Goal: Information Seeking & Learning: Learn about a topic

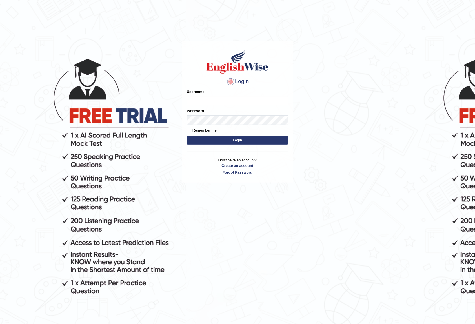
click at [199, 93] on label "Username" at bounding box center [196, 91] width 18 height 5
click at [199, 96] on input "Username" at bounding box center [237, 101] width 101 height 10
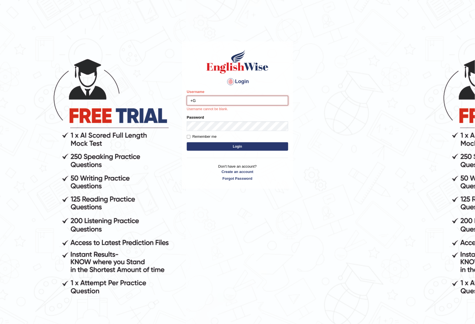
type input "+"
type input "g"
type input "GeeKaur"
click at [245, 119] on div "Password" at bounding box center [237, 123] width 101 height 16
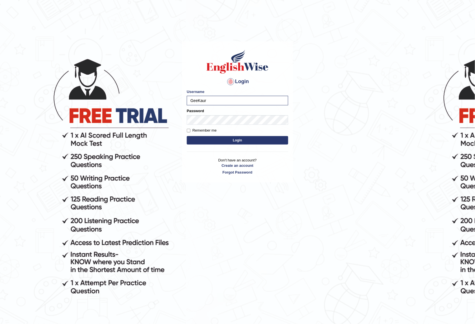
click at [207, 124] on form "Please fix the following errors: Username GeeKaur Password Remember me Login" at bounding box center [237, 117] width 101 height 57
click at [187, 132] on input "Remember me" at bounding box center [189, 131] width 4 height 4
checkbox input "true"
click at [203, 139] on button "Login" at bounding box center [237, 140] width 101 height 8
click at [207, 139] on button "Login" at bounding box center [237, 140] width 101 height 8
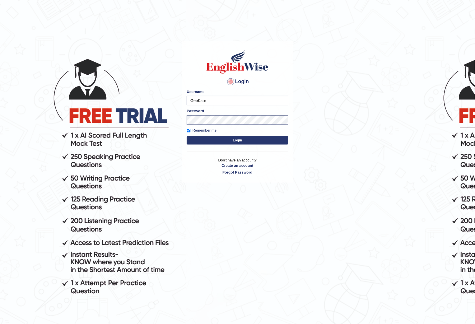
click at [207, 139] on button "Login" at bounding box center [237, 140] width 101 height 8
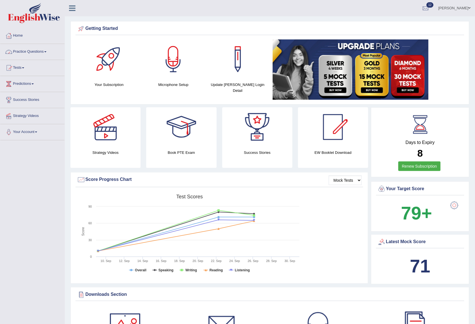
click at [36, 53] on link "Practice Questions" at bounding box center [32, 51] width 64 height 14
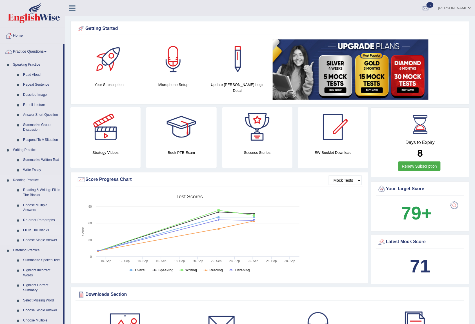
scroll to position [113, 0]
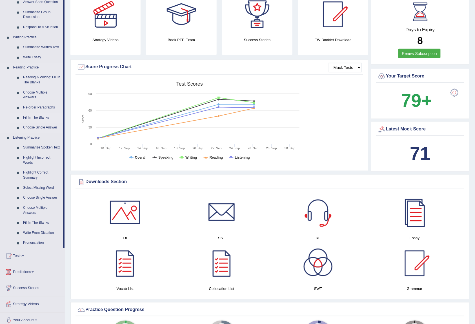
click at [32, 118] on link "Fill In The Blanks" at bounding box center [42, 118] width 43 height 10
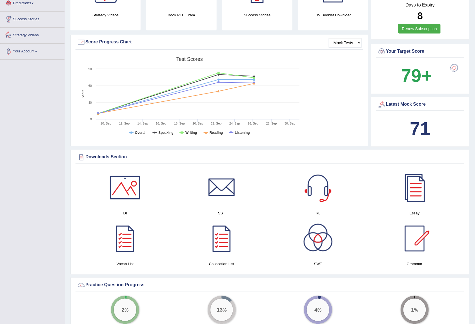
scroll to position [212, 0]
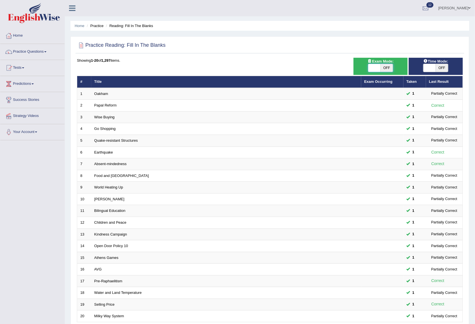
click at [375, 67] on span at bounding box center [374, 68] width 12 height 8
checkbox input "true"
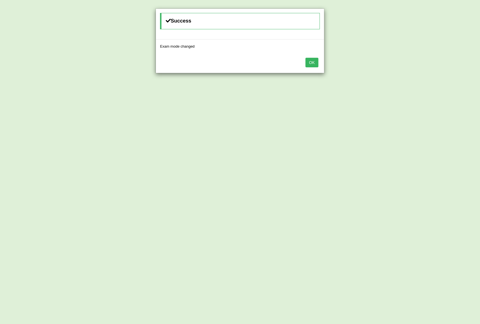
click at [310, 62] on button "OK" at bounding box center [312, 63] width 13 height 10
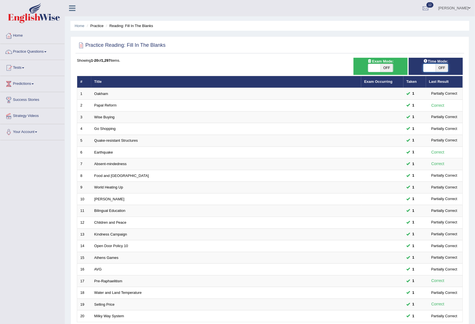
click at [429, 71] on span at bounding box center [429, 68] width 12 height 8
checkbox input "true"
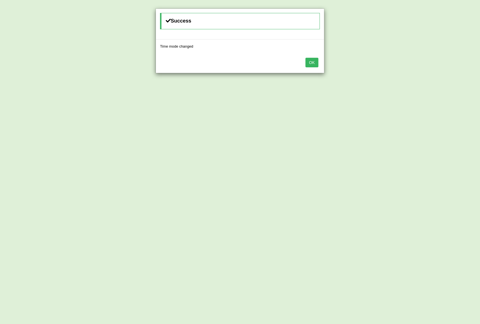
click at [313, 64] on button "OK" at bounding box center [312, 63] width 13 height 10
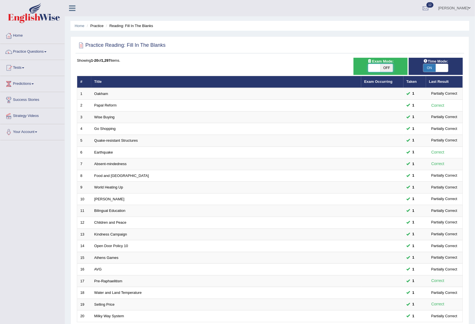
click at [368, 68] on span at bounding box center [374, 68] width 12 height 8
checkbox input "true"
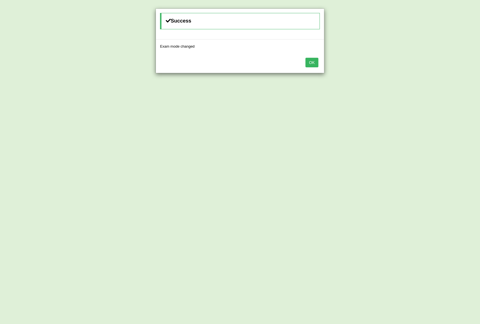
click at [313, 64] on button "OK" at bounding box center [312, 63] width 13 height 10
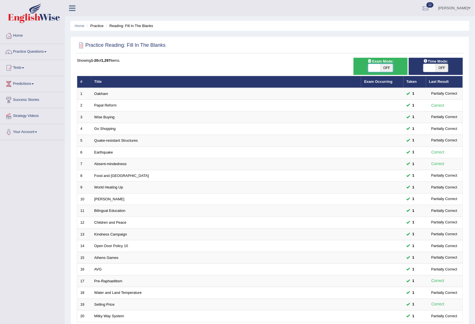
click at [372, 67] on span at bounding box center [374, 68] width 12 height 8
click at [373, 70] on span at bounding box center [374, 68] width 12 height 8
checkbox input "true"
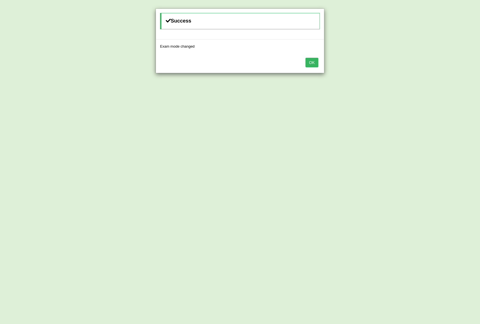
click at [311, 59] on button "OK" at bounding box center [312, 63] width 13 height 10
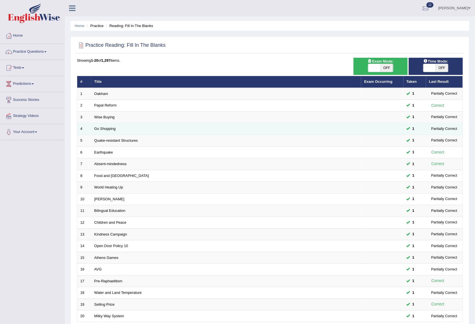
scroll to position [51, 0]
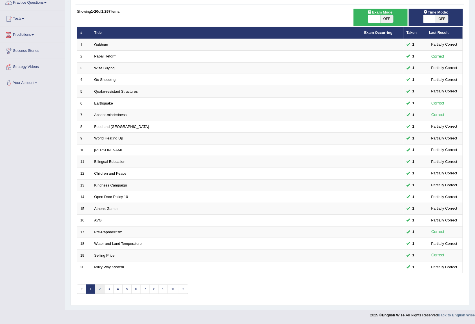
click at [102, 289] on link "2" at bounding box center [99, 288] width 9 height 9
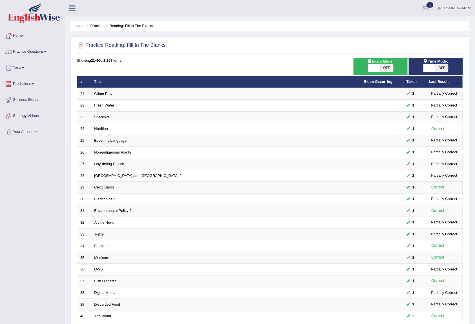
scroll to position [51, 0]
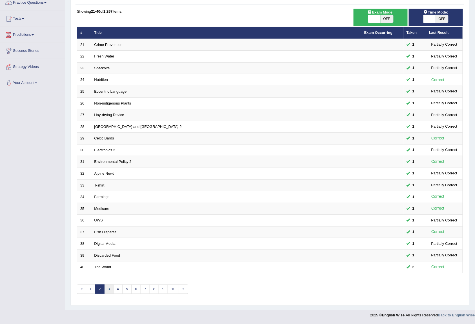
click at [107, 287] on link "3" at bounding box center [108, 288] width 9 height 9
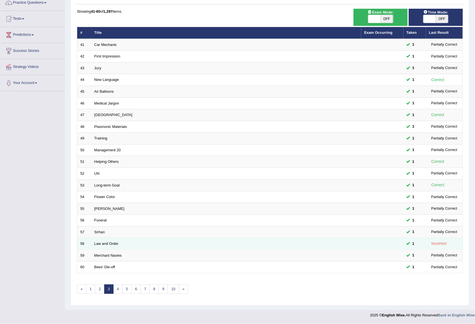
click at [113, 240] on td "Law and Order" at bounding box center [226, 244] width 270 height 12
click at [102, 243] on link "Law and Order" at bounding box center [106, 243] width 24 height 4
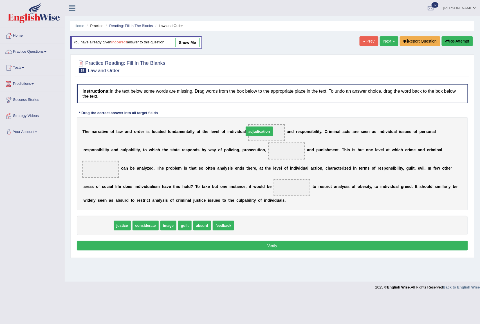
drag, startPoint x: 97, startPoint y: 224, endPoint x: 258, endPoint y: 130, distance: 186.5
drag, startPoint x: 92, startPoint y: 227, endPoint x: 285, endPoint y: 157, distance: 205.5
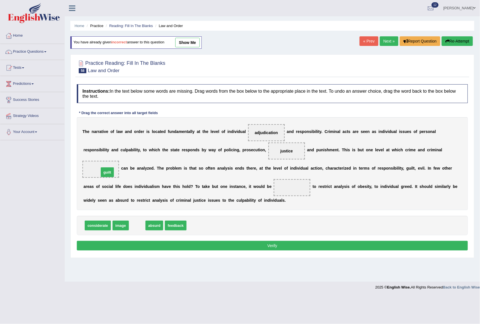
drag, startPoint x: 136, startPoint y: 228, endPoint x: 106, endPoint y: 175, distance: 61.0
drag, startPoint x: 140, startPoint y: 228, endPoint x: 293, endPoint y: 188, distance: 158.1
click at [264, 248] on button "Verify" at bounding box center [272, 246] width 391 height 10
click at [266, 245] on div "Home Practice Reading: Fill In The Blanks Law and Order You have already given …" at bounding box center [273, 141] width 416 height 282
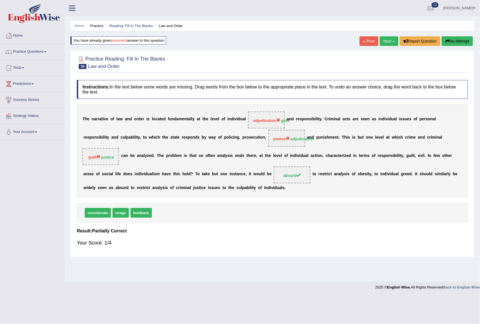
click at [452, 41] on button "Re-Attempt" at bounding box center [457, 41] width 31 height 10
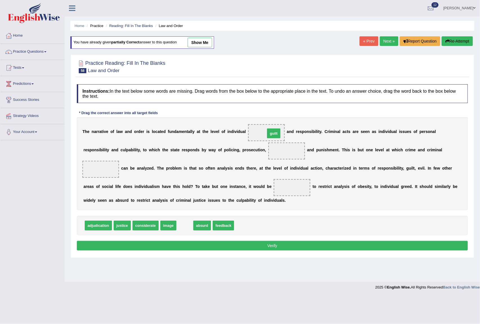
drag, startPoint x: 180, startPoint y: 227, endPoint x: 269, endPoint y: 135, distance: 128.0
drag, startPoint x: 87, startPoint y: 227, endPoint x: 274, endPoint y: 151, distance: 201.9
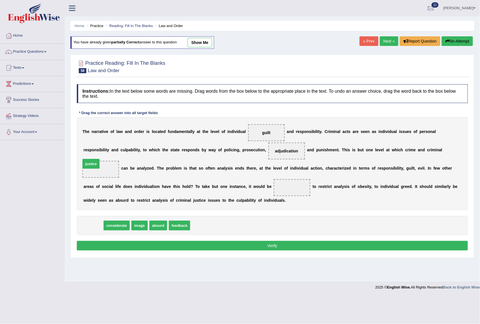
drag, startPoint x: 96, startPoint y: 223, endPoint x: 93, endPoint y: 162, distance: 61.7
drag, startPoint x: 137, startPoint y: 223, endPoint x: 288, endPoint y: 187, distance: 156.0
click at [258, 244] on button "Verify" at bounding box center [272, 246] width 391 height 10
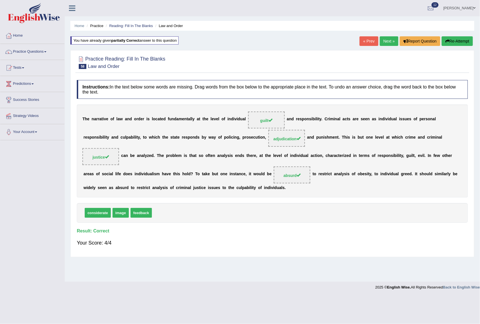
click at [389, 44] on link "Next »" at bounding box center [389, 41] width 19 height 10
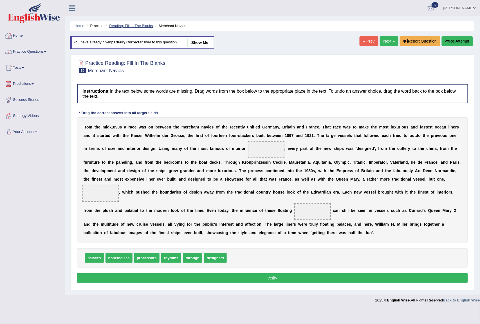
click at [127, 25] on link "Reading: Fill In The Blanks" at bounding box center [131, 26] width 44 height 4
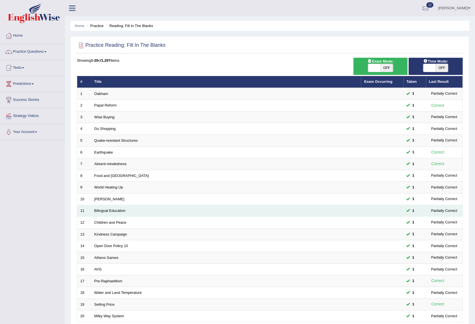
scroll to position [51, 0]
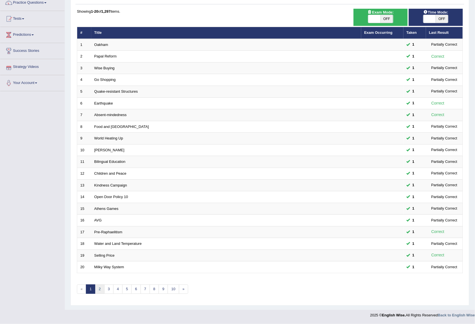
click at [98, 289] on link "2" at bounding box center [99, 288] width 9 height 9
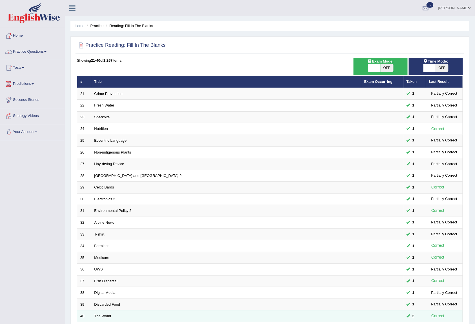
scroll to position [51, 0]
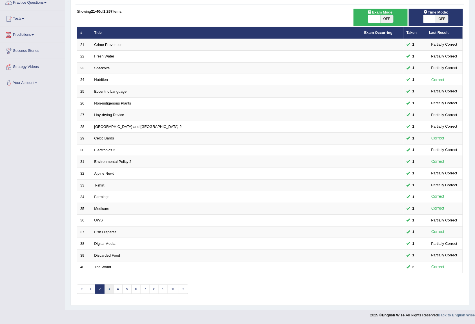
click at [106, 287] on link "3" at bounding box center [108, 288] width 9 height 9
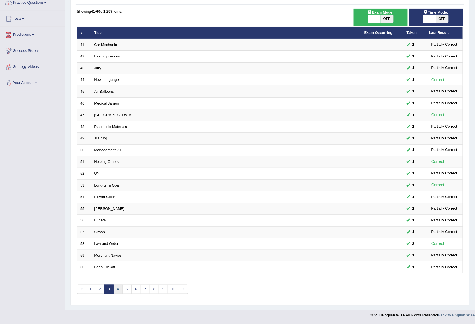
click at [118, 285] on link "4" at bounding box center [117, 288] width 9 height 9
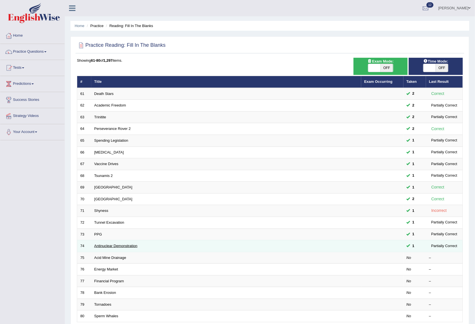
click at [98, 247] on link "Antinuclear Demonstration" at bounding box center [115, 246] width 43 height 4
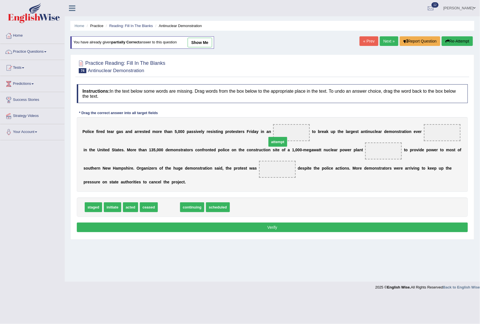
drag, startPoint x: 166, startPoint y: 207, endPoint x: 275, endPoint y: 142, distance: 127.0
drag, startPoint x: 93, startPoint y: 207, endPoint x: 427, endPoint y: 134, distance: 341.6
click at [154, 206] on span "continuing" at bounding box center [152, 207] width 24 height 10
drag, startPoint x: 171, startPoint y: 208, endPoint x: 386, endPoint y: 149, distance: 222.7
click at [124, 208] on span "ceased" at bounding box center [130, 207] width 18 height 10
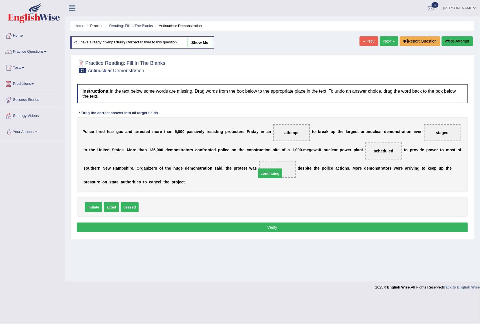
drag, startPoint x: 144, startPoint y: 207, endPoint x: 264, endPoint y: 171, distance: 125.0
click at [257, 228] on button "Verify" at bounding box center [272, 227] width 391 height 10
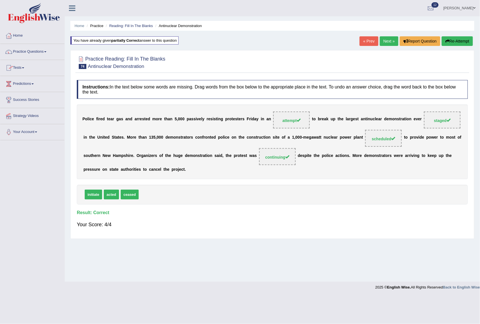
click at [382, 39] on link "Next »" at bounding box center [389, 41] width 19 height 10
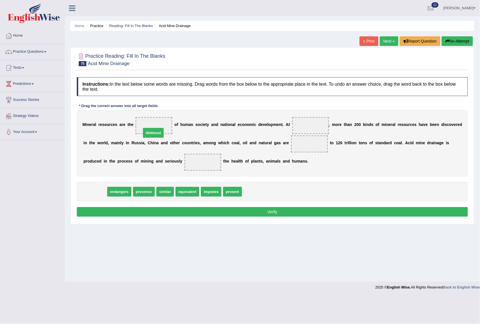
drag, startPoint x: 96, startPoint y: 193, endPoint x: 155, endPoint y: 134, distance: 82.8
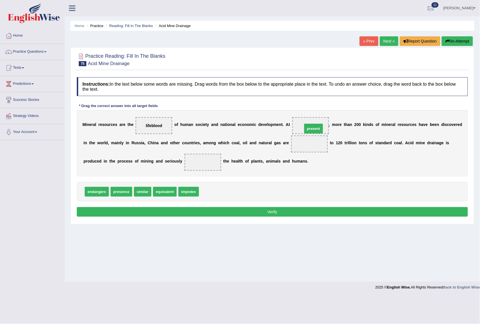
drag, startPoint x: 206, startPoint y: 193, endPoint x: 309, endPoint y: 130, distance: 121.3
drag, startPoint x: 162, startPoint y: 190, endPoint x: 324, endPoint y: 142, distance: 168.4
drag, startPoint x: 96, startPoint y: 192, endPoint x: 229, endPoint y: 157, distance: 137.2
drag, startPoint x: 313, startPoint y: 128, endPoint x: 287, endPoint y: 140, distance: 28.4
click at [217, 172] on div "M i n e r a l r e s o u r c e s a r e t h e lifeblood o f h u m a n s o c i e t…" at bounding box center [272, 143] width 391 height 66
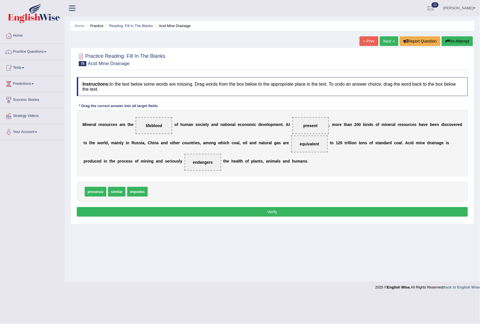
click at [317, 128] on span "present" at bounding box center [310, 125] width 14 height 5
click at [247, 211] on button "Verify" at bounding box center [272, 212] width 391 height 10
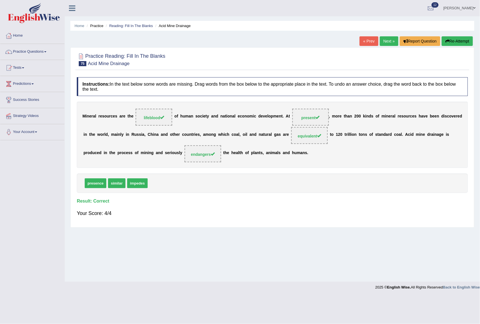
click at [381, 44] on link "Next »" at bounding box center [389, 41] width 19 height 10
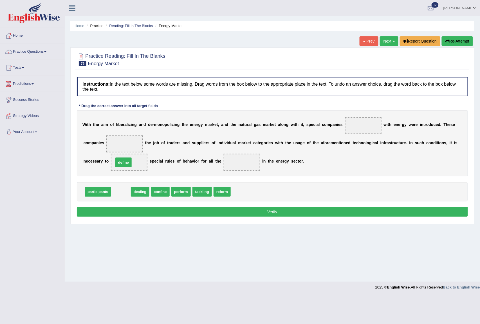
drag, startPoint x: 125, startPoint y: 192, endPoint x: 128, endPoint y: 163, distance: 29.4
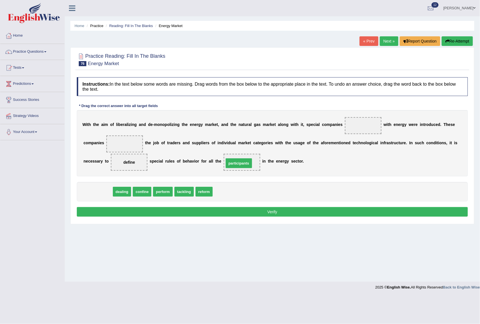
drag, startPoint x: 96, startPoint y: 192, endPoint x: 237, endPoint y: 164, distance: 143.9
drag, startPoint x: 100, startPoint y: 191, endPoint x: 369, endPoint y: 126, distance: 277.0
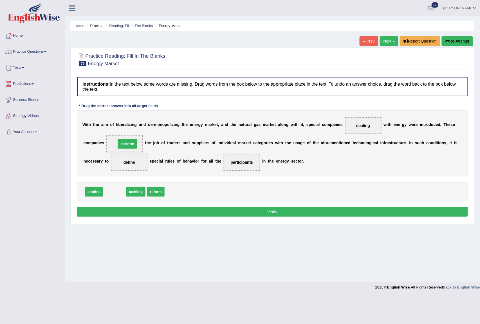
drag, startPoint x: 108, startPoint y: 191, endPoint x: 121, endPoint y: 144, distance: 49.5
click at [283, 213] on button "Verify" at bounding box center [272, 212] width 391 height 10
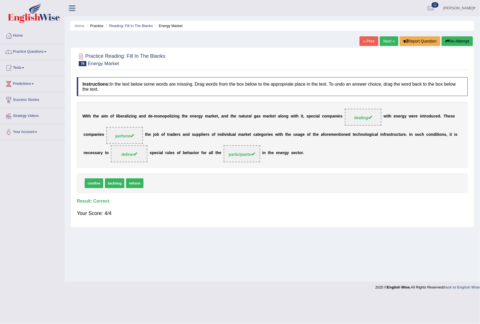
click at [393, 39] on link "Next »" at bounding box center [389, 41] width 19 height 10
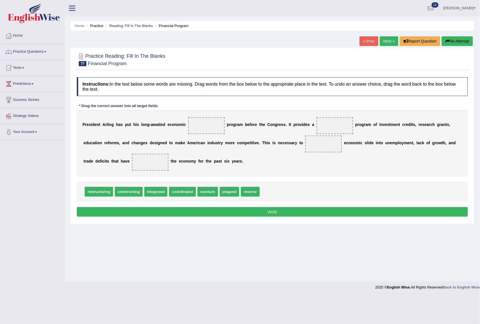
click at [204, 193] on span "overturn" at bounding box center [208, 192] width 21 height 10
click at [249, 190] on span "reverse" at bounding box center [250, 192] width 19 height 10
drag, startPoint x: 207, startPoint y: 189, endPoint x: 142, endPoint y: 160, distance: 70.3
drag, startPoint x: 102, startPoint y: 194, endPoint x: 318, endPoint y: 144, distance: 221.2
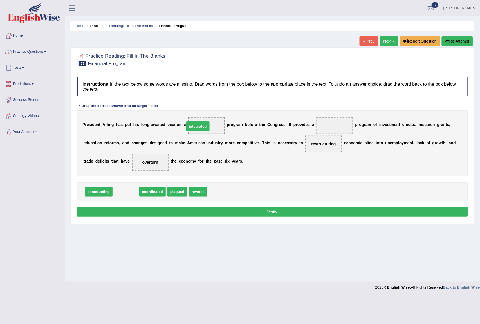
drag, startPoint x: 126, startPoint y: 195, endPoint x: 198, endPoint y: 130, distance: 97.3
drag, startPoint x: 203, startPoint y: 130, endPoint x: 210, endPoint y: 122, distance: 10.2
click at [270, 126] on div "P r e s i d e n t A r l i n g h a s p u t h i s l o n g - a w a i t e d e c o n…" at bounding box center [272, 143] width 391 height 66
drag, startPoint x: 210, startPoint y: 124, endPoint x: 335, endPoint y: 126, distance: 125.3
drag, startPoint x: 148, startPoint y: 193, endPoint x: 193, endPoint y: 126, distance: 80.4
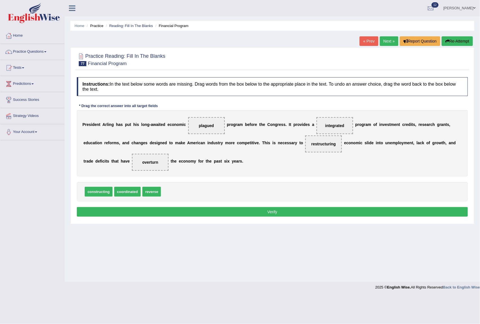
click at [272, 213] on button "Verify" at bounding box center [272, 212] width 391 height 10
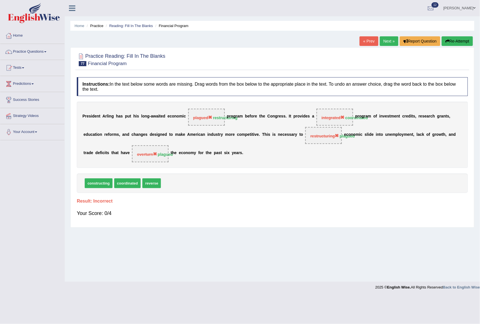
click at [385, 42] on link "Next »" at bounding box center [389, 41] width 19 height 10
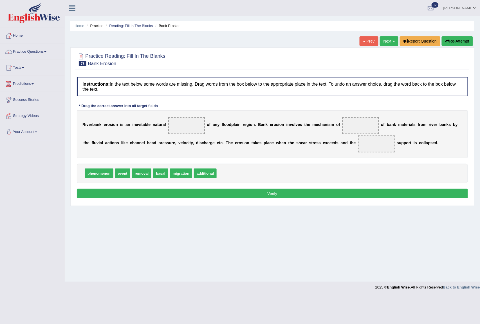
click at [360, 43] on link "« Prev" at bounding box center [369, 41] width 19 height 10
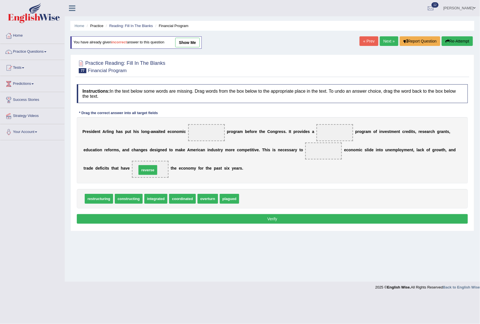
drag, startPoint x: 247, startPoint y: 199, endPoint x: 145, endPoint y: 170, distance: 106.4
drag, startPoint x: 145, startPoint y: 170, endPoint x: 167, endPoint y: 162, distance: 23.9
click at [167, 162] on span "reverse" at bounding box center [150, 169] width 37 height 17
drag, startPoint x: 148, startPoint y: 169, endPoint x: 323, endPoint y: 148, distance: 176.1
drag, startPoint x: 224, startPoint y: 196, endPoint x: 146, endPoint y: 167, distance: 84.1
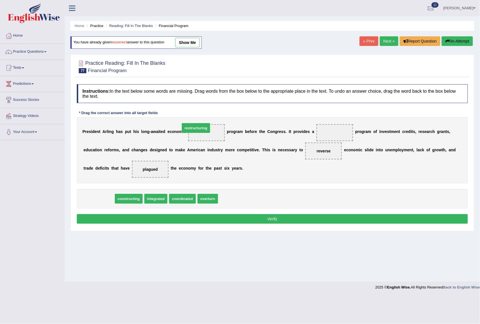
drag, startPoint x: 104, startPoint y: 202, endPoint x: 201, endPoint y: 131, distance: 120.1
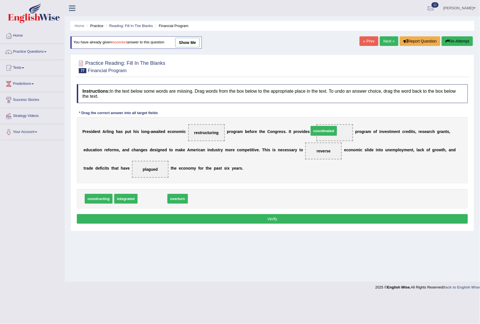
drag, startPoint x: 146, startPoint y: 200, endPoint x: 318, endPoint y: 132, distance: 184.4
click at [217, 216] on button "Verify" at bounding box center [272, 219] width 391 height 10
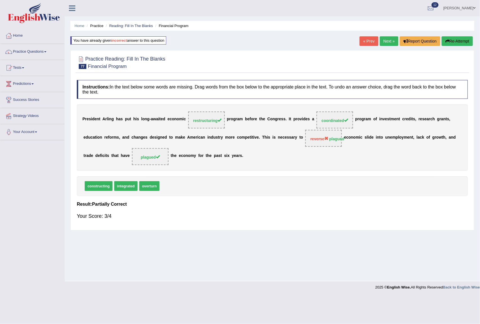
click at [390, 43] on link "Next »" at bounding box center [389, 41] width 19 height 10
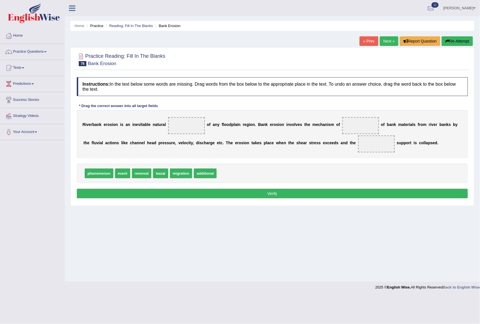
click at [118, 176] on span "event" at bounding box center [122, 173] width 15 height 10
drag, startPoint x: 146, startPoint y: 173, endPoint x: 354, endPoint y: 122, distance: 214.1
drag, startPoint x: 186, startPoint y: 173, endPoint x: 383, endPoint y: 148, distance: 198.5
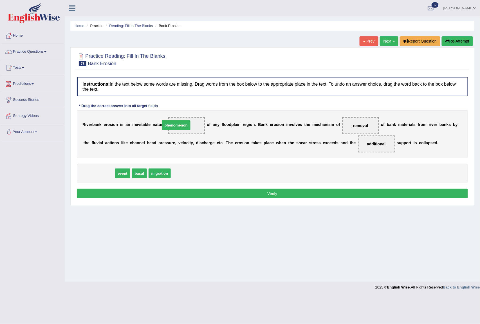
drag, startPoint x: 102, startPoint y: 173, endPoint x: 179, endPoint y: 125, distance: 90.9
click at [247, 191] on button "Verify" at bounding box center [272, 194] width 391 height 10
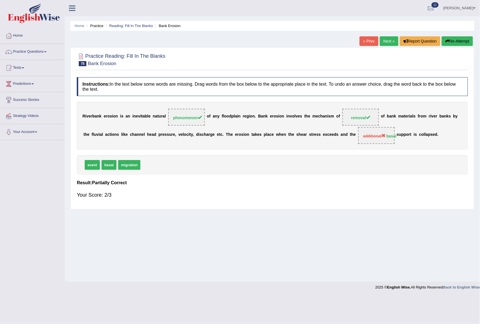
click at [391, 42] on link "Next »" at bounding box center [389, 41] width 19 height 10
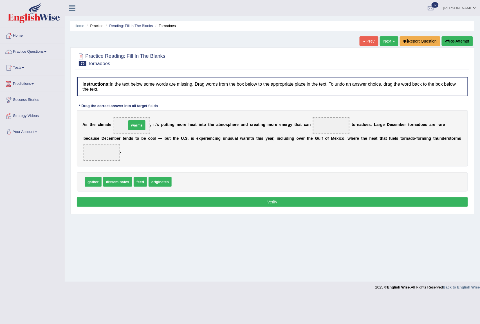
drag, startPoint x: 180, startPoint y: 183, endPoint x: 135, endPoint y: 126, distance: 72.3
drag, startPoint x: 154, startPoint y: 181, endPoint x: 330, endPoint y: 125, distance: 185.1
click at [115, 183] on span "disseminates" at bounding box center [117, 182] width 29 height 10
drag, startPoint x: 95, startPoint y: 184, endPoint x: 99, endPoint y: 157, distance: 27.4
click at [291, 204] on button "Verify" at bounding box center [272, 202] width 391 height 10
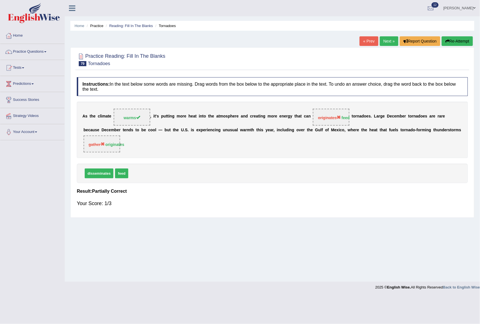
click at [387, 37] on link "Next »" at bounding box center [389, 41] width 19 height 10
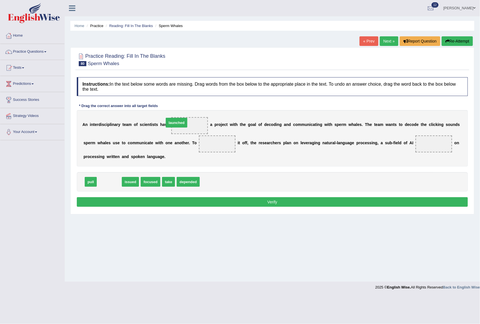
drag, startPoint x: 113, startPoint y: 182, endPoint x: 180, endPoint y: 123, distance: 89.6
drag, startPoint x: 147, startPoint y: 183, endPoint x: 214, endPoint y: 142, distance: 78.8
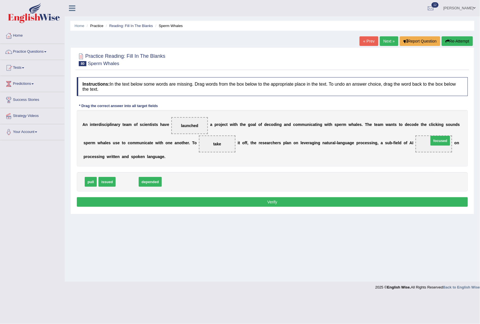
drag, startPoint x: 128, startPoint y: 183, endPoint x: 441, endPoint y: 142, distance: 316.0
click at [296, 199] on button "Verify" at bounding box center [272, 202] width 391 height 10
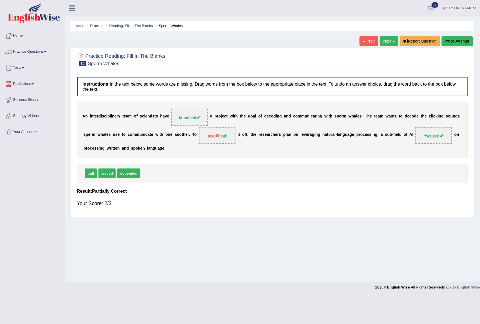
click at [383, 40] on link "Next »" at bounding box center [389, 41] width 19 height 10
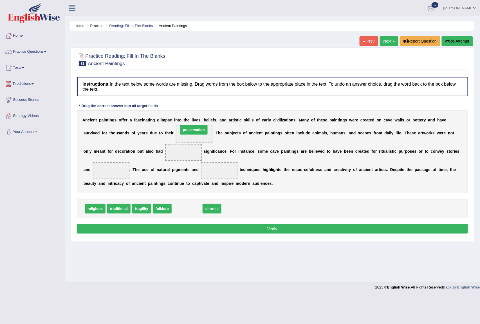
drag, startPoint x: 185, startPoint y: 206, endPoint x: 192, endPoint y: 128, distance: 79.1
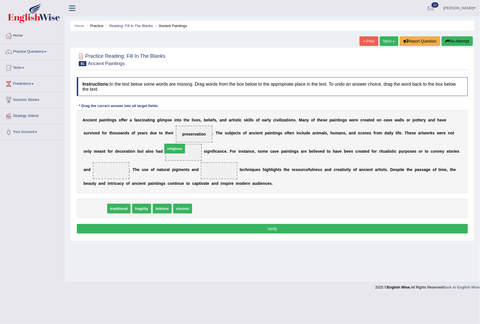
drag, startPoint x: 91, startPoint y: 211, endPoint x: 170, endPoint y: 151, distance: 99.7
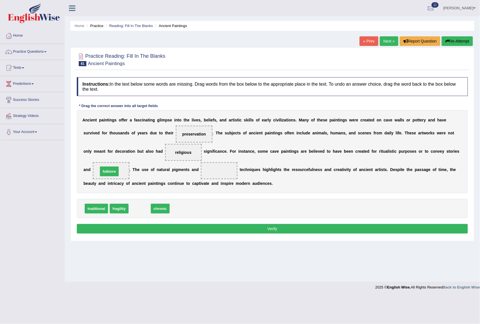
drag, startPoint x: 142, startPoint y: 210, endPoint x: 112, endPoint y: 173, distance: 48.0
drag, startPoint x: 99, startPoint y: 208, endPoint x: 224, endPoint y: 171, distance: 129.4
click at [249, 232] on button "Verify" at bounding box center [272, 229] width 391 height 10
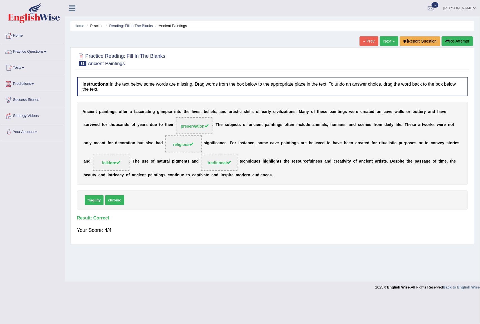
click at [391, 36] on link "Next »" at bounding box center [389, 41] width 19 height 10
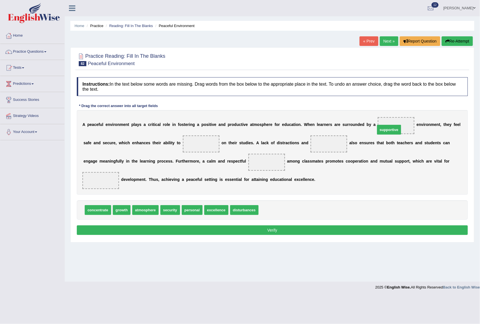
drag, startPoint x: 273, startPoint y: 213, endPoint x: 390, endPoint y: 133, distance: 141.7
drag, startPoint x: 101, startPoint y: 212, endPoint x: 200, endPoint y: 142, distance: 121.6
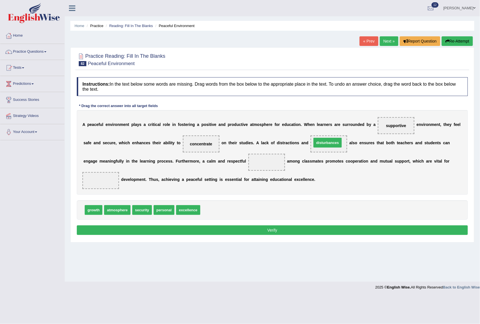
drag, startPoint x: 216, startPoint y: 212, endPoint x: 327, endPoint y: 145, distance: 130.2
click at [116, 211] on span "atmosphere" at bounding box center [117, 210] width 26 height 10
drag, startPoint x: 116, startPoint y: 211, endPoint x: 260, endPoint y: 161, distance: 152.3
drag, startPoint x: 134, startPoint y: 211, endPoint x: 95, endPoint y: 182, distance: 48.1
click at [255, 233] on button "Verify" at bounding box center [272, 230] width 391 height 10
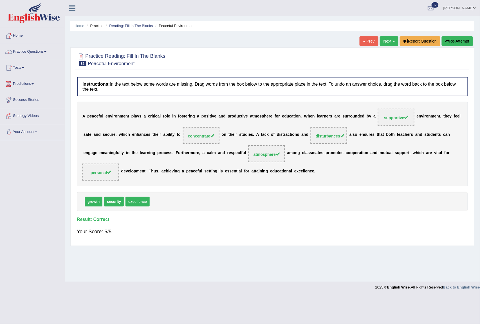
click at [391, 40] on link "Next »" at bounding box center [389, 41] width 19 height 10
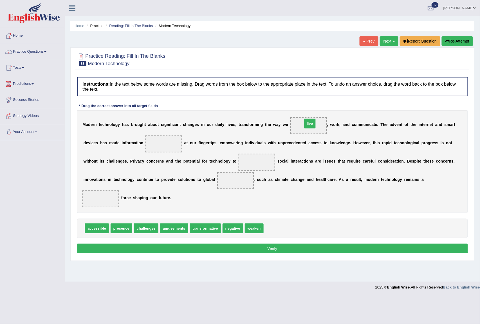
drag, startPoint x: 271, startPoint y: 226, endPoint x: 310, endPoint y: 121, distance: 111.7
drag, startPoint x: 96, startPoint y: 228, endPoint x: 153, endPoint y: 140, distance: 104.6
drag, startPoint x: 222, startPoint y: 231, endPoint x: 246, endPoint y: 166, distance: 69.2
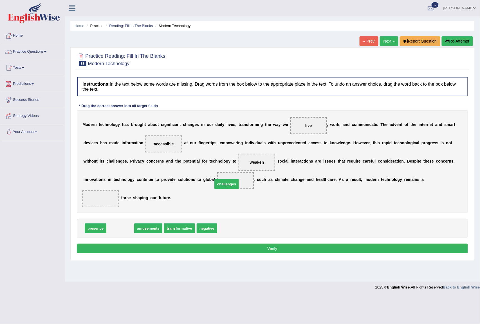
drag, startPoint x: 115, startPoint y: 230, endPoint x: 222, endPoint y: 186, distance: 115.2
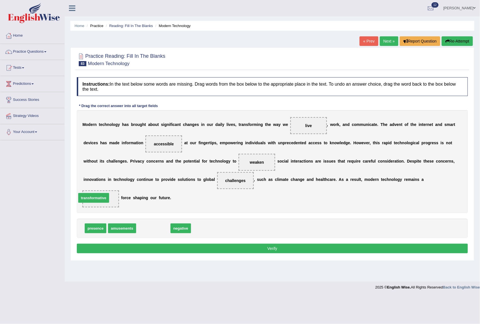
drag, startPoint x: 144, startPoint y: 228, endPoint x: 84, endPoint y: 198, distance: 67.0
click at [244, 252] on button "Verify" at bounding box center [272, 249] width 391 height 10
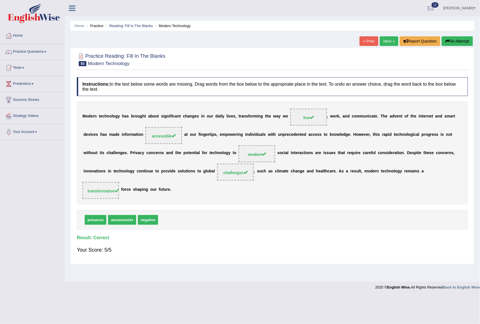
click at [393, 43] on link "Next »" at bounding box center [389, 41] width 19 height 10
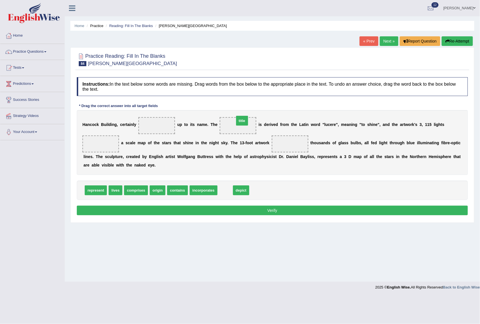
drag, startPoint x: 227, startPoint y: 194, endPoint x: 243, endPoint y: 128, distance: 67.6
drag, startPoint x: 153, startPoint y: 190, endPoint x: 156, endPoint y: 124, distance: 65.9
drag, startPoint x: 92, startPoint y: 193, endPoint x: 90, endPoint y: 148, distance: 44.5
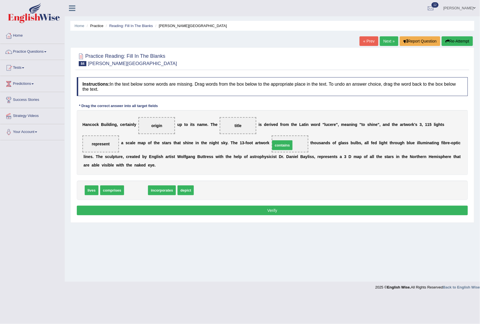
drag, startPoint x: 136, startPoint y: 191, endPoint x: 282, endPoint y: 146, distance: 153.2
click at [285, 212] on button "Verify" at bounding box center [272, 211] width 391 height 10
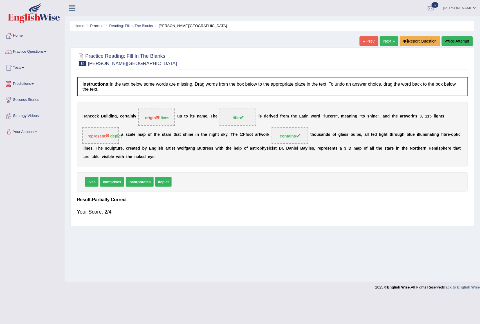
click at [385, 39] on link "Next »" at bounding box center [389, 41] width 19 height 10
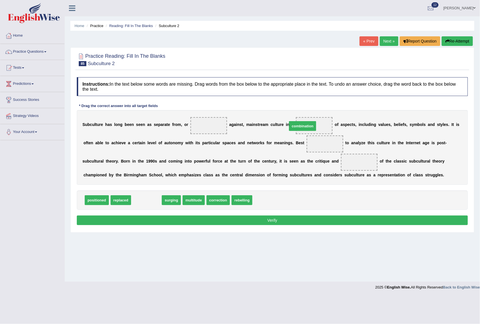
drag, startPoint x: 147, startPoint y: 202, endPoint x: 303, endPoint y: 128, distance: 172.9
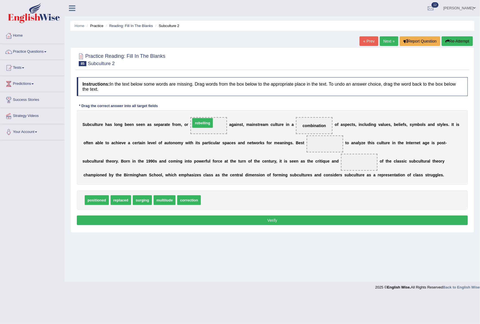
drag, startPoint x: 208, startPoint y: 202, endPoint x: 197, endPoint y: 125, distance: 77.8
drag, startPoint x: 313, startPoint y: 126, endPoint x: 317, endPoint y: 146, distance: 20.5
drag, startPoint x: 163, startPoint y: 201, endPoint x: 320, endPoint y: 126, distance: 173.7
drag, startPoint x: 169, startPoint y: 199, endPoint x: 368, endPoint y: 166, distance: 201.6
click at [260, 220] on button "Verify" at bounding box center [272, 220] width 391 height 10
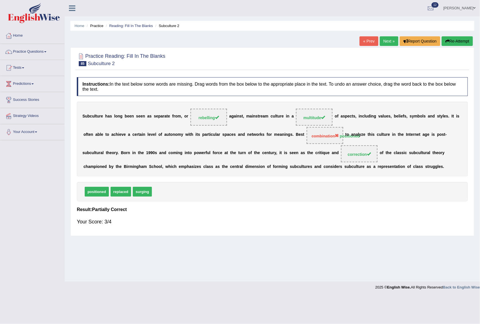
click at [385, 41] on link "Next »" at bounding box center [389, 41] width 19 height 10
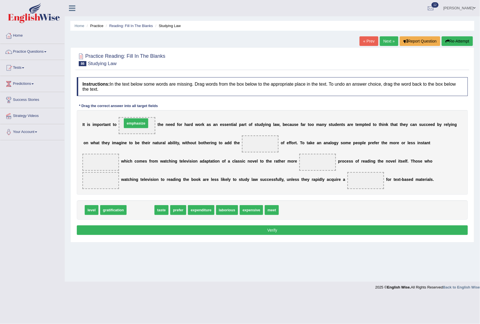
drag, startPoint x: 144, startPoint y: 211, endPoint x: 140, endPoint y: 124, distance: 86.8
drag, startPoint x: 144, startPoint y: 122, endPoint x: 278, endPoint y: 220, distance: 166.9
click at [283, 221] on div "Instructions: In the text below some words are missing. Drag words from the box…" at bounding box center [272, 156] width 394 height 165
drag, startPoint x: 240, startPoint y: 208, endPoint x: 127, endPoint y: 123, distance: 141.8
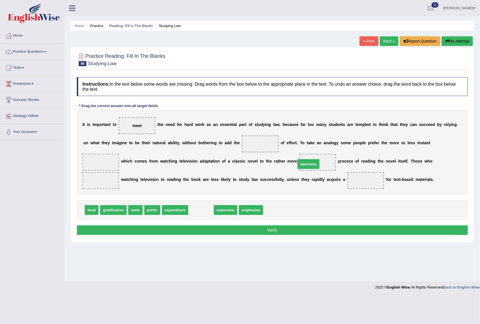
drag, startPoint x: 202, startPoint y: 208, endPoint x: 310, endPoint y: 162, distance: 116.9
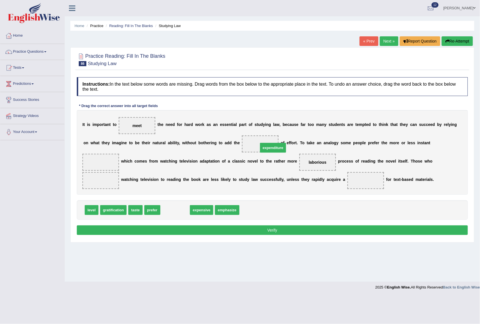
drag, startPoint x: 173, startPoint y: 211, endPoint x: 271, endPoint y: 149, distance: 116.1
drag, startPoint x: 110, startPoint y: 217, endPoint x: 104, endPoint y: 183, distance: 34.3
click at [101, 170] on div "Instructions: In the text below some words are missing. Drag words from the box…" at bounding box center [272, 156] width 394 height 165
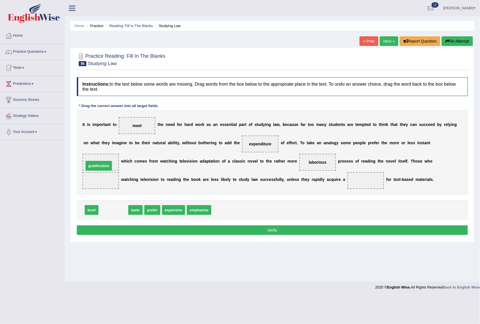
drag, startPoint x: 113, startPoint y: 209, endPoint x: 99, endPoint y: 164, distance: 46.6
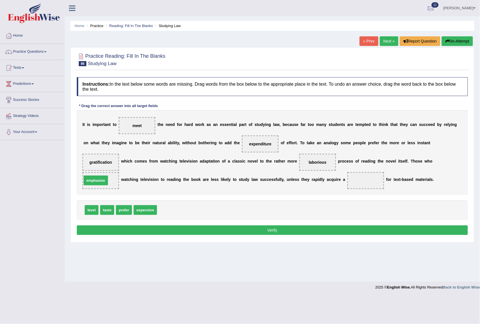
drag, startPoint x: 178, startPoint y: 212, endPoint x: 103, endPoint y: 183, distance: 80.8
drag, startPoint x: 128, startPoint y: 211, endPoint x: 103, endPoint y: 181, distance: 39.4
drag, startPoint x: 105, startPoint y: 211, endPoint x: 368, endPoint y: 183, distance: 264.7
click at [278, 231] on button "Verify" at bounding box center [272, 230] width 391 height 10
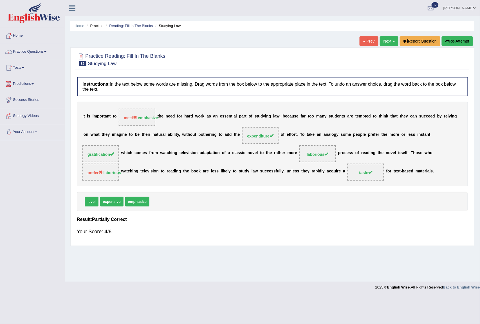
click at [389, 43] on link "Next »" at bounding box center [389, 41] width 19 height 10
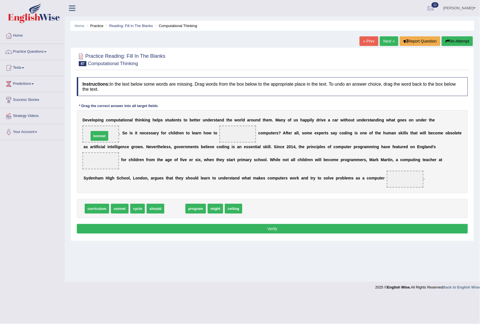
drag, startPoint x: 171, startPoint y: 210, endPoint x: 96, endPoint y: 137, distance: 105.1
drag, startPoint x: 174, startPoint y: 209, endPoint x: 233, endPoint y: 137, distance: 93.5
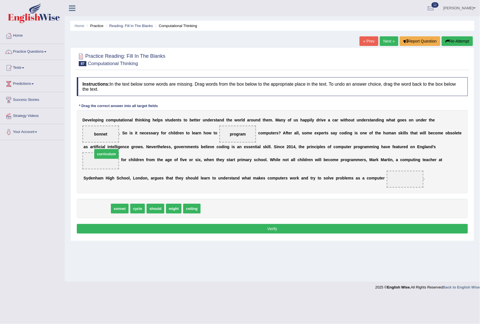
drag, startPoint x: 96, startPoint y: 208, endPoint x: 106, endPoint y: 154, distance: 55.5
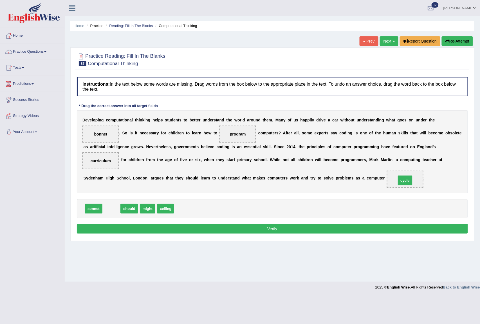
drag, startPoint x: 111, startPoint y: 209, endPoint x: 405, endPoint y: 181, distance: 295.3
click at [264, 227] on button "Verify" at bounding box center [272, 229] width 391 height 10
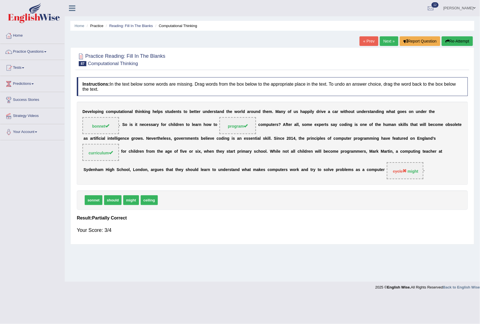
click at [392, 41] on link "Next »" at bounding box center [389, 41] width 19 height 10
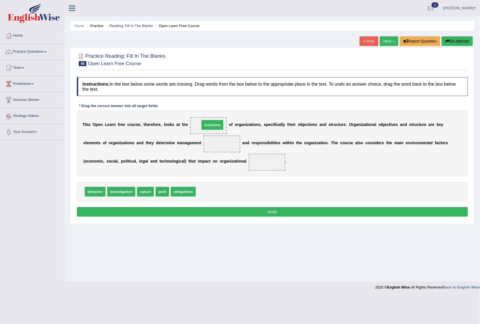
drag, startPoint x: 207, startPoint y: 194, endPoint x: 211, endPoint y: 127, distance: 66.8
drag, startPoint x: 99, startPoint y: 194, endPoint x: 271, endPoint y: 165, distance: 174.5
drag, startPoint x: 161, startPoint y: 195, endPoint x: 211, endPoint y: 147, distance: 68.9
click at [222, 213] on button "Verify" at bounding box center [272, 212] width 391 height 10
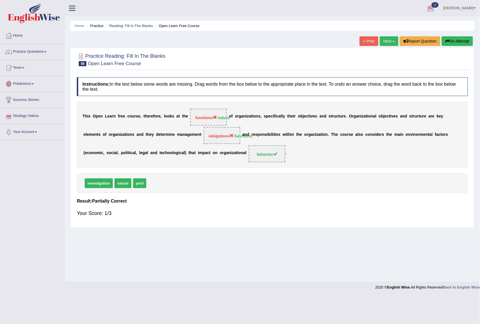
click at [389, 37] on link "Next »" at bounding box center [389, 41] width 19 height 10
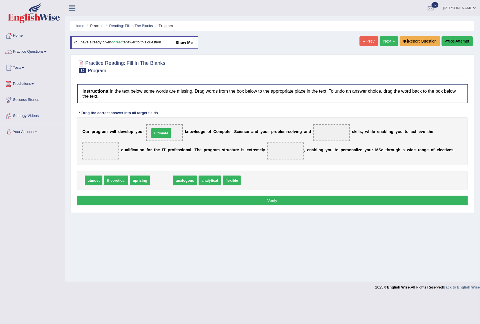
drag, startPoint x: 163, startPoint y: 180, endPoint x: 162, endPoint y: 132, distance: 47.3
drag, startPoint x: 185, startPoint y: 180, endPoint x: 336, endPoint y: 129, distance: 159.5
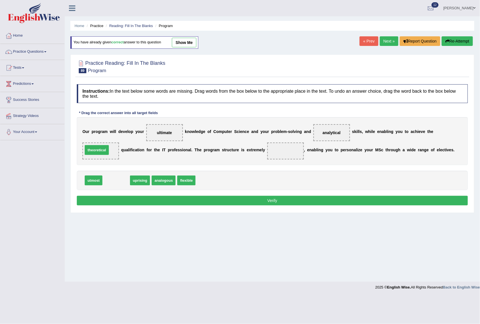
drag, startPoint x: 119, startPoint y: 181, endPoint x: 99, endPoint y: 150, distance: 36.1
drag, startPoint x: 168, startPoint y: 181, endPoint x: 299, endPoint y: 149, distance: 134.3
click at [272, 200] on button "Verify" at bounding box center [272, 201] width 391 height 10
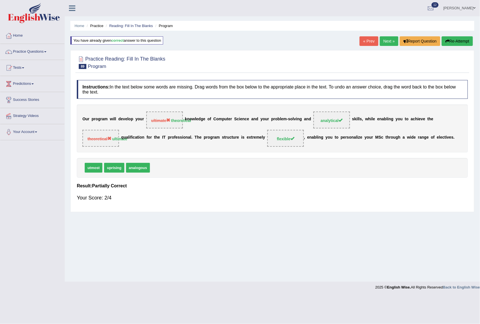
click at [392, 44] on link "Next »" at bounding box center [389, 41] width 19 height 10
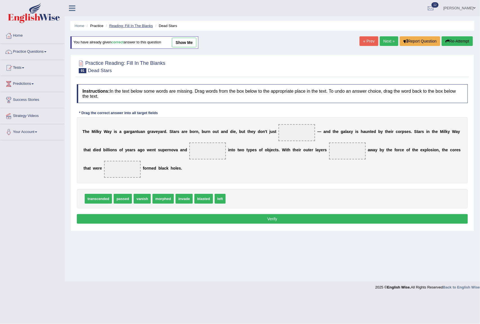
click at [142, 24] on link "Reading: Fill In The Blanks" at bounding box center [131, 26] width 44 height 4
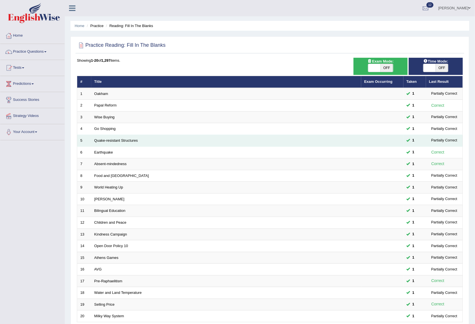
scroll to position [51, 0]
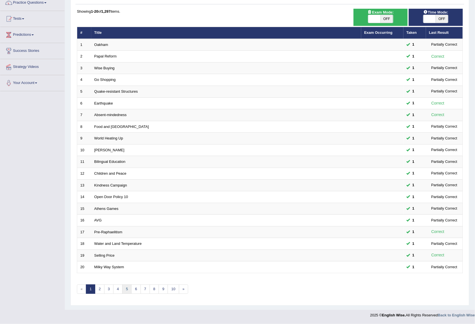
click at [129, 285] on link "5" at bounding box center [126, 288] width 9 height 9
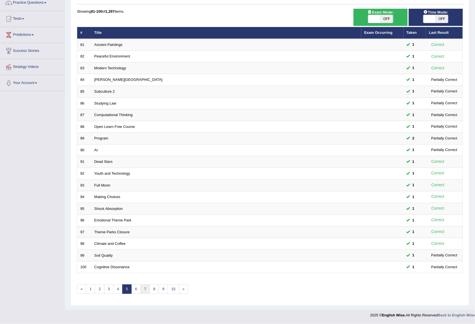
click at [145, 285] on link "7" at bounding box center [144, 288] width 9 height 9
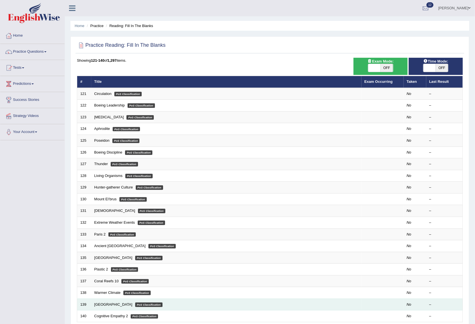
scroll to position [51, 0]
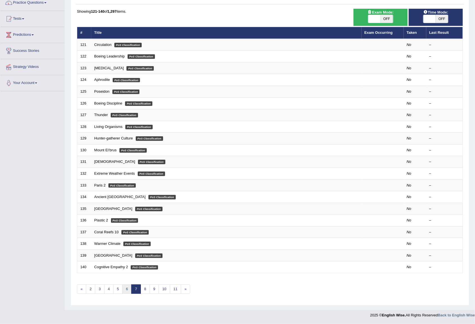
click at [124, 290] on link "6" at bounding box center [126, 288] width 9 height 9
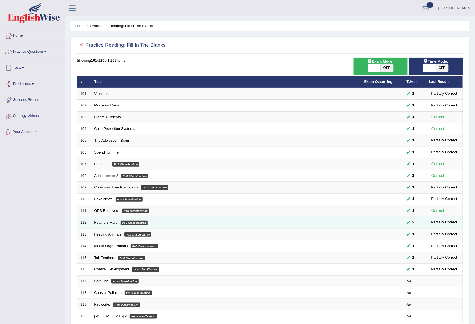
scroll to position [51, 0]
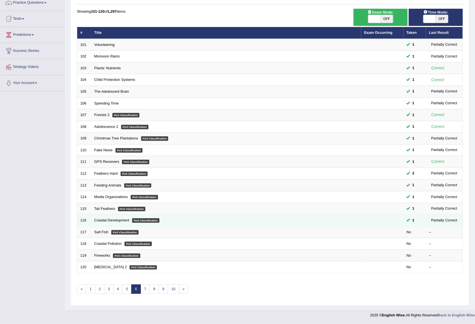
click at [90, 219] on td "116" at bounding box center [84, 221] width 14 height 12
click at [106, 218] on link "Coastal Development" at bounding box center [111, 220] width 35 height 4
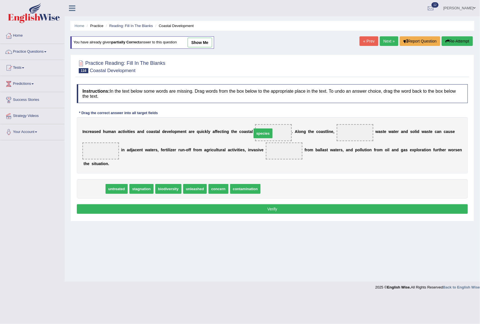
drag, startPoint x: 97, startPoint y: 188, endPoint x: 266, endPoint y: 133, distance: 177.8
drag, startPoint x: 94, startPoint y: 189, endPoint x: 353, endPoint y: 137, distance: 264.4
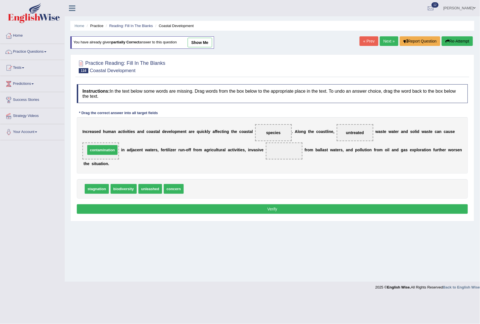
drag, startPoint x: 213, startPoint y: 192, endPoint x: 115, endPoint y: 153, distance: 105.7
drag, startPoint x: 93, startPoint y: 188, endPoint x: 273, endPoint y: 148, distance: 184.3
click at [271, 210] on button "Verify" at bounding box center [272, 209] width 391 height 10
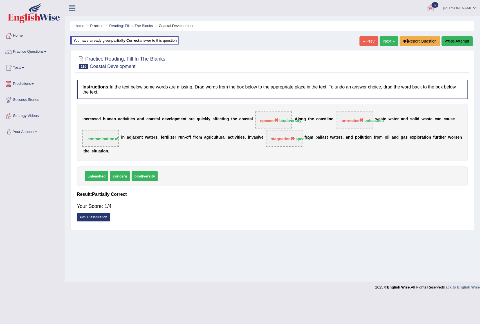
click at [392, 40] on link "Next »" at bounding box center [389, 41] width 19 height 10
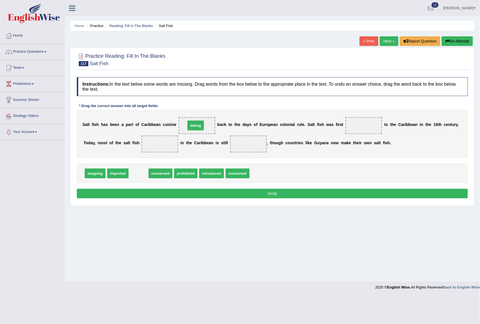
drag, startPoint x: 138, startPoint y: 175, endPoint x: 186, endPoint y: 127, distance: 68.1
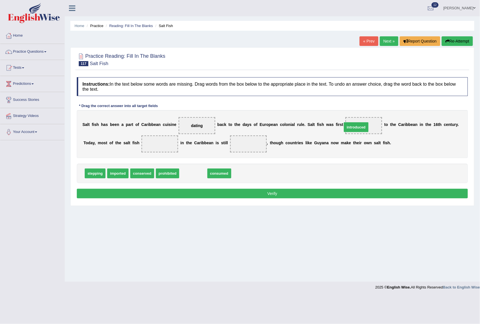
drag, startPoint x: 194, startPoint y: 170, endPoint x: 357, endPoint y: 124, distance: 169.4
drag, startPoint x: 189, startPoint y: 174, endPoint x: 150, endPoint y: 142, distance: 49.4
drag, startPoint x: 119, startPoint y: 142, endPoint x: 129, endPoint y: 143, distance: 10.2
click at [133, 142] on div "S a l t f i s h h a s b e e n a p a r t o f C a r i b b e a n c u i s i n e dat…" at bounding box center [272, 134] width 391 height 48
drag, startPoint x: 175, startPoint y: 174, endPoint x: 244, endPoint y: 139, distance: 77.1
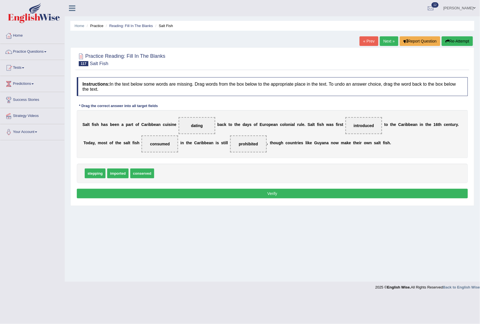
click at [251, 189] on div "Instructions: In the text below some words are missing. Drag words from the box…" at bounding box center [272, 138] width 394 height 128
click at [253, 191] on button "Verify" at bounding box center [272, 194] width 391 height 10
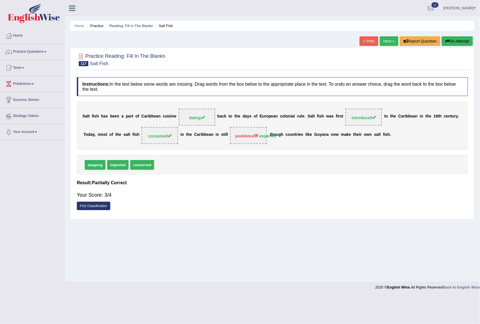
click at [387, 35] on div "Home Practice Reading: Fill In The Blanks Salt Fish « Prev Next » Report Questi…" at bounding box center [273, 141] width 416 height 282
click at [388, 39] on link "Next »" at bounding box center [389, 41] width 19 height 10
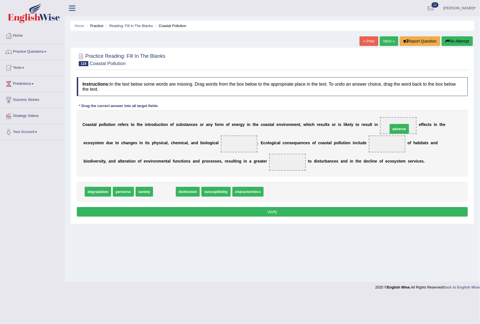
drag, startPoint x: 167, startPoint y: 193, endPoint x: 402, endPoint y: 130, distance: 243.3
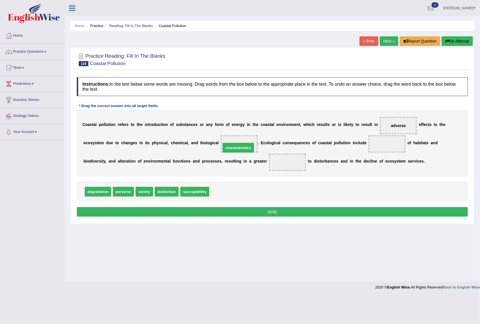
drag, startPoint x: 224, startPoint y: 192, endPoint x: 236, endPoint y: 148, distance: 45.4
drag, startPoint x: 146, startPoint y: 194, endPoint x: 394, endPoint y: 149, distance: 252.0
drag, startPoint x: 180, startPoint y: 194, endPoint x: 294, endPoint y: 162, distance: 118.1
click at [272, 213] on button "Verify" at bounding box center [272, 212] width 391 height 10
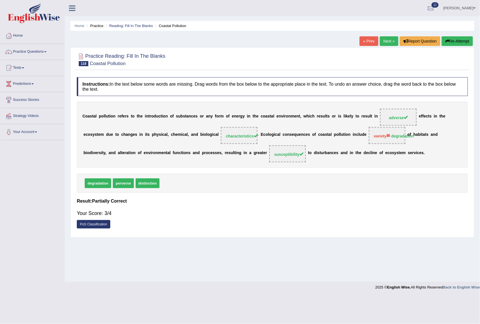
click at [385, 40] on link "Next »" at bounding box center [389, 41] width 19 height 10
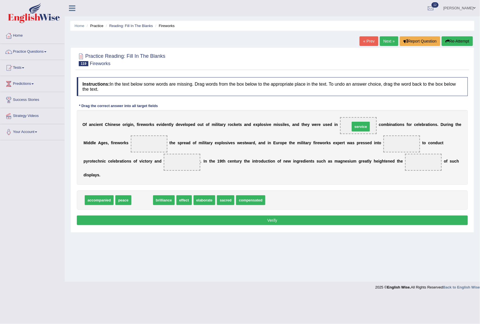
drag, startPoint x: 140, startPoint y: 200, endPoint x: 359, endPoint y: 126, distance: 230.8
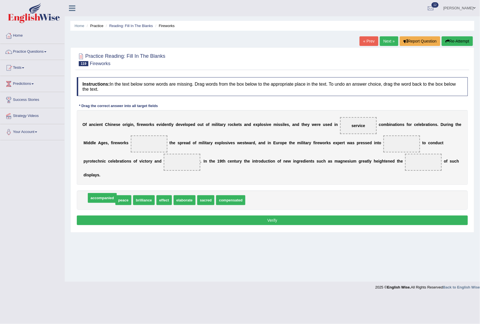
drag, startPoint x: 93, startPoint y: 200, endPoint x: 96, endPoint y: 198, distance: 3.8
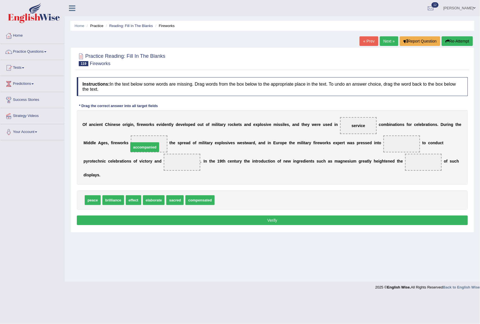
drag, startPoint x: 226, startPoint y: 201, endPoint x: 140, endPoint y: 148, distance: 101.1
drag, startPoint x: 132, startPoint y: 203, endPoint x: 150, endPoint y: 142, distance: 63.0
drag, startPoint x: 115, startPoint y: 204, endPoint x: 400, endPoint y: 149, distance: 290.2
drag, startPoint x: 88, startPoint y: 203, endPoint x: 176, endPoint y: 164, distance: 96.7
drag, startPoint x: 403, startPoint y: 143, endPoint x: 423, endPoint y: 167, distance: 30.8
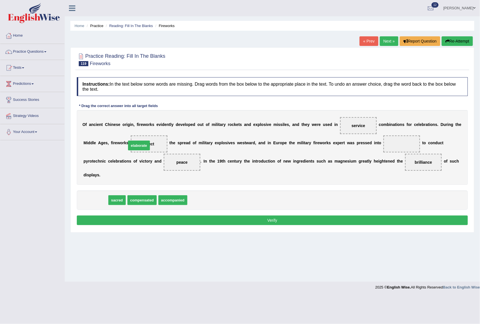
drag, startPoint x: 99, startPoint y: 198, endPoint x: 143, endPoint y: 142, distance: 71.1
drag, startPoint x: 169, startPoint y: 199, endPoint x: 404, endPoint y: 146, distance: 241.1
click at [283, 219] on button "Verify" at bounding box center [272, 220] width 391 height 10
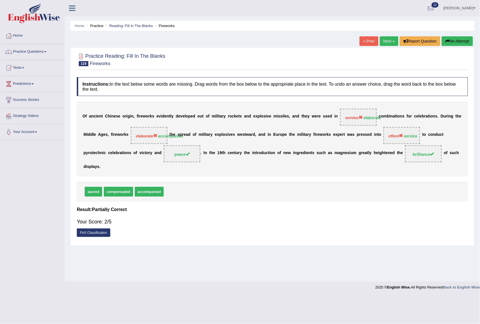
click at [391, 40] on link "Next »" at bounding box center [389, 41] width 19 height 10
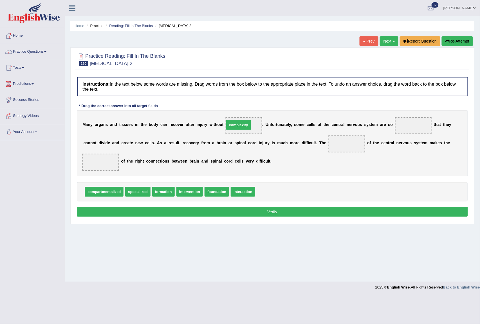
drag, startPoint x: 272, startPoint y: 192, endPoint x: 241, endPoint y: 125, distance: 73.4
drag, startPoint x: 141, startPoint y: 193, endPoint x: 416, endPoint y: 130, distance: 281.9
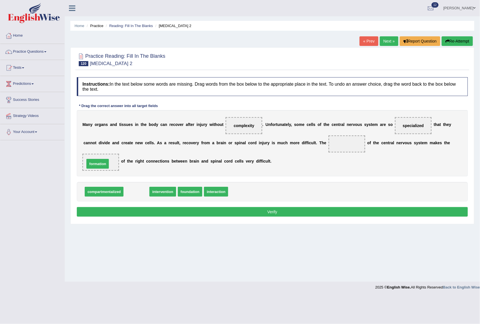
drag, startPoint x: 142, startPoint y: 193, endPoint x: 103, endPoint y: 165, distance: 47.8
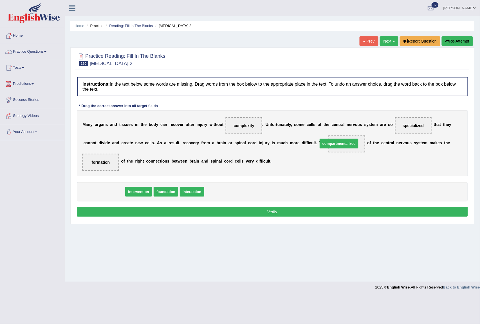
drag, startPoint x: 101, startPoint y: 193, endPoint x: 336, endPoint y: 145, distance: 240.0
click at [258, 211] on button "Verify" at bounding box center [272, 212] width 391 height 10
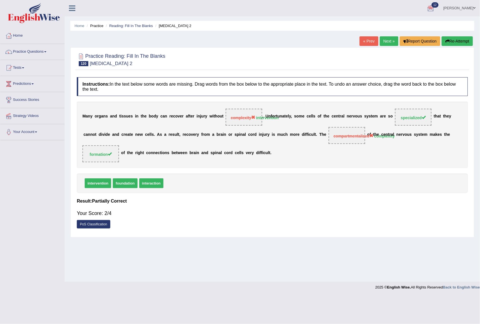
click at [382, 41] on link "Next »" at bounding box center [389, 41] width 19 height 10
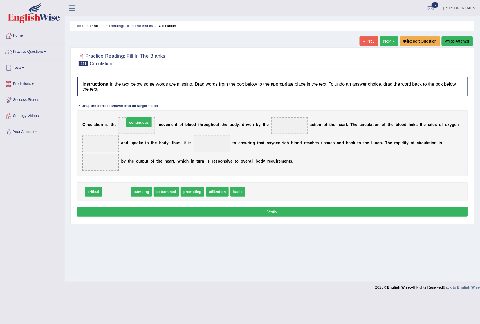
drag, startPoint x: 113, startPoint y: 190, endPoint x: 136, endPoint y: 121, distance: 72.8
drag, startPoint x: 116, startPoint y: 194, endPoint x: 290, endPoint y: 127, distance: 186.1
drag, startPoint x: 113, startPoint y: 190, endPoint x: 208, endPoint y: 144, distance: 105.8
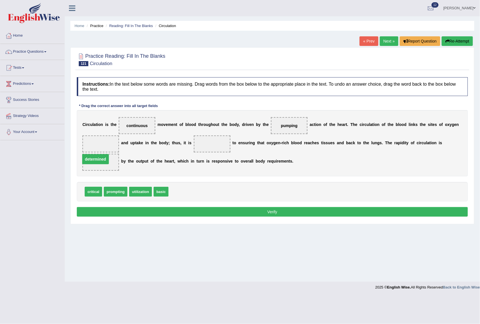
drag, startPoint x: 210, startPoint y: 142, endPoint x: 93, endPoint y: 157, distance: 117.8
drag, startPoint x: 133, startPoint y: 194, endPoint x: 94, endPoint y: 146, distance: 61.8
drag, startPoint x: 144, startPoint y: 177, endPoint x: 221, endPoint y: 150, distance: 81.0
drag, startPoint x: 201, startPoint y: 157, endPoint x: 201, endPoint y: 183, distance: 26.2
drag, startPoint x: 251, startPoint y: 220, endPoint x: 142, endPoint y: 310, distance: 141.1
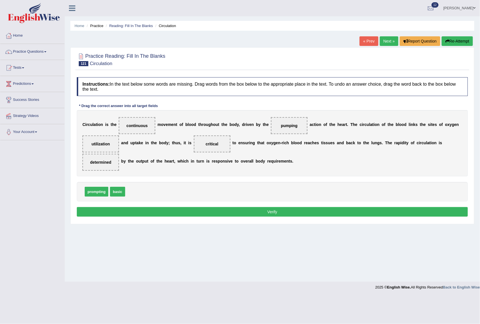
click at [294, 210] on button "Verify" at bounding box center [272, 212] width 391 height 10
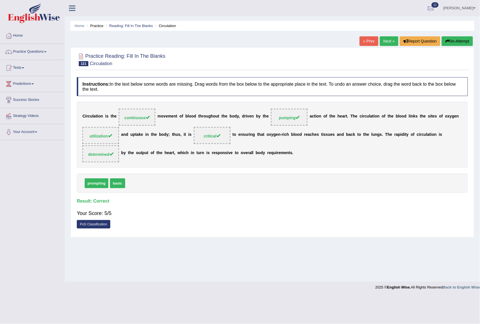
click at [380, 42] on link "Next »" at bounding box center [389, 41] width 19 height 10
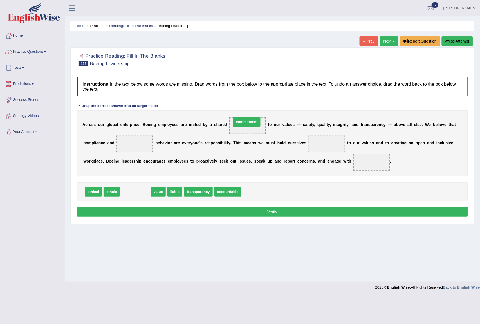
drag, startPoint x: 138, startPoint y: 189, endPoint x: 248, endPoint y: 120, distance: 130.3
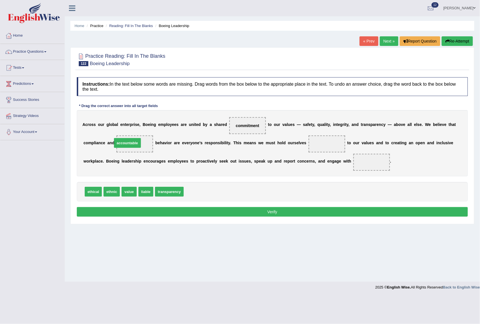
drag, startPoint x: 196, startPoint y: 191, endPoint x: 124, endPoint y: 143, distance: 85.9
drag, startPoint x: 92, startPoint y: 192, endPoint x: 320, endPoint y: 144, distance: 232.6
drag, startPoint x: 94, startPoint y: 192, endPoint x: 333, endPoint y: 148, distance: 243.1
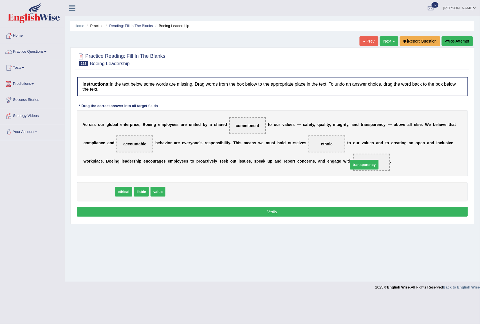
drag, startPoint x: 96, startPoint y: 191, endPoint x: 361, endPoint y: 164, distance: 266.9
drag, startPoint x: 110, startPoint y: 191, endPoint x: 325, endPoint y: 144, distance: 220.6
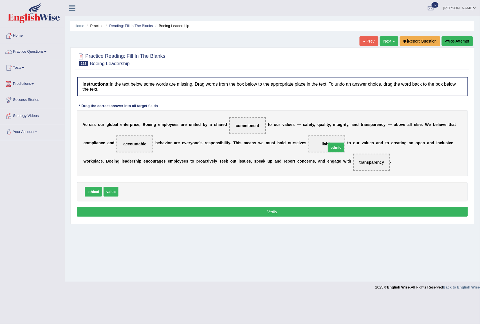
drag, startPoint x: 126, startPoint y: 193, endPoint x: 325, endPoint y: 156, distance: 202.3
click at [273, 210] on button "Verify" at bounding box center [272, 212] width 391 height 10
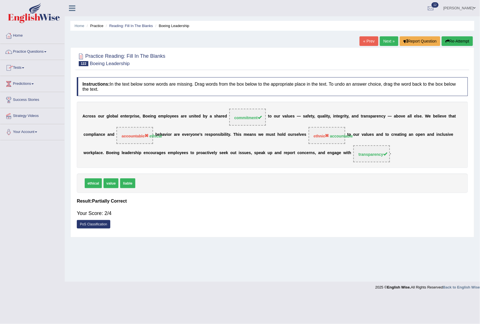
click at [390, 41] on link "Next »" at bounding box center [389, 41] width 19 height 10
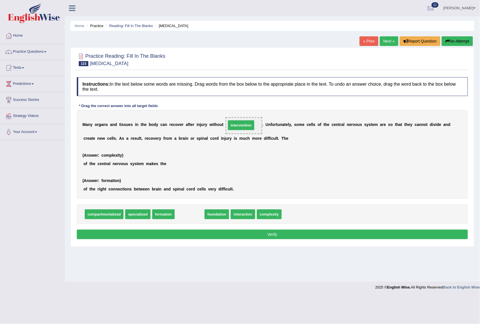
drag, startPoint x: 191, startPoint y: 212, endPoint x: 242, endPoint y: 123, distance: 102.8
click at [260, 227] on div "Instructions: In the text below some words are missing. Drag words from the box…" at bounding box center [272, 158] width 394 height 169
click at [263, 235] on button "Verify" at bounding box center [272, 234] width 391 height 10
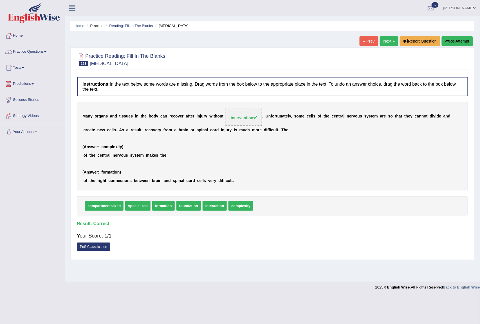
click at [387, 42] on link "Next »" at bounding box center [389, 41] width 19 height 10
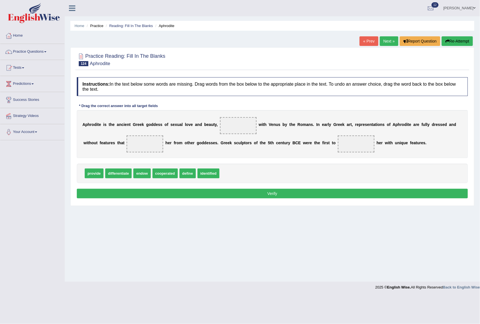
click at [207, 172] on span "identified" at bounding box center [209, 173] width 22 height 10
drag, startPoint x: 185, startPoint y: 175, endPoint x: 235, endPoint y: 130, distance: 67.1
drag, startPoint x: 117, startPoint y: 174, endPoint x: 145, endPoint y: 149, distance: 38.3
drag, startPoint x: 168, startPoint y: 175, endPoint x: 358, endPoint y: 142, distance: 193.3
click at [282, 194] on button "Verify" at bounding box center [272, 194] width 391 height 10
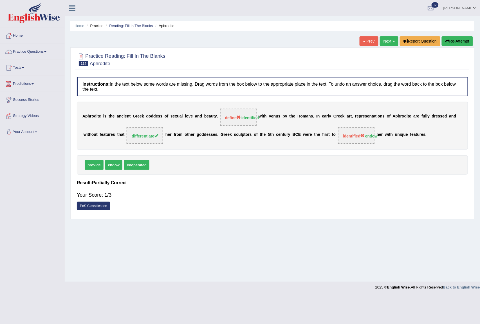
click at [395, 43] on link "Next »" at bounding box center [389, 41] width 19 height 10
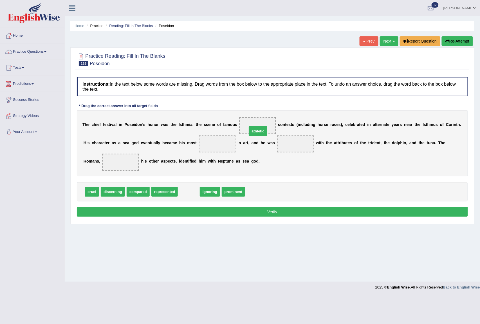
drag, startPoint x: 186, startPoint y: 193, endPoint x: 255, endPoint y: 132, distance: 92.0
drag, startPoint x: 215, startPoint y: 191, endPoint x: 217, endPoint y: 142, distance: 49.0
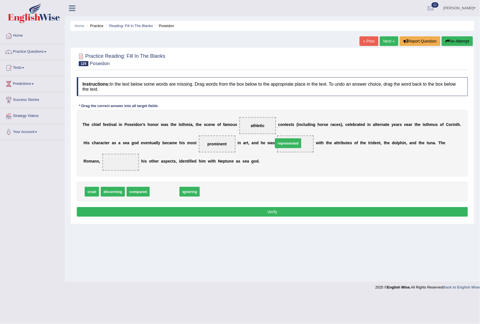
drag, startPoint x: 170, startPoint y: 194, endPoint x: 294, endPoint y: 146, distance: 132.7
drag, startPoint x: 300, startPoint y: 145, endPoint x: 119, endPoint y: 165, distance: 181.8
drag, startPoint x: 135, startPoint y: 193, endPoint x: 297, endPoint y: 144, distance: 168.6
click at [246, 211] on button "Verify" at bounding box center [272, 212] width 391 height 10
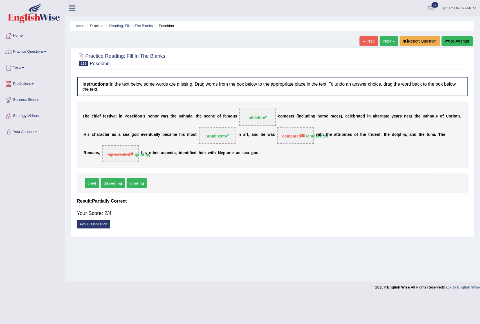
click at [387, 41] on link "Next »" at bounding box center [389, 41] width 19 height 10
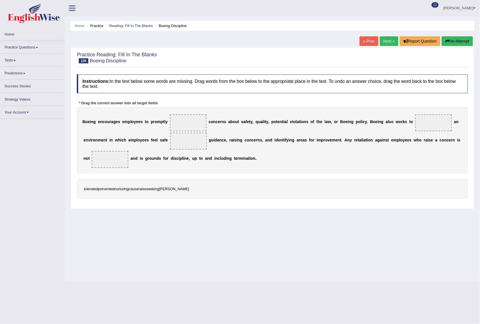
click at [366, 42] on link "« Prev" at bounding box center [369, 41] width 19 height 10
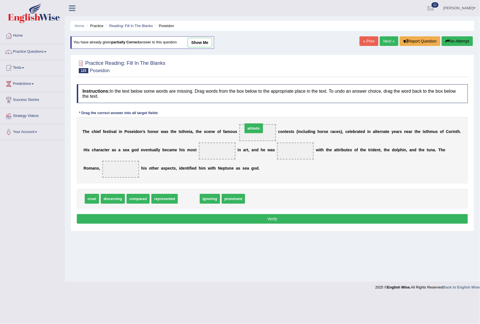
drag, startPoint x: 186, startPoint y: 195, endPoint x: 251, endPoint y: 125, distance: 95.8
drag, startPoint x: 206, startPoint y: 197, endPoint x: 202, endPoint y: 154, distance: 42.4
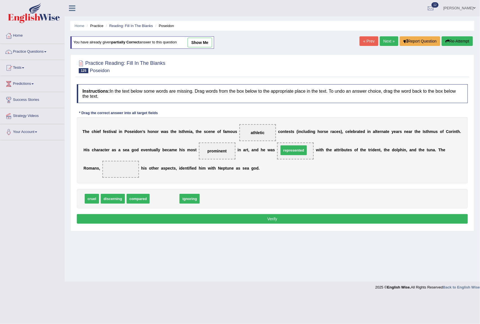
drag, startPoint x: 171, startPoint y: 201, endPoint x: 300, endPoint y: 153, distance: 138.0
drag, startPoint x: 165, startPoint y: 202, endPoint x: 117, endPoint y: 178, distance: 53.4
click at [253, 220] on button "Verify" at bounding box center [272, 219] width 391 height 10
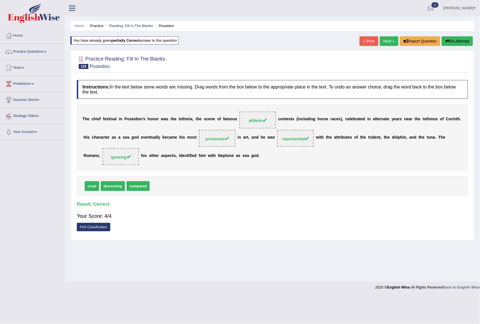
click at [382, 36] on link "Next »" at bounding box center [389, 41] width 19 height 10
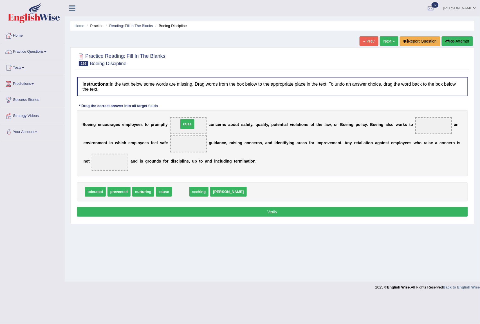
drag, startPoint x: 178, startPoint y: 191, endPoint x: 185, endPoint y: 123, distance: 67.9
drag, startPoint x: 180, startPoint y: 191, endPoint x: 184, endPoint y: 140, distance: 51.9
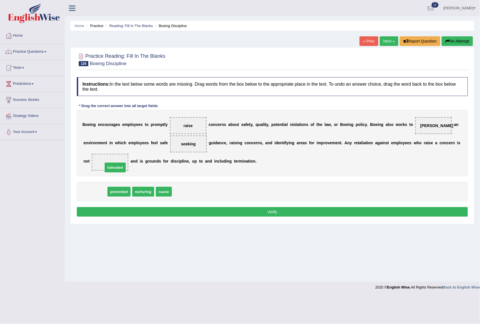
drag, startPoint x: 87, startPoint y: 192, endPoint x: 107, endPoint y: 168, distance: 31.4
click at [257, 209] on button "Verify" at bounding box center [272, 212] width 391 height 10
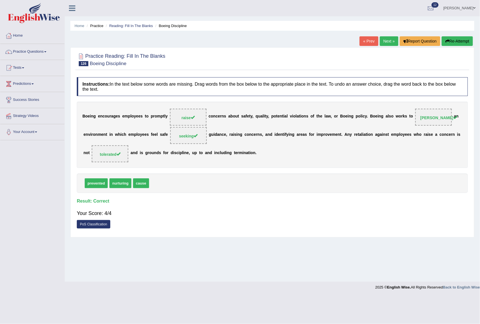
click at [380, 42] on link "Next »" at bounding box center [389, 41] width 19 height 10
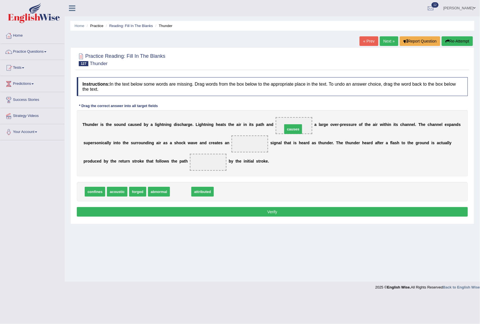
drag, startPoint x: 178, startPoint y: 191, endPoint x: 291, endPoint y: 129, distance: 128.8
drag, startPoint x: 158, startPoint y: 189, endPoint x: 248, endPoint y: 142, distance: 101.9
drag, startPoint x: 137, startPoint y: 193, endPoint x: 208, endPoint y: 168, distance: 75.9
click at [253, 210] on button "Verify" at bounding box center [272, 212] width 391 height 10
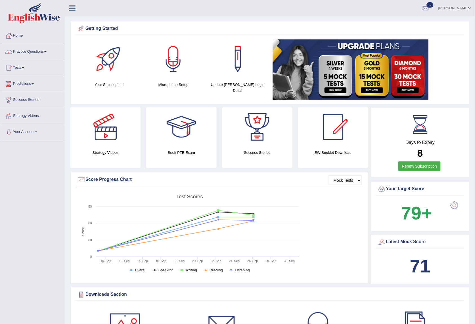
drag, startPoint x: 464, startPoint y: 260, endPoint x: 480, endPoint y: 254, distance: 17.1
click at [468, 7] on span at bounding box center [469, 8] width 2 height 4
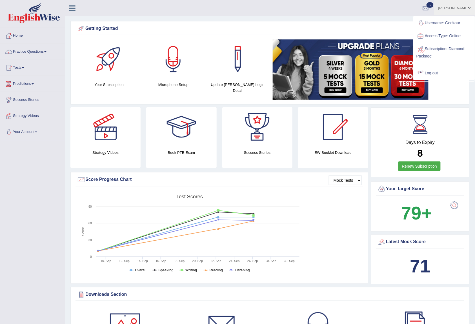
click at [429, 72] on link "Log out" at bounding box center [443, 73] width 61 height 13
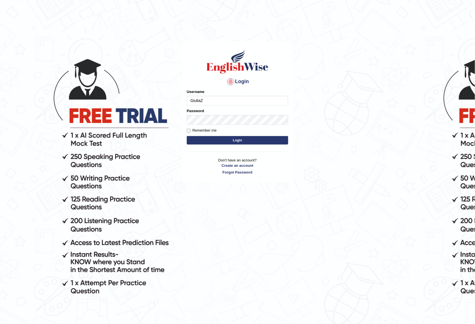
type input "GiuliaZ"
type input "124578"
drag, startPoint x: 219, startPoint y: 97, endPoint x: 131, endPoint y: 99, distance: 88.1
click at [131, 99] on body "Login Please fix the following errors: Username 124578 Password Remember me Log…" at bounding box center [237, 186] width 475 height 324
type input "GiuliaZ"
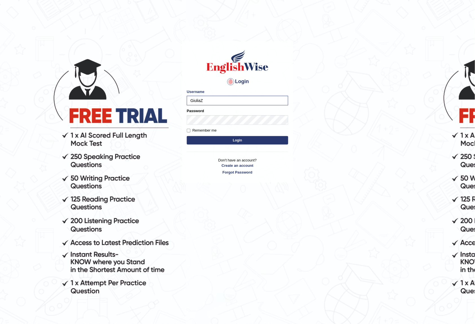
drag, startPoint x: 248, startPoint y: 135, endPoint x: 219, endPoint y: 144, distance: 31.0
click at [248, 135] on form "Please fix the following errors: Username GiuliaZ Password Remember me Login" at bounding box center [237, 117] width 101 height 57
drag, startPoint x: 219, startPoint y: 144, endPoint x: 234, endPoint y: 142, distance: 15.1
click at [228, 142] on form "Please fix the following errors: Username GiuliaZ Password Remember me Login" at bounding box center [237, 117] width 101 height 57
click at [240, 140] on button "Login" at bounding box center [237, 140] width 101 height 8
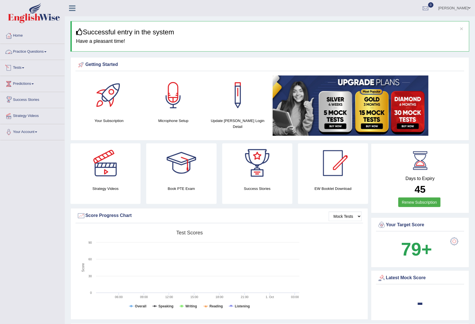
click at [42, 50] on link "Practice Questions" at bounding box center [32, 51] width 64 height 14
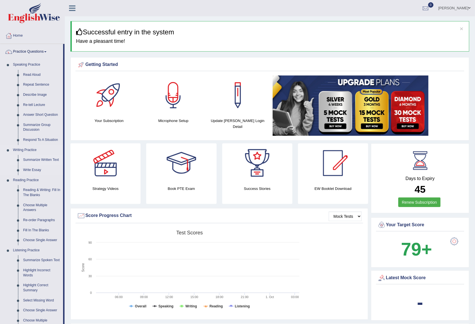
click at [44, 159] on link "Summarize Written Text" at bounding box center [42, 160] width 43 height 10
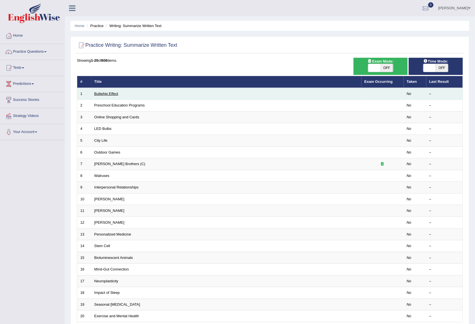
click at [114, 93] on link "Bullwhip Effect" at bounding box center [106, 93] width 24 height 4
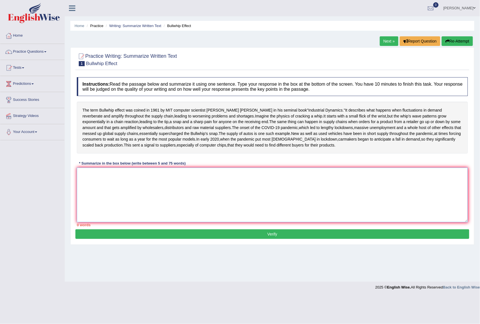
click at [156, 209] on textarea at bounding box center [272, 195] width 391 height 55
type textarea "T"
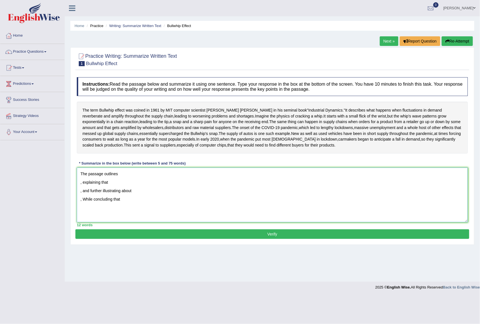
click at [84, 222] on textarea "The passage outlines , explaining that , and further illustrating about , While…" at bounding box center [272, 195] width 391 height 55
click at [163, 215] on textarea "The passage outlines , explaining that , and further illustrating about , while…" at bounding box center [272, 195] width 391 height 55
click at [132, 221] on textarea "The passage outlines , explaining that , and further illustrating about , while…" at bounding box center [272, 195] width 391 height 55
click at [131, 196] on textarea "The passage outlines , explaining that , and further illustrating about , while…" at bounding box center [272, 195] width 391 height 55
click at [79, 207] on textarea "The passage outlines a term that describes the fluctuation throughout the suppl…" at bounding box center [272, 195] width 391 height 55
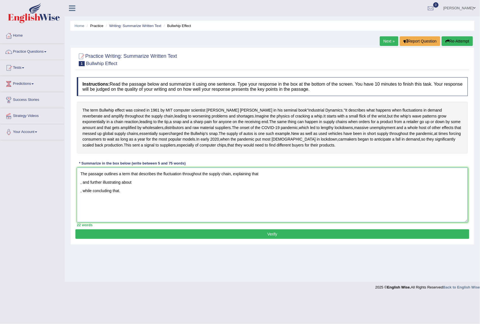
click at [130, 196] on textarea "The passage outlines a term that describes the fluctuation throughout the suppl…" at bounding box center [272, 195] width 391 height 55
click at [306, 198] on textarea "The passage outlines a term, called Bullwhip, that describes the fluctuation th…" at bounding box center [272, 195] width 391 height 55
click at [79, 206] on textarea "The passage outlines a term, called Bullwhip, that describes the fluctuation th…" at bounding box center [272, 195] width 391 height 55
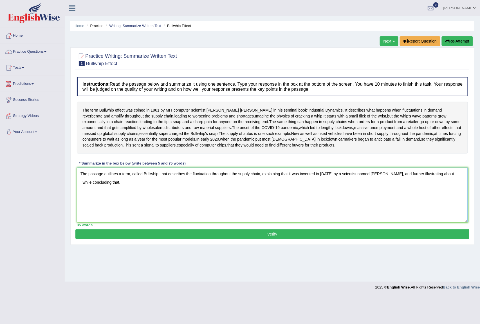
click at [453, 198] on textarea "The passage outlines a term, called Bullwhip, that describes the fluctuation th…" at bounding box center [272, 195] width 391 height 55
click at [101, 206] on textarea "The passage outlines a term, called Bullwhip, that describes the fluctuation th…" at bounding box center [272, 195] width 391 height 55
click at [201, 205] on textarea "The passage outlines a term, called Bullwhip, that describes the fluctuation th…" at bounding box center [272, 195] width 391 height 55
click at [140, 206] on textarea "The passage outlines a term, called Bullwhip, that describes the fluctuation th…" at bounding box center [272, 195] width 391 height 55
click at [210, 208] on textarea "The passage outlines a term, called Bullwhip, that describes the fluctuation th…" at bounding box center [272, 195] width 391 height 55
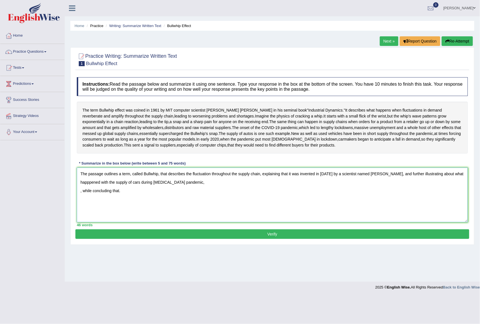
click at [132, 200] on textarea "The passage outlines a term, called Bullwhip, that describes the fluctuation th…" at bounding box center [272, 195] width 391 height 55
click at [287, 196] on textarea "The passage outlines a term called Bullwhip, that describes the fluctuation thr…" at bounding box center [272, 195] width 391 height 55
click at [339, 197] on textarea "The passage outlines a term called Bullwhip, that describes the fluctuation thr…" at bounding box center [272, 195] width 391 height 55
click at [338, 198] on textarea "The passage outlines a term called Bullwhip, that describes the fluctuation thr…" at bounding box center [272, 195] width 391 height 55
click at [213, 207] on textarea "The passage outlines a term called Bullwhip, that describes the fluctuation thr…" at bounding box center [272, 195] width 391 height 55
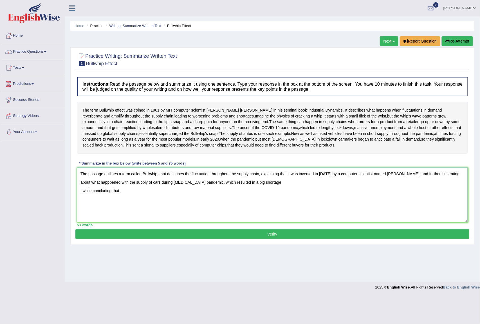
drag, startPoint x: 232, startPoint y: 205, endPoint x: 242, endPoint y: 209, distance: 10.2
click at [242, 209] on textarea "The passage outlines a term called Bullwhip, that describes the fluctuation thr…" at bounding box center [272, 195] width 391 height 55
click at [257, 205] on textarea "The passage outlines a term called Bullwhip, that describes the fluctuation thr…" at bounding box center [272, 195] width 391 height 55
click at [80, 215] on textarea "The passage outlines a term called Bullwhip, that describes the fluctuation thr…" at bounding box center [272, 195] width 391 height 55
click at [414, 207] on textarea "The passage outlines a term called Bullwhip, that describes the fluctuation thr…" at bounding box center [272, 195] width 391 height 55
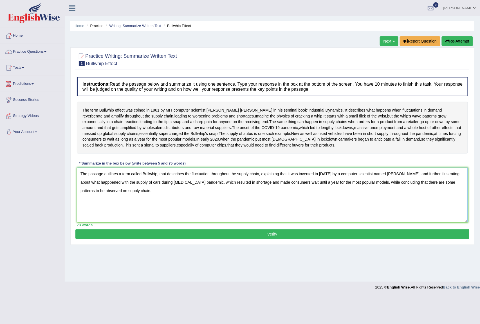
type textarea "The passage outlines a term called Bullwhip, that describes the fluctuation thr…"
click at [232, 239] on button "Verify" at bounding box center [272, 234] width 394 height 10
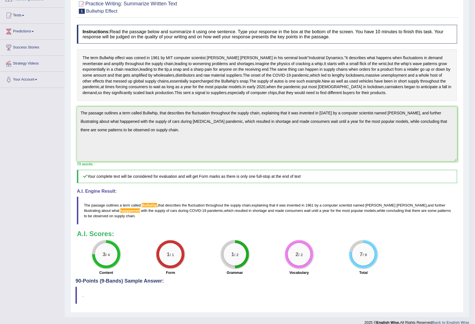
scroll to position [90, 0]
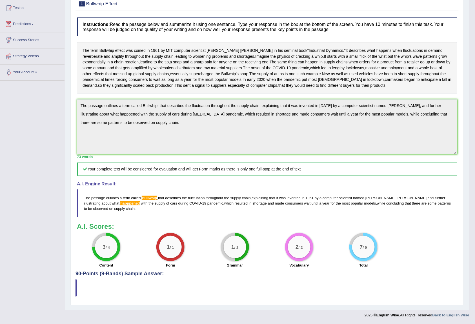
drag, startPoint x: 71, startPoint y: 91, endPoint x: 132, endPoint y: 173, distance: 102.9
click at [132, 173] on div "Practice Writing: Summarize Written Text 1 Bullwhip Effect Instructions: Read t…" at bounding box center [266, 147] width 393 height 318
click at [203, 201] on div "Instructions: Read the passage below and summarize it using one sentence. Type …" at bounding box center [266, 143] width 383 height 256
click at [235, 201] on span "resulted" at bounding box center [241, 203] width 13 height 4
drag, startPoint x: 76, startPoint y: 90, endPoint x: 148, endPoint y: 140, distance: 87.7
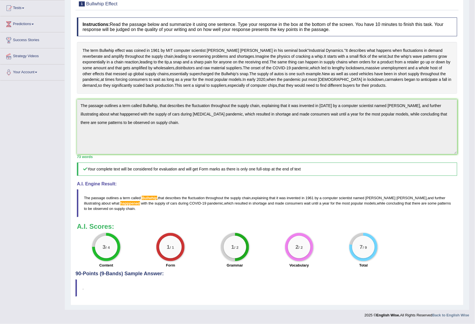
click at [125, 155] on div "Instructions: Read the passage below and summarize it using one sentence. Type …" at bounding box center [266, 143] width 383 height 256
click at [73, 97] on div "Practice Writing: Summarize Written Text 1 Bullwhip Effect Instructions: Read t…" at bounding box center [266, 147] width 393 height 318
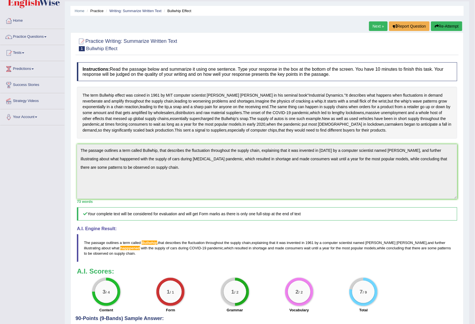
scroll to position [0, 0]
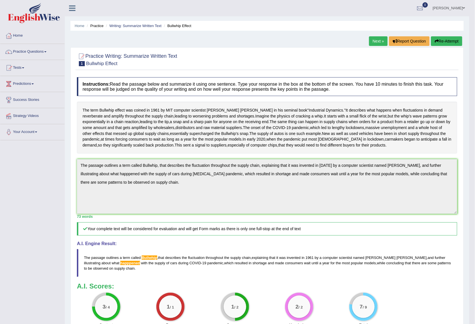
click at [446, 40] on button "Re-Attempt" at bounding box center [446, 41] width 31 height 10
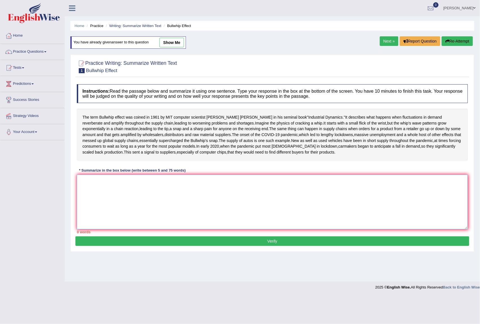
click at [294, 229] on textarea at bounding box center [272, 202] width 391 height 55
click at [177, 40] on link "show me" at bounding box center [172, 43] width 24 height 10
type textarea "The passage outlines a term called Bullwhip, that describes the fluctuation thr…"
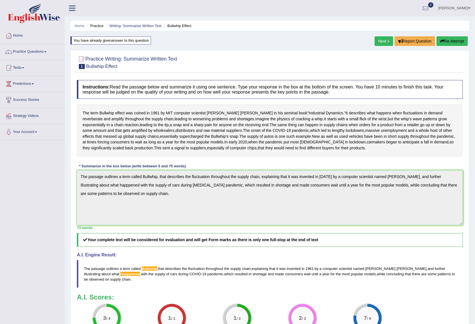
click at [72, 196] on div "Practice Writing: Summarize Written Text 1 Bullwhip Effect Instructions: Read t…" at bounding box center [269, 213] width 399 height 326
click at [451, 41] on button "Re-Attempt" at bounding box center [451, 41] width 31 height 10
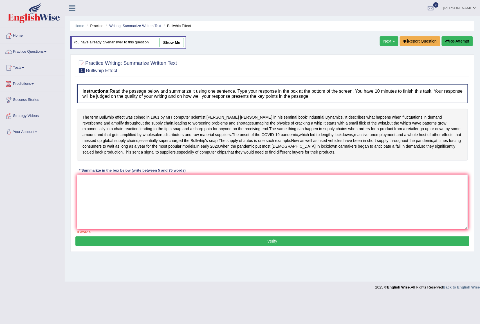
click at [185, 229] on textarea at bounding box center [272, 202] width 391 height 55
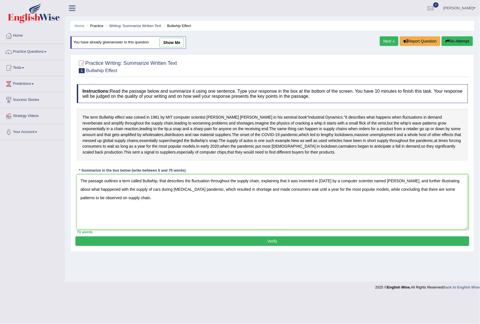
click at [99, 214] on textarea "The passage outlines a term called Bullwhip, that describes the fluctuation thr…" at bounding box center [272, 202] width 391 height 55
click at [108, 213] on textarea "The passage outlines a term called Bullwhip, that describes the fluctuation thr…" at bounding box center [272, 202] width 391 height 55
drag, startPoint x: 108, startPoint y: 213, endPoint x: 98, endPoint y: 214, distance: 10.2
click at [98, 214] on textarea "The passage outlines a term called Bullwhip, that describes the fluctuation thr…" at bounding box center [272, 202] width 391 height 55
click at [116, 213] on textarea "The passage outlines a term called Bullwhip, that describes the fluctuation thr…" at bounding box center [272, 202] width 391 height 55
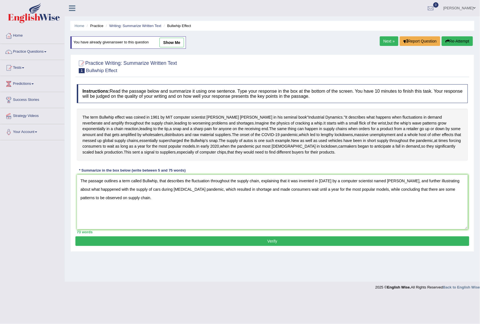
click at [108, 214] on textarea "The passage outlines a term called Bullwhip, that describes the fluctuation thr…" at bounding box center [272, 202] width 391 height 55
click at [142, 202] on textarea "The passage outlines a term called Bullwhip, that describes the fluctuation thr…" at bounding box center [272, 202] width 391 height 55
type textarea "The passage outlines a term called Bullwhip, that describes the fluctuation thr…"
click at [333, 246] on button "Verify" at bounding box center [272, 241] width 394 height 10
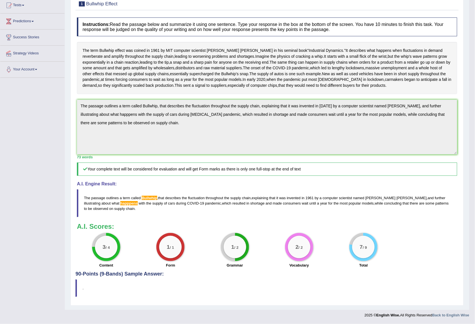
scroll to position [18, 0]
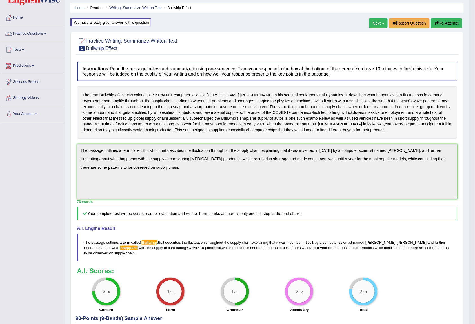
click at [150, 262] on blockquote "The passage outlines a term called Bullwhip , that describes the fluctuation th…" at bounding box center [267, 248] width 380 height 28
click at [149, 244] on span "Bullwhip" at bounding box center [149, 242] width 15 height 4
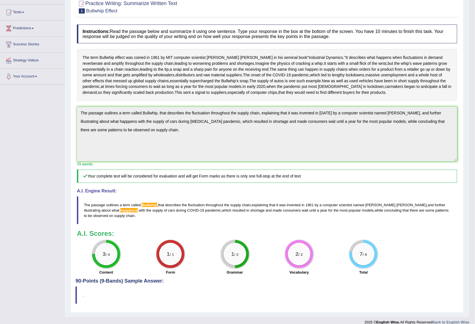
scroll to position [93, 0]
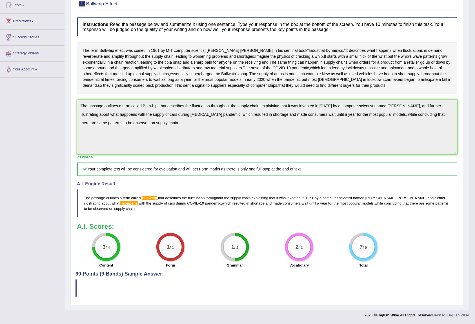
click at [147, 198] on span "Bullwhip" at bounding box center [149, 198] width 15 height 4
click at [86, 204] on blockquote "The passage outlines a term called Bullwhip , that describes the fluctuation th…" at bounding box center [267, 203] width 380 height 28
click at [120, 203] on span "happpens" at bounding box center [128, 203] width 17 height 4
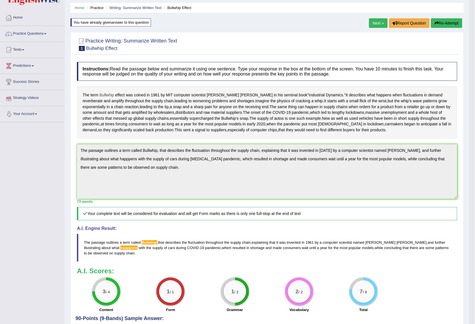
click at [104, 96] on span "Bullwhip" at bounding box center [106, 95] width 15 height 6
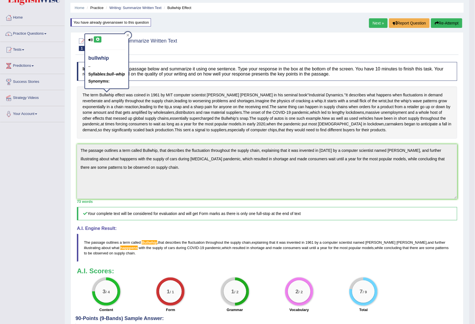
click at [98, 35] on div "bullwhip – Syllables: bull–whip Synonyms:" at bounding box center [106, 61] width 43 height 55
click at [97, 40] on icon at bounding box center [97, 39] width 4 height 3
click at [96, 39] on icon at bounding box center [97, 39] width 4 height 3
click at [30, 173] on div "Toggle navigation Home Practice Questions Speaking Practice Read Aloud Repeat S…" at bounding box center [234, 173] width 469 height 383
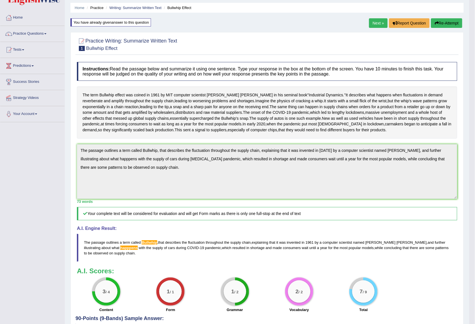
scroll to position [93, 0]
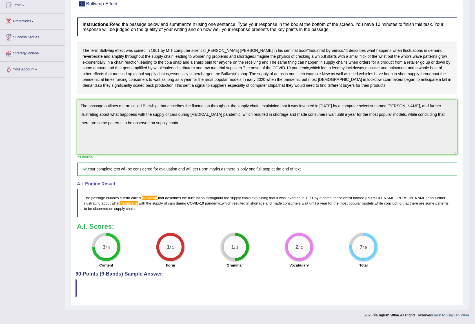
click at [148, 196] on span "Bullwhip" at bounding box center [149, 198] width 15 height 4
click at [120, 203] on span "happpens" at bounding box center [128, 203] width 17 height 4
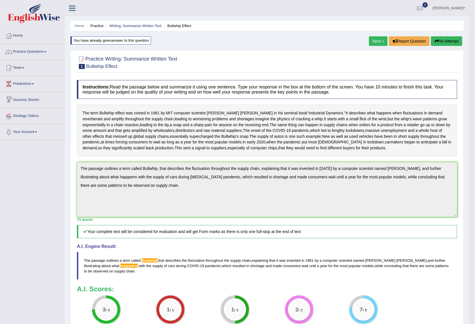
click at [436, 43] on icon "button" at bounding box center [436, 41] width 4 height 4
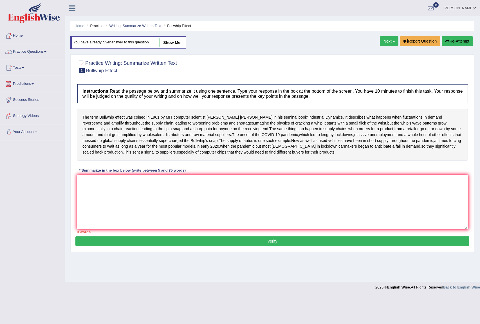
click at [108, 235] on div "0 words" at bounding box center [272, 231] width 391 height 5
click at [112, 229] on textarea at bounding box center [272, 202] width 391 height 55
paste textarea "The passage outlines a term called Bullwhip, that describes the fluctuation thr…"
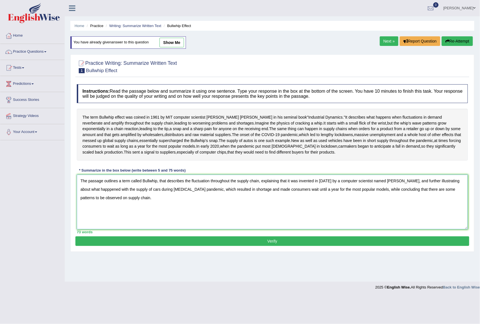
click at [458, 203] on textarea "The passage outlines a term called Bullwhip, that describes the fluctuation thr…" at bounding box center [272, 202] width 391 height 55
type textarea "The passage outlines a term called Bullwhip, that describes the fluctuation thr…"
click at [109, 246] on button "Verify" at bounding box center [272, 241] width 394 height 10
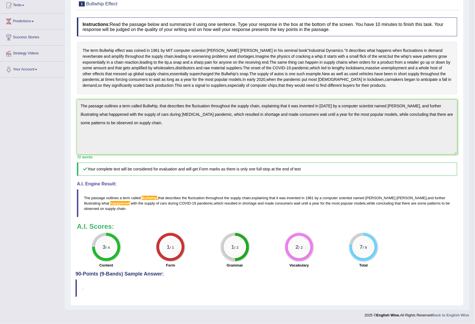
scroll to position [93, 0]
click at [110, 203] on span "happpened" at bounding box center [119, 203] width 19 height 4
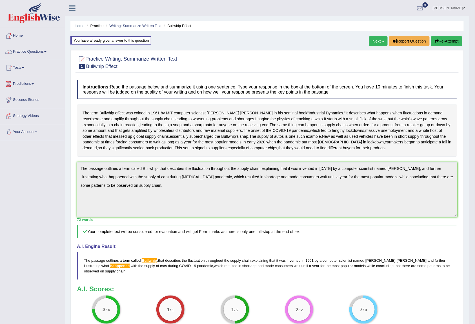
drag, startPoint x: 450, startPoint y: 35, endPoint x: 454, endPoint y: 44, distance: 10.5
click at [452, 38] on div "Home Practice Writing: Summarize Written Text Bullwhip Effect You have already …" at bounding box center [267, 186] width 404 height 372
click at [457, 42] on button "Re-Attempt" at bounding box center [446, 41] width 31 height 10
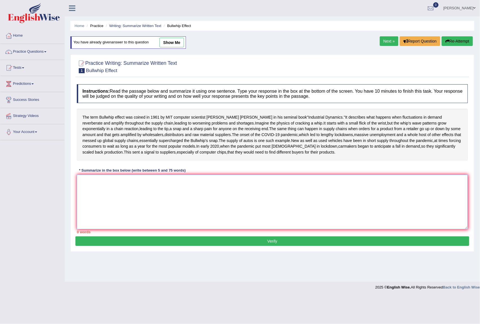
click at [267, 229] on textarea at bounding box center [272, 202] width 391 height 55
paste textarea "The passage outlines a term called Bullwhip, that describes the fluctuation thr…"
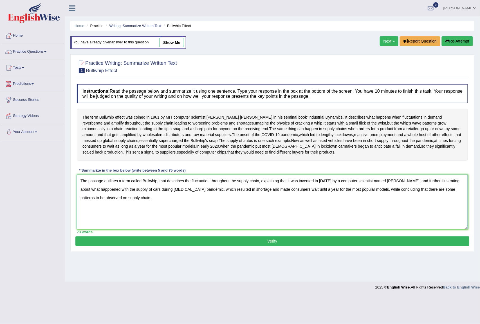
click at [108, 213] on textarea "The passage outlines a term called Bullwhip, that describes the fluctuation thr…" at bounding box center [272, 202] width 391 height 55
click at [109, 213] on textarea "The passage outlines a term called Bullwhip, that describes the fluctuation thr…" at bounding box center [272, 202] width 391 height 55
click at [98, 213] on textarea "The passage outlines a term called Bullwhip, that describes the fluctuation thr…" at bounding box center [272, 202] width 391 height 55
type textarea "The passage outlines a term called Bullwhip, that describes the fluctuation thr…"
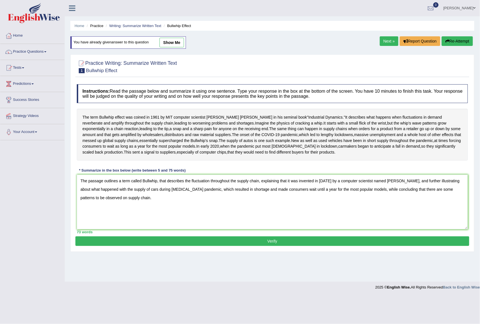
click at [318, 246] on button "Verify" at bounding box center [272, 241] width 394 height 10
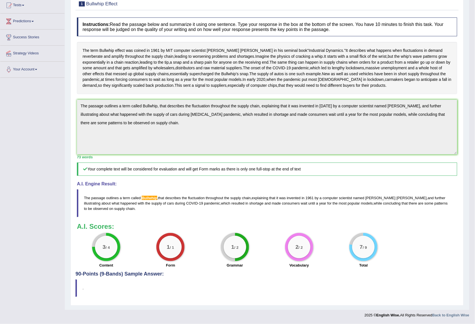
scroll to position [93, 0]
click at [146, 196] on span "Bullwhip" at bounding box center [149, 198] width 15 height 4
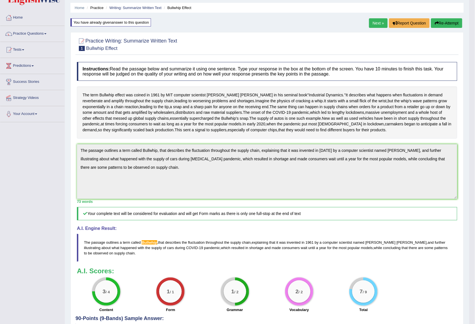
scroll to position [0, 0]
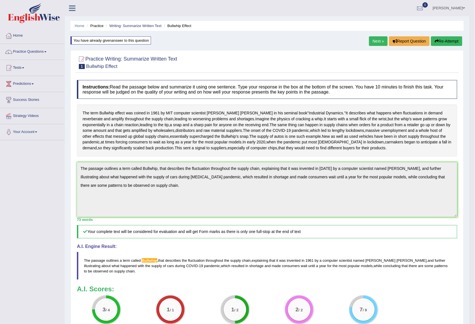
click at [370, 45] on link "Next »" at bounding box center [378, 41] width 19 height 10
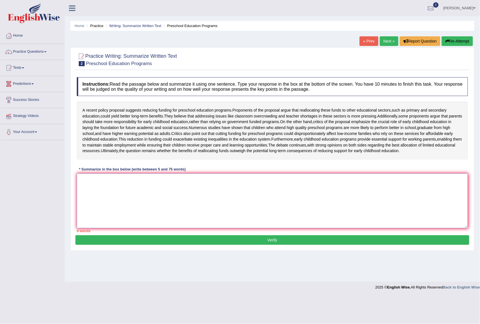
click at [140, 212] on textarea at bounding box center [272, 200] width 391 height 55
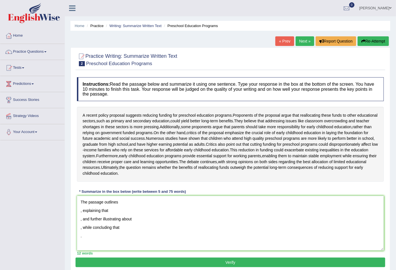
drag, startPoint x: 429, startPoint y: 8, endPoint x: 44, endPoint y: 187, distance: 424.2
click at [44, 187] on div "Toggle navigation Home Practice Questions Speaking Practice Read Aloud Repeat S…" at bounding box center [198, 146] width 396 height 293
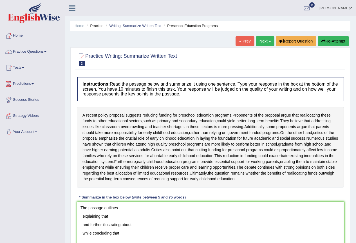
drag, startPoint x: 294, startPoint y: 1, endPoint x: 142, endPoint y: 157, distance: 219.0
click at [140, 158] on div "A recent policy proposal suggests reducing funding for preschool education prog…" at bounding box center [210, 147] width 267 height 81
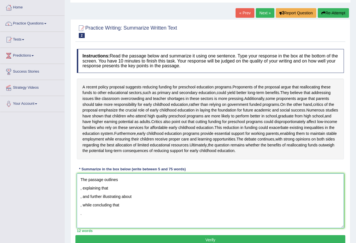
click at [133, 197] on textarea "The passage outlines , explaining that , and further illustrating about , while…" at bounding box center [210, 200] width 267 height 55
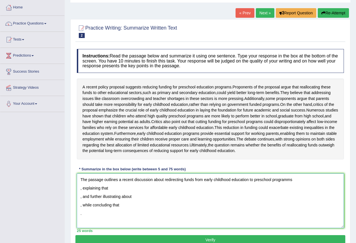
click at [80, 207] on textarea "The passage outlines a recent discussion about redirecting funds from early chi…" at bounding box center [210, 200] width 267 height 55
click at [324, 201] on textarea "The passage outlines a recent discussion about redirecting funds from early chi…" at bounding box center [210, 200] width 267 height 55
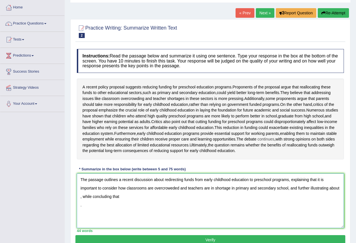
scroll to position [72, 0]
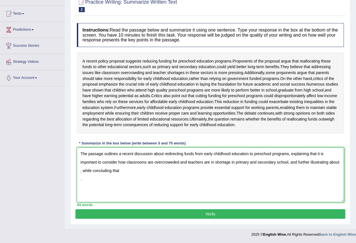
click at [341, 161] on textarea "The passage outlines a recent discussion about redirecting funds from early chi…" at bounding box center [210, 175] width 267 height 55
click at [166, 171] on textarea "The passage outlines a recent discussion about redirecting funds from early chi…" at bounding box center [210, 175] width 267 height 55
click at [223, 171] on textarea "The passage outlines a recent discussion about redirecting funds from early chi…" at bounding box center [210, 175] width 267 height 55
click at [196, 171] on textarea "The passage outlines a recent discussion about redirecting funds from early chi…" at bounding box center [210, 175] width 267 height 55
drag, startPoint x: 227, startPoint y: 172, endPoint x: 225, endPoint y: 175, distance: 3.7
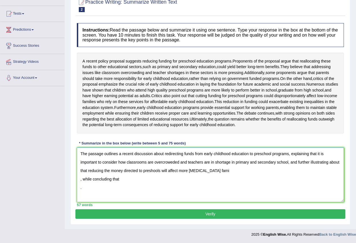
click at [228, 172] on textarea "The passage outlines a recent discussion about redirecting funds from early chi…" at bounding box center [210, 175] width 267 height 55
click at [80, 179] on textarea "The passage outlines a recent discussion about redirecting funds from early chi…" at bounding box center [210, 175] width 267 height 55
click at [273, 169] on textarea "The passage outlines a recent discussion about redirecting funds from early chi…" at bounding box center [210, 175] width 267 height 55
type textarea "The passage outlines a recent discussion about redirecting funds from early chi…"
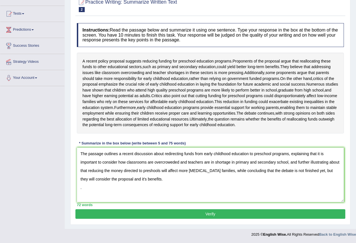
click at [231, 215] on button "Verify" at bounding box center [210, 214] width 270 height 10
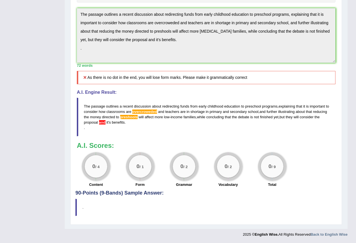
scroll to position [34, 0]
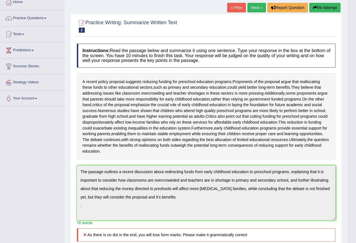
click at [44, 166] on div "Toggle navigation Home Practice Questions Speaking Practice Read Aloud Repeat S…" at bounding box center [174, 181] width 348 height 431
click at [331, 7] on button "Re-Attempt" at bounding box center [324, 8] width 31 height 10
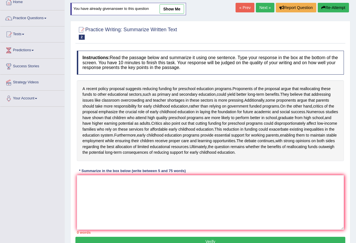
scroll to position [34, 0]
click at [156, 204] on textarea at bounding box center [210, 202] width 267 height 55
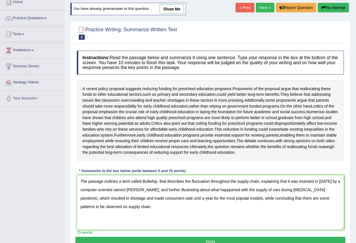
click at [178, 9] on link "show me" at bounding box center [172, 9] width 24 height 10
type textarea "The passage outlines a recent discussion about redirecting funds from early chi…"
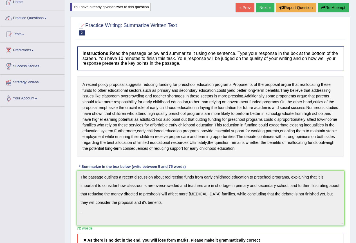
scroll to position [174, 0]
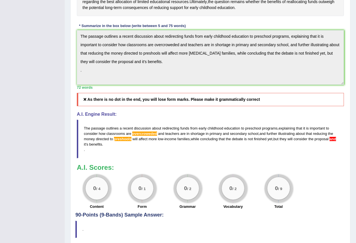
click at [60, 50] on div "Toggle navigation Home Practice Questions Speaking Practice Read Aloud Repeat S…" at bounding box center [178, 44] width 356 height 436
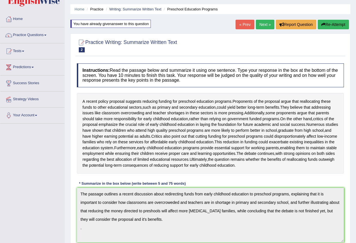
scroll to position [0, 0]
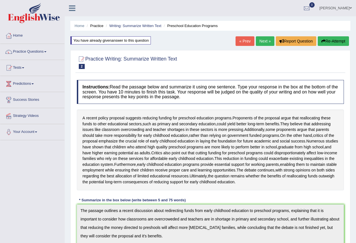
click at [333, 44] on button "Re-Attempt" at bounding box center [333, 41] width 31 height 10
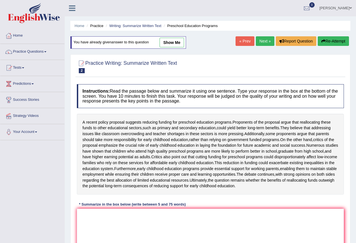
scroll to position [79, 0]
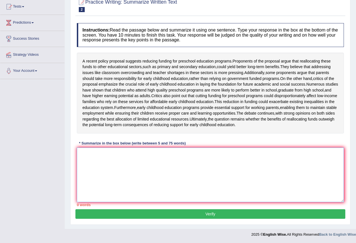
drag, startPoint x: 169, startPoint y: 178, endPoint x: 163, endPoint y: 168, distance: 12.2
click at [169, 171] on textarea at bounding box center [210, 175] width 267 height 55
paste textarea "The passage outlines a recent discussion about redirecting funds from early chi…"
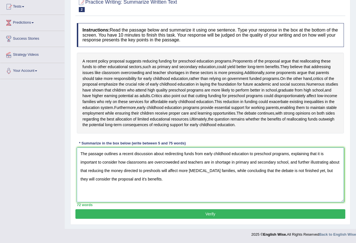
click at [162, 162] on textarea "The passage outlines a recent discussion about redirecting funds from early chi…" at bounding box center [210, 175] width 267 height 55
click at [160, 170] on textarea "The passage outlines a recent discussion about redirecting funds from early chi…" at bounding box center [210, 175] width 267 height 55
click at [187, 191] on textarea "The passage outlines a recent discussion about redirecting funds from early chi…" at bounding box center [210, 175] width 267 height 55
type textarea "The passage outlines a recent discussion about redirecting funds from early chi…"
click at [204, 213] on button "Verify" at bounding box center [210, 214] width 270 height 10
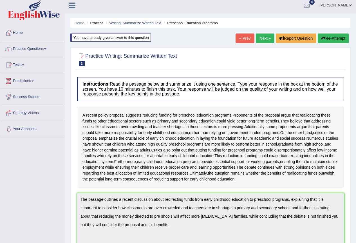
scroll to position [0, 0]
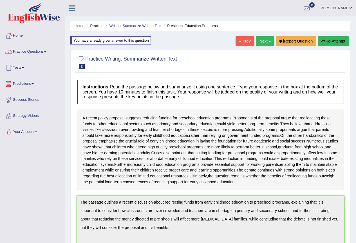
click at [329, 45] on button "Re-Attempt" at bounding box center [333, 41] width 31 height 10
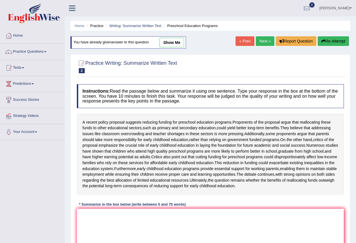
scroll to position [79, 0]
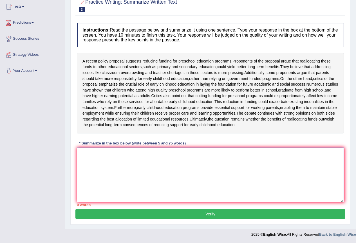
drag, startPoint x: 197, startPoint y: 171, endPoint x: 199, endPoint y: 167, distance: 4.4
click at [197, 170] on textarea at bounding box center [210, 175] width 267 height 55
paste textarea "The passage outlines a recent discussion about redirecting funds from early chi…"
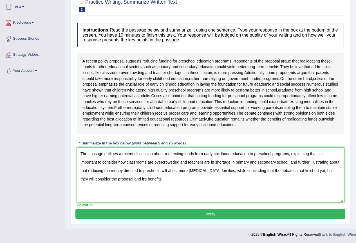
click at [159, 168] on textarea "The passage outlines a recent discussion about redirecting funds from early chi…" at bounding box center [210, 175] width 267 height 55
click at [160, 168] on textarea "The passage outlines a recent discussion about redirecting funds from early chi…" at bounding box center [210, 175] width 267 height 55
drag, startPoint x: 179, startPoint y: 162, endPoint x: 155, endPoint y: 158, distance: 24.8
click at [155, 158] on textarea "The passage outlines a recent discussion about redirecting funds from early chi…" at bounding box center [210, 175] width 267 height 55
type textarea "The passage outlines a recent discussion about redirecting funds from early chi…"
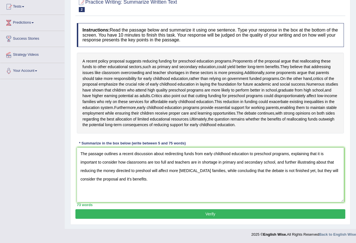
click at [245, 215] on button "Verify" at bounding box center [210, 214] width 270 height 10
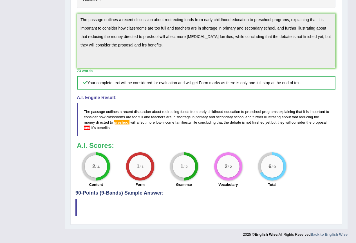
scroll to position [200, 0]
click at [62, 19] on div "Toggle navigation Home Practice Questions Speaking Practice Read Aloud Repeat S…" at bounding box center [174, 26] width 348 height 429
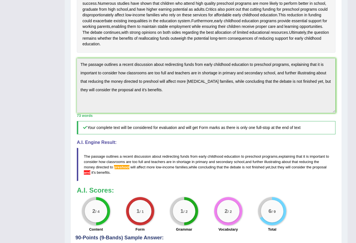
scroll to position [3, 0]
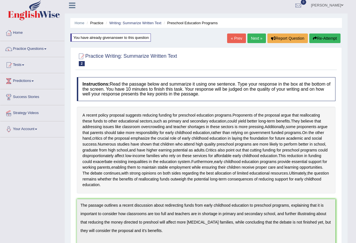
click at [333, 41] on button "Re-Attempt" at bounding box center [324, 39] width 31 height 10
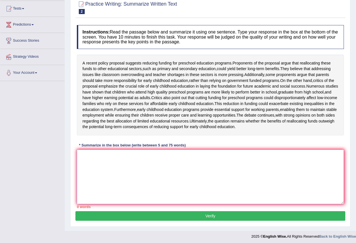
click at [187, 190] on textarea at bounding box center [210, 176] width 267 height 55
paste textarea "The passage outlines a recent discussion about redirecting funds from early chi…"
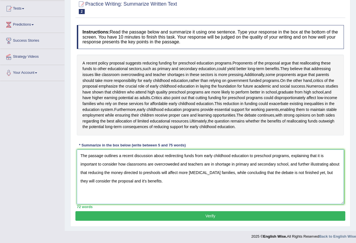
click at [160, 190] on textarea "The passage outlines a recent discussion about redirecting funds from early chi…" at bounding box center [210, 176] width 267 height 55
click at [132, 198] on textarea "The passage outlines a recent discussion about redirecting funds from early chi…" at bounding box center [210, 176] width 267 height 55
type textarea "The passage outlines a recent discussion about redirecting funds from early chi…"
click at [164, 221] on button "Verify" at bounding box center [210, 216] width 270 height 10
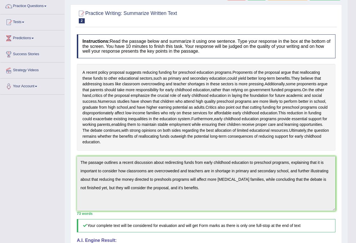
scroll to position [42, 0]
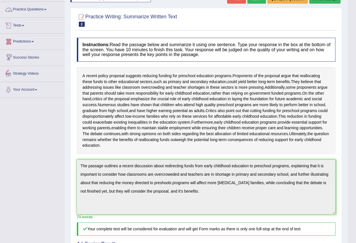
click at [37, 185] on div "Toggle navigation Home Practice Questions Speaking Practice Read Aloud Repeat S…" at bounding box center [174, 172] width 348 height 429
click at [69, 165] on div "Home Practice Writing: Summarize Written Text Preschool Education Programs You …" at bounding box center [206, 166] width 283 height 417
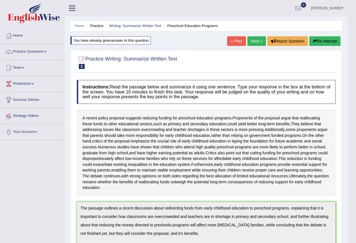
click at [316, 40] on button "Re-Attempt" at bounding box center [324, 41] width 31 height 10
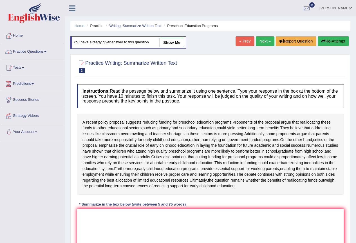
click at [152, 232] on textarea at bounding box center [210, 236] width 267 height 55
paste textarea "The passage outlines a recent discussion about redirecting funds from early chi…"
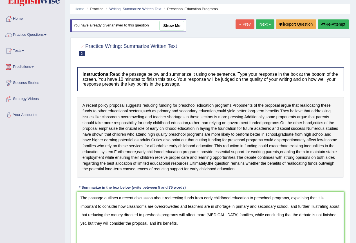
scroll to position [73, 0]
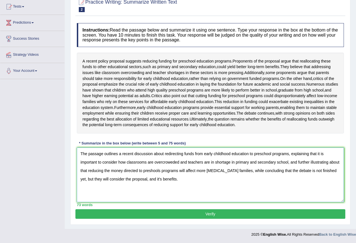
click at [179, 168] on textarea "The passage outlines a recent discussion about redirecting funds from early chi…" at bounding box center [210, 175] width 267 height 55
click at [151, 176] on textarea "The passage outlines a recent discussion about redirecting funds from early chi…" at bounding box center [210, 175] width 267 height 55
click at [151, 175] on textarea "The passage outlines a recent discussion about redirecting funds from early chi…" at bounding box center [210, 175] width 267 height 55
click at [152, 176] on textarea "The passage outlines a recent discussion about redirecting funds from early chi…" at bounding box center [210, 175] width 267 height 55
type textarea "The passage outlines a recent discussion about redirecting funds from early chi…"
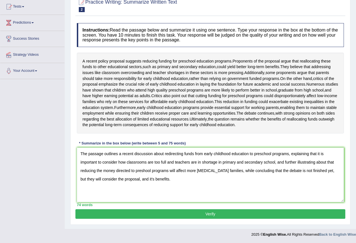
click at [153, 219] on button "Verify" at bounding box center [210, 214] width 270 height 10
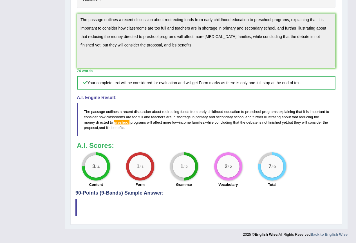
scroll to position [200, 0]
click at [70, 11] on div "Home Practice Writing: Summarize Written Text Preschool Education Programs You …" at bounding box center [206, 20] width 283 height 417
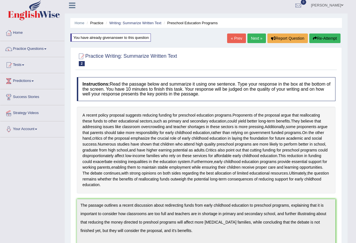
scroll to position [0, 0]
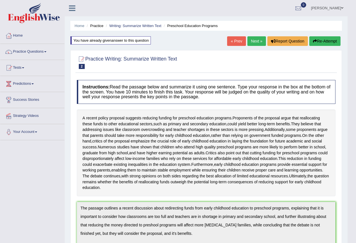
click at [331, 41] on button "Re-Attempt" at bounding box center [324, 41] width 31 height 10
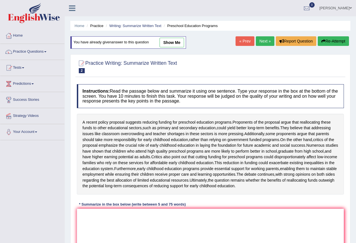
scroll to position [56, 0]
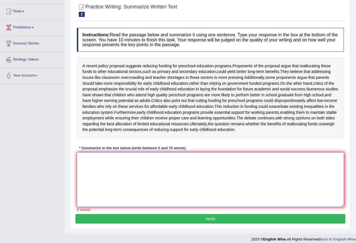
click at [160, 195] on textarea at bounding box center [210, 179] width 267 height 55
paste textarea "The passage outlines a recent discussion about redirecting funds from early chi…"
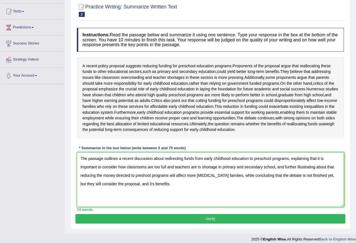
click at [144, 193] on textarea "The passage outlines a recent discussion about redirecting funds from early chi…" at bounding box center [210, 179] width 267 height 55
type textarea "The passage outlines a recent discussion about redirecting funds from early chi…"
click at [202, 224] on button "Verify" at bounding box center [210, 219] width 270 height 10
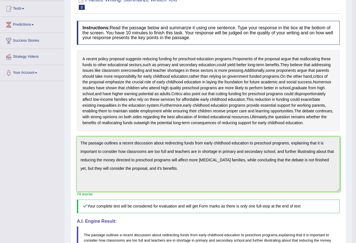
scroll to position [31, 0]
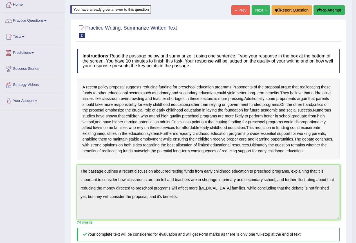
click at [265, 12] on link "Next »" at bounding box center [261, 10] width 19 height 10
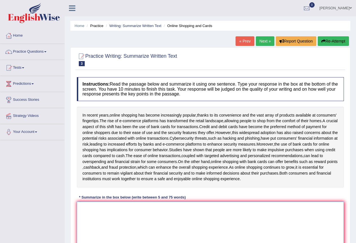
click at [177, 227] on textarea at bounding box center [210, 229] width 267 height 55
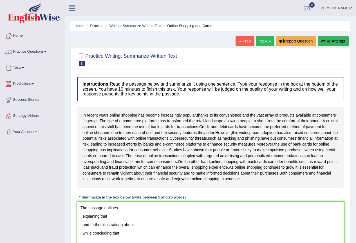
scroll to position [60, 0]
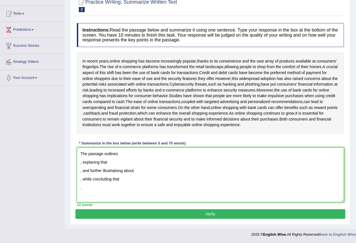
type textarea "The passage outlines , explaning that , and further illustrationg about , while…"
click at [197, 211] on button "Verify" at bounding box center [210, 214] width 270 height 10
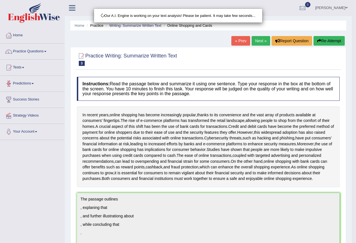
scroll to position [0, 0]
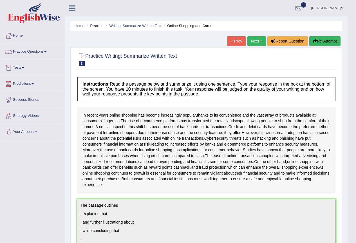
click at [29, 54] on link "Practice Questions" at bounding box center [32, 51] width 64 height 14
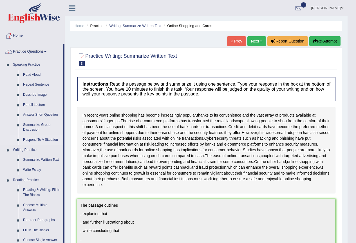
click at [33, 137] on link "Respond To A Situation" at bounding box center [42, 140] width 43 height 10
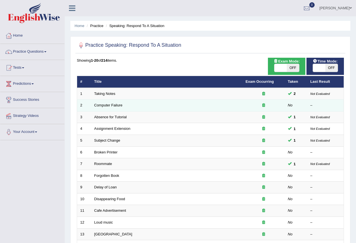
click at [107, 103] on td "Computer Failure" at bounding box center [166, 106] width 151 height 12
click at [110, 108] on td "Computer Failure" at bounding box center [166, 106] width 151 height 12
click at [111, 104] on link "Computer Failure" at bounding box center [108, 105] width 28 height 4
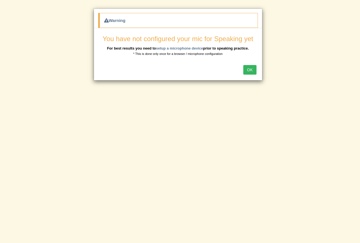
click at [251, 72] on button "OK" at bounding box center [250, 70] width 13 height 10
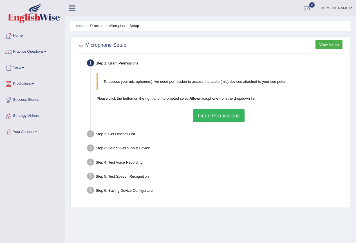
click at [226, 117] on button "Grant Permissions" at bounding box center [218, 115] width 51 height 13
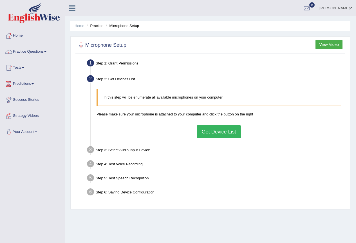
click at [220, 133] on button "Get Device List" at bounding box center [219, 131] width 44 height 13
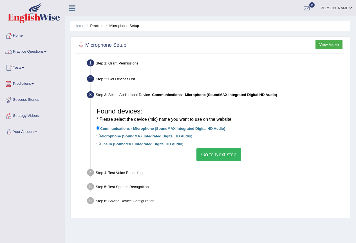
click at [218, 152] on button "Go to Next step" at bounding box center [219, 154] width 45 height 13
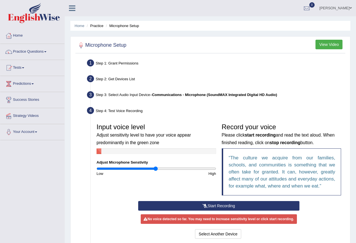
click at [244, 209] on button "Start Recording" at bounding box center [218, 206] width 161 height 10
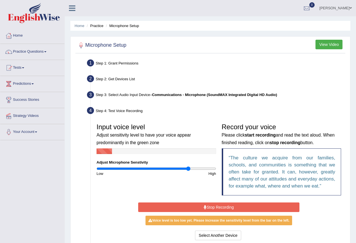
drag, startPoint x: 157, startPoint y: 168, endPoint x: 188, endPoint y: 164, distance: 30.6
type input "1.56"
click at [188, 166] on input "range" at bounding box center [157, 168] width 120 height 5
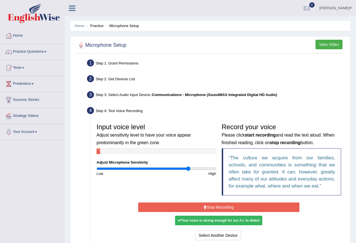
click at [201, 206] on button "Stop Recording" at bounding box center [218, 207] width 161 height 10
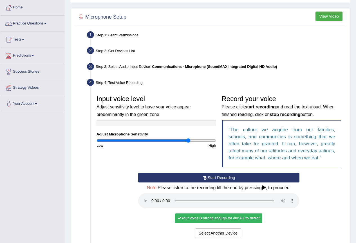
scroll to position [56, 0]
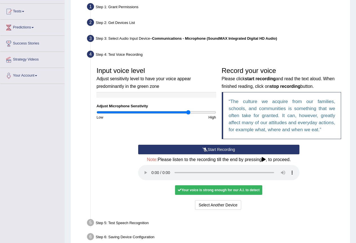
click at [222, 192] on div "Your voice is strong enough for our A.I. to detect" at bounding box center [218, 190] width 87 height 10
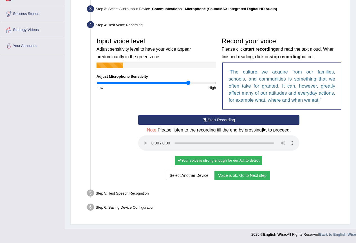
click at [247, 173] on button "Voice is ok. Go to Next step" at bounding box center [243, 176] width 56 height 10
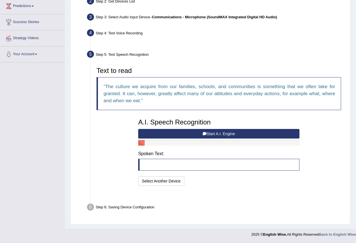
scroll to position [64, 0]
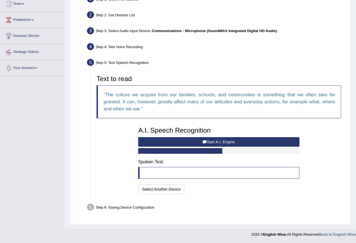
click at [213, 142] on button "Start A.I. Engine" at bounding box center [218, 142] width 161 height 10
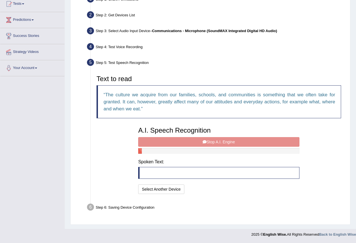
click at [170, 140] on div "A.I. Speech Recognition Start A.I. Engine Stop A.I. Engine Note: Please listen …" at bounding box center [218, 160] width 167 height 72
click at [200, 145] on div "A.I. Speech Recognition Start A.I. Engine Stop A.I. Engine Note: Please listen …" at bounding box center [218, 160] width 167 height 72
drag, startPoint x: 197, startPoint y: 110, endPoint x: 207, endPoint y: 79, distance: 32.1
click at [205, 87] on div "Text to read The culture we acquire from our families, schools, and communities…" at bounding box center [219, 133] width 250 height 123
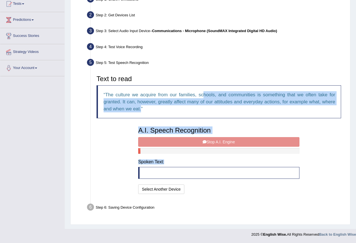
click at [218, 143] on div "A.I. Speech Recognition Start A.I. Engine Stop A.I. Engine Note: Please listen …" at bounding box center [218, 160] width 167 height 72
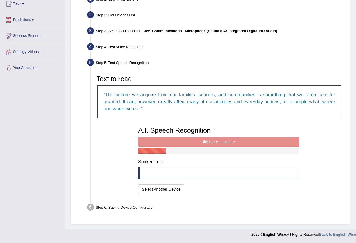
click at [101, 146] on div "Text to read The culture we acquire from our families, schools, and communities…" at bounding box center [219, 133] width 250 height 123
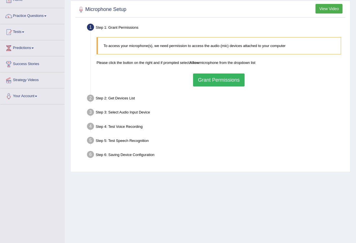
click at [226, 82] on button "Grant Permissions" at bounding box center [218, 79] width 51 height 13
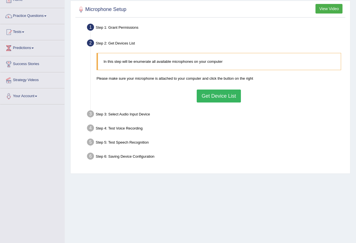
click at [225, 99] on button "Get Device List" at bounding box center [219, 96] width 44 height 13
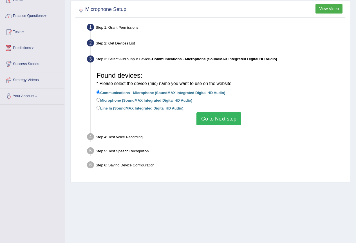
click at [230, 121] on button "Go to Next step" at bounding box center [219, 118] width 45 height 13
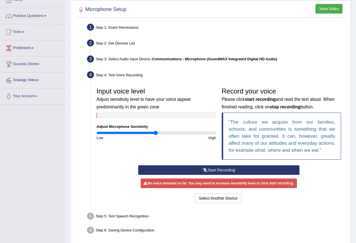
click at [223, 168] on button "Start Recording" at bounding box center [218, 170] width 161 height 10
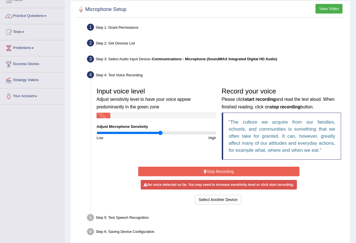
click at [160, 131] on input "range" at bounding box center [157, 133] width 120 height 5
click at [173, 130] on div "Input voice level Adjust sensitivity level to have your voice appear predominan…" at bounding box center [156, 113] width 125 height 56
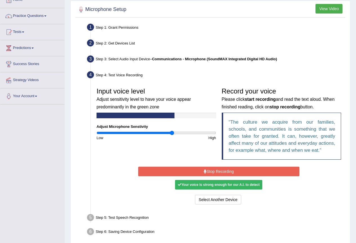
type input "1.28"
click at [172, 133] on input "range" at bounding box center [157, 133] width 120 height 5
click at [202, 168] on button "Stop Recording" at bounding box center [218, 172] width 161 height 10
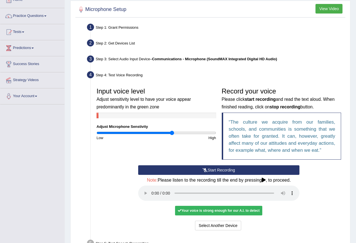
scroll to position [86, 0]
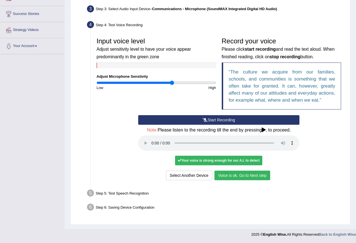
click at [252, 173] on button "Voice is ok. Go to Next step" at bounding box center [243, 176] width 56 height 10
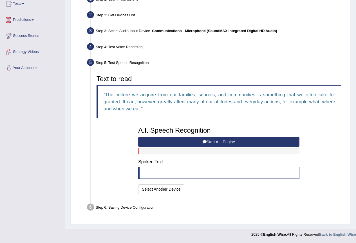
scroll to position [64, 0]
click at [242, 141] on button "Start A.I. Engine" at bounding box center [218, 142] width 161 height 10
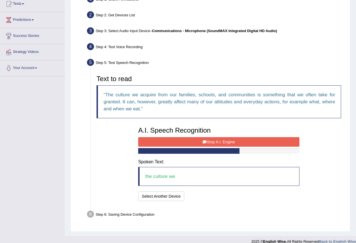
click at [242, 141] on button "Stop A.I. Engine" at bounding box center [218, 142] width 161 height 10
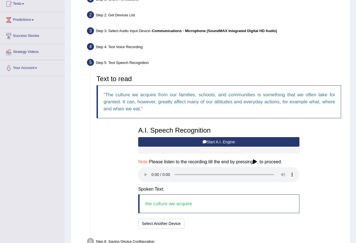
scroll to position [98, 0]
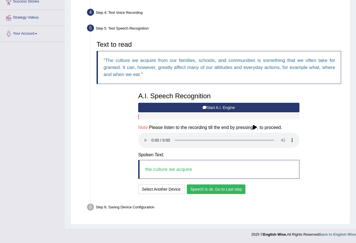
click at [228, 190] on button "Speech is ok. Go to Last step" at bounding box center [216, 189] width 59 height 10
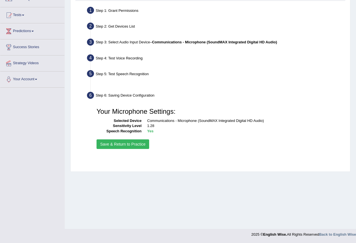
scroll to position [53, 0]
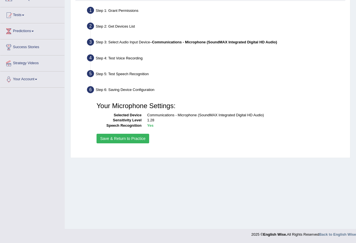
click at [139, 137] on button "Save & Return to Practice" at bounding box center [123, 139] width 53 height 10
click at [131, 135] on button "Save & Return to Practice" at bounding box center [123, 139] width 53 height 10
click at [130, 137] on button "Save & Return to Practice" at bounding box center [123, 139] width 53 height 10
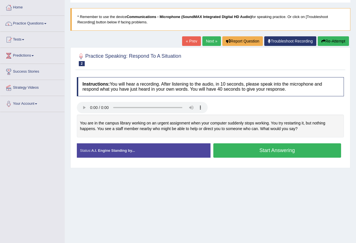
click at [252, 151] on button "Start Answering" at bounding box center [277, 150] width 128 height 14
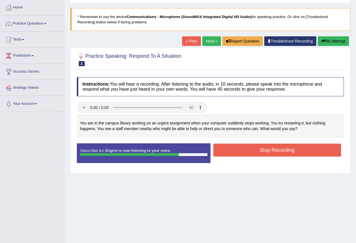
click at [235, 148] on button "Stop Recording" at bounding box center [277, 150] width 128 height 13
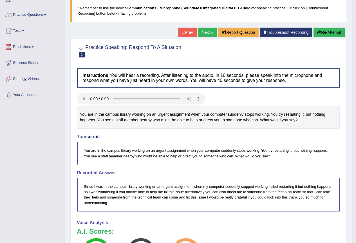
scroll to position [9, 0]
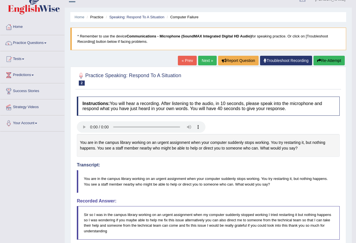
click at [204, 62] on link "Next »" at bounding box center [207, 61] width 19 height 10
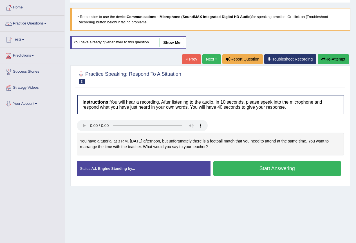
drag, startPoint x: 232, startPoint y: 171, endPoint x: 105, endPoint y: 134, distance: 132.9
click at [115, 140] on div "Instructions: You will hear a recording. After listening to the audio, in 10 se…" at bounding box center [210, 137] width 270 height 91
click at [84, 142] on div "You have a tutorial at 3 P.M. [DATE] afternoon, but unfortunately there is a fo…" at bounding box center [210, 144] width 267 height 23
click at [274, 171] on button "Start Answering" at bounding box center [277, 168] width 128 height 14
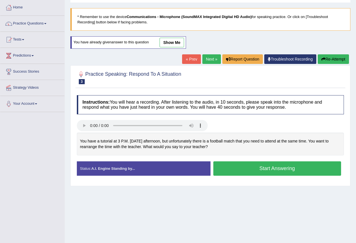
click at [266, 169] on button "Start Answering" at bounding box center [277, 168] width 128 height 14
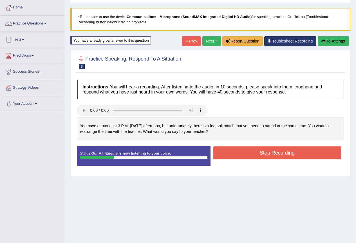
click at [299, 154] on button "Stop Recording" at bounding box center [277, 152] width 128 height 13
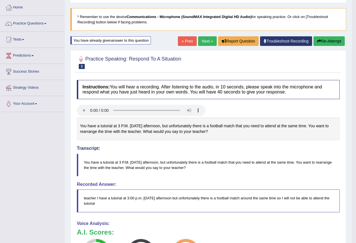
click at [326, 43] on button "Re-Attempt" at bounding box center [329, 41] width 31 height 10
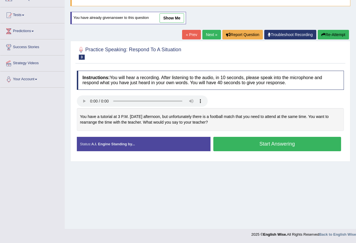
click at [293, 143] on button "Start Answering" at bounding box center [277, 144] width 128 height 14
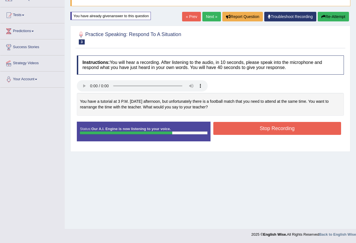
click at [256, 128] on button "Stop Recording" at bounding box center [277, 128] width 128 height 13
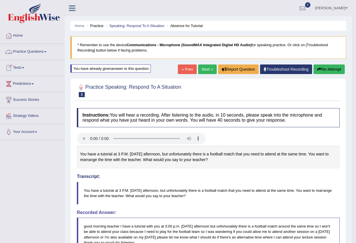
click at [38, 51] on link "Practice Questions" at bounding box center [32, 51] width 64 height 14
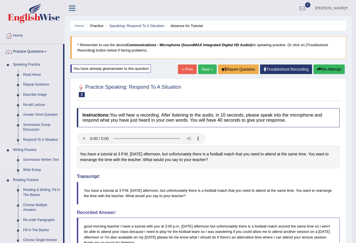
click at [35, 159] on link "Summarize Written Text" at bounding box center [42, 160] width 43 height 10
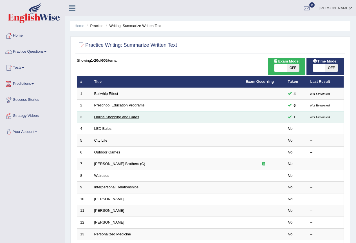
click at [134, 117] on link "Online Shopping and Cards" at bounding box center [116, 117] width 45 height 4
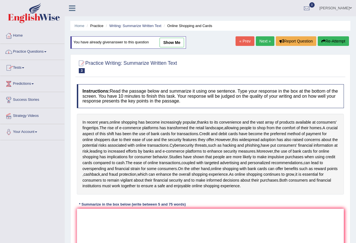
click at [36, 53] on link "Practice Questions" at bounding box center [32, 51] width 64 height 14
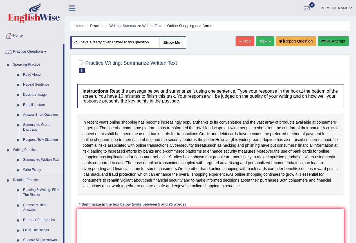
click at [34, 171] on link "Write Essay" at bounding box center [42, 170] width 43 height 10
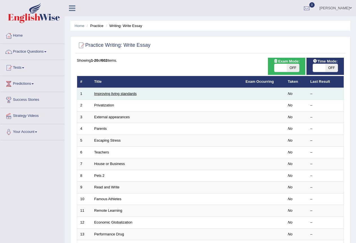
click at [118, 91] on link "Improving living standards" at bounding box center [115, 93] width 43 height 4
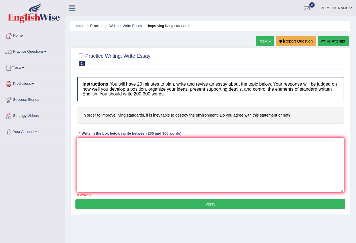
click at [53, 63] on link "Tests" at bounding box center [32, 67] width 64 height 14
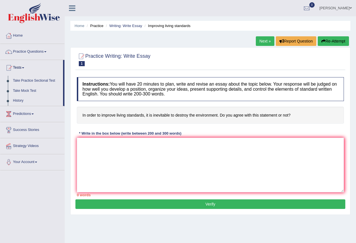
click at [51, 70] on link "Tests" at bounding box center [31, 67] width 63 height 14
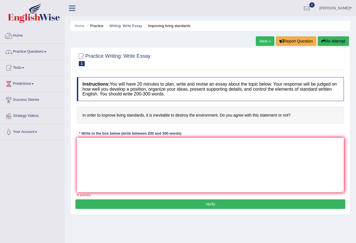
drag, startPoint x: 40, startPoint y: 58, endPoint x: 43, endPoint y: 58, distance: 3.1
click at [41, 58] on li "Practice Questions Speaking Practice Read Aloud Repeat Sentence Describe Image …" at bounding box center [32, 52] width 64 height 16
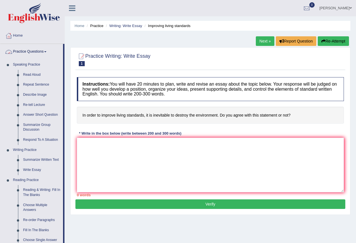
click at [58, 54] on link "Practice Questions" at bounding box center [31, 51] width 63 height 14
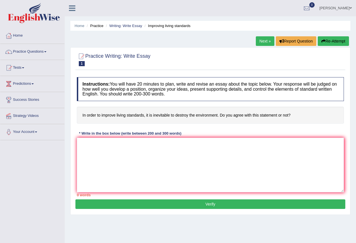
click at [28, 53] on link "Practice Questions" at bounding box center [32, 51] width 64 height 14
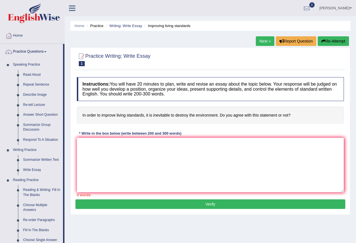
click at [27, 52] on link "Practice Questions" at bounding box center [31, 51] width 63 height 14
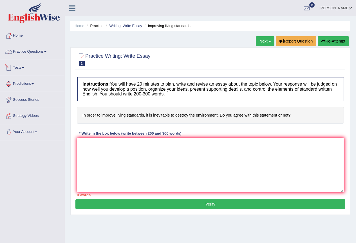
click at [22, 53] on link "Practice Questions" at bounding box center [32, 51] width 64 height 14
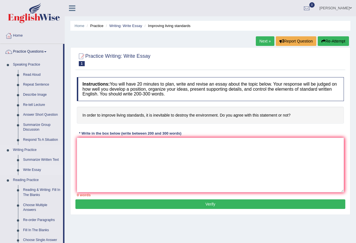
click at [33, 171] on link "Write Essay" at bounding box center [42, 170] width 43 height 10
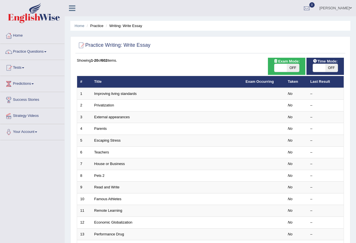
click at [329, 69] on span "OFF" at bounding box center [331, 68] width 12 height 8
checkbox input "true"
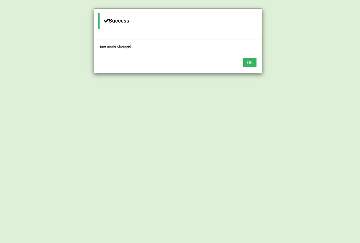
click at [253, 61] on button "OK" at bounding box center [250, 63] width 13 height 10
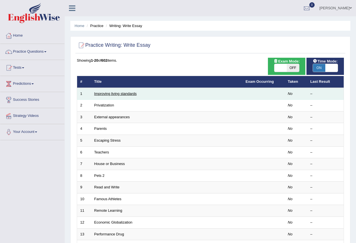
click at [134, 95] on link "Improving living standards" at bounding box center [115, 93] width 43 height 4
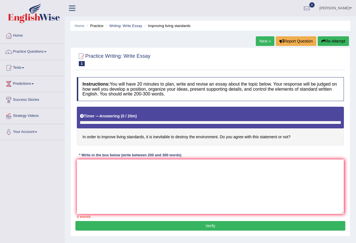
click at [196, 183] on textarea at bounding box center [210, 186] width 267 height 55
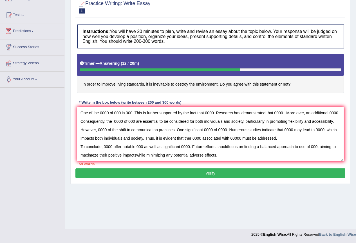
scroll to position [24, 0]
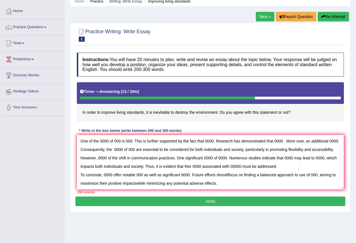
type textarea "The increasing influence of 00000 on our lives has ignited numerous discussions…"
click at [211, 200] on button "Verify" at bounding box center [210, 202] width 270 height 10
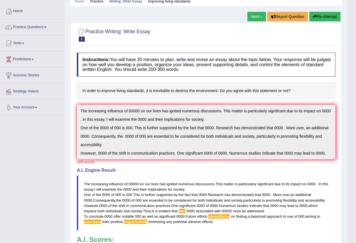
scroll to position [0, 0]
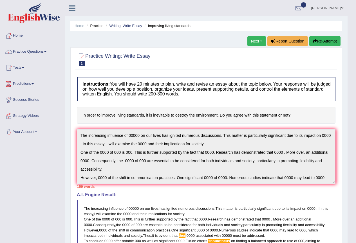
drag, startPoint x: 255, startPoint y: 50, endPoint x: 258, endPoint y: 42, distance: 8.5
click at [258, 42] on div "Home Practice Writing: Write Essay Improving living standards Next » Report Que…" at bounding box center [206, 173] width 283 height 347
click at [257, 43] on link "Next »" at bounding box center [256, 41] width 19 height 10
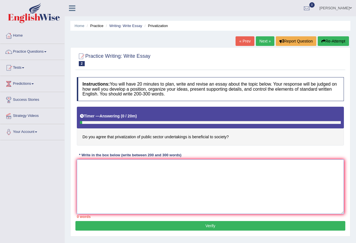
click at [111, 175] on textarea at bounding box center [210, 186] width 267 height 55
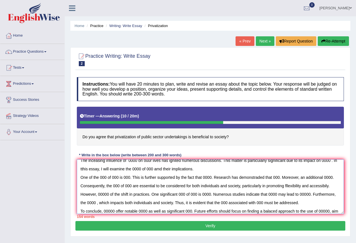
scroll to position [14, 0]
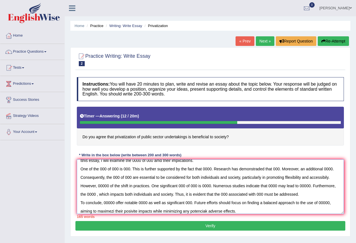
type textarea "The inceasing influence of 0000 on ouur lives has ignited numerous discussions.…"
click at [255, 226] on button "Verify" at bounding box center [210, 226] width 270 height 10
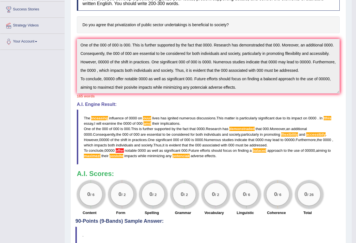
scroll to position [6, 0]
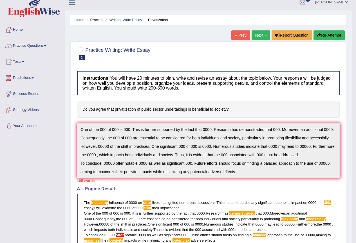
click at [337, 6] on link "Giulia Zanellato" at bounding box center [331, 1] width 41 height 15
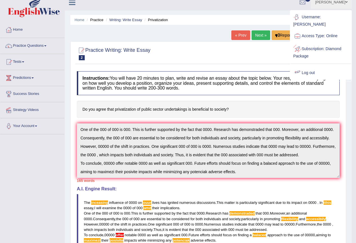
click at [313, 66] on link "Log out" at bounding box center [321, 72] width 61 height 13
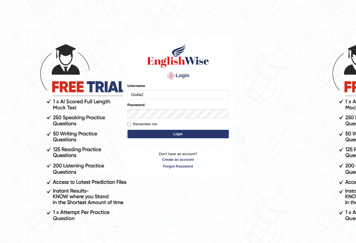
type input "GiuliaZ"
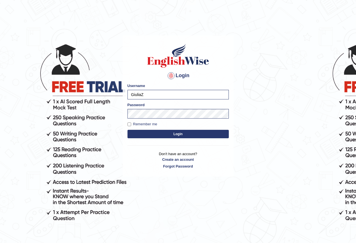
click at [128, 130] on button "Login" at bounding box center [178, 134] width 101 height 8
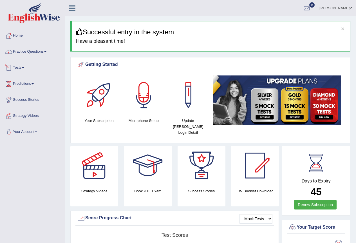
click at [23, 53] on link "Practice Questions" at bounding box center [32, 51] width 64 height 14
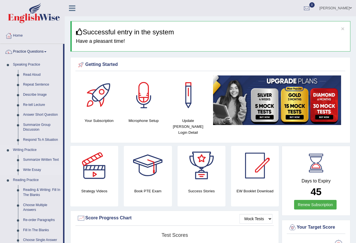
click at [35, 169] on link "Write Essay" at bounding box center [42, 170] width 43 height 10
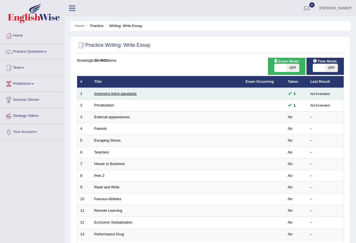
click at [110, 95] on link "Improving living standards" at bounding box center [115, 93] width 43 height 4
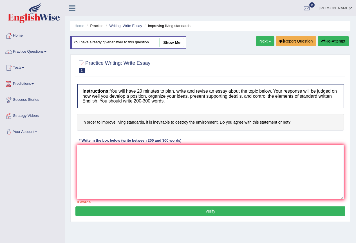
click at [154, 166] on textarea at bounding box center [210, 172] width 267 height 55
click at [32, 52] on link "Practice Questions" at bounding box center [32, 51] width 64 height 14
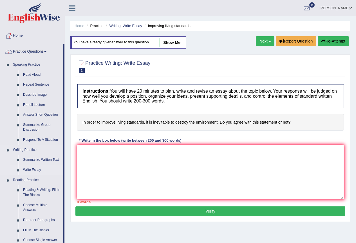
click at [36, 170] on link "Write Essay" at bounding box center [42, 170] width 43 height 10
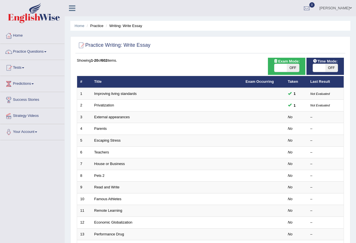
click at [327, 72] on div "ON OFF" at bounding box center [325, 68] width 25 height 8
click at [331, 69] on span "OFF" at bounding box center [331, 68] width 12 height 8
checkbox input "true"
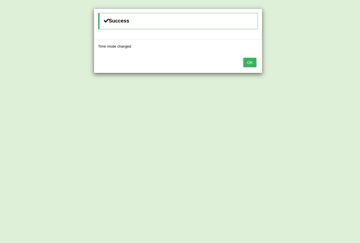
click at [256, 63] on button "OK" at bounding box center [250, 63] width 13 height 10
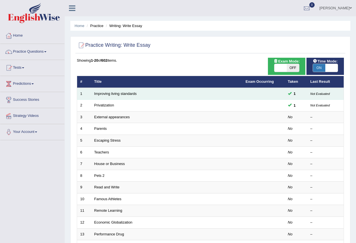
click at [274, 93] on td at bounding box center [264, 94] width 42 height 12
click at [120, 93] on link "Improving living standards" at bounding box center [115, 93] width 43 height 4
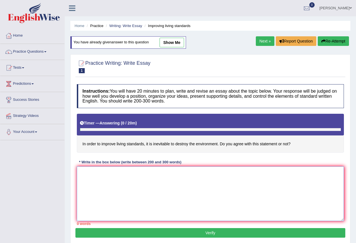
click at [130, 192] on textarea at bounding box center [210, 193] width 267 height 55
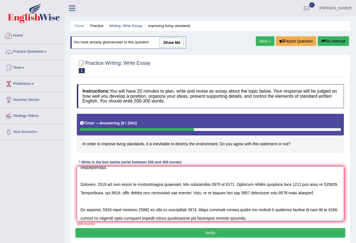
scroll to position [28, 0]
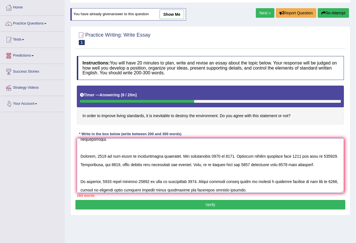
type textarea "The increasing influence of 000 on our lives has ignited numerous discussions. …"
click at [191, 206] on button "Verify" at bounding box center [210, 205] width 270 height 10
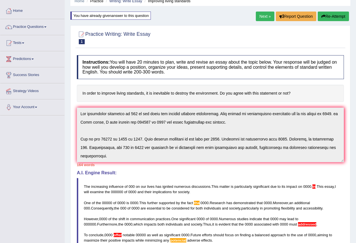
scroll to position [0, 0]
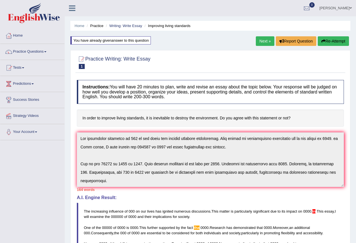
click at [346, 8] on link "Giulia Zanellato" at bounding box center [335, 7] width 41 height 15
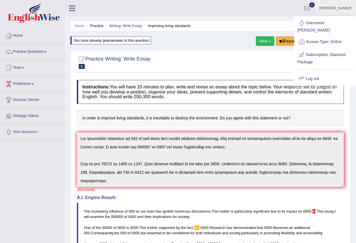
click at [316, 72] on link "Log out" at bounding box center [325, 78] width 61 height 13
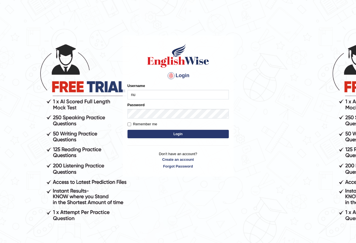
type input "n"
type input "NurulH"
click at [167, 106] on div "Password" at bounding box center [178, 110] width 101 height 16
click at [133, 125] on label "Remember me" at bounding box center [143, 124] width 30 height 6
click at [131, 125] on input "Remember me" at bounding box center [130, 124] width 4 height 4
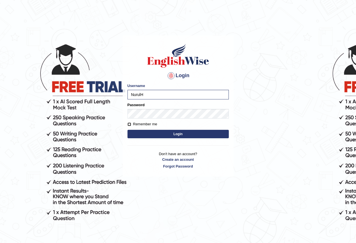
checkbox input "true"
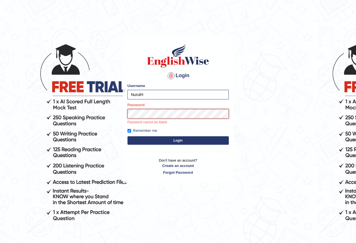
click at [128, 136] on button "Login" at bounding box center [178, 140] width 101 height 8
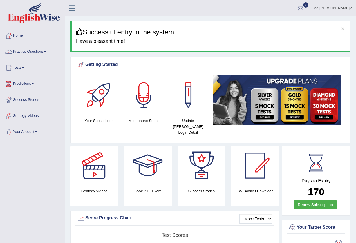
click at [305, 11] on div at bounding box center [300, 8] width 8 height 8
click at [282, 27] on li "See All Alerts" at bounding box center [267, 24] width 81 height 12
click at [305, 5] on div at bounding box center [300, 8] width 8 height 8
click at [163, 0] on ul "Md Nurul Haque Toggle navigation Username: NurulH Access Type: Online Subscript…" at bounding box center [254, 8] width 204 height 16
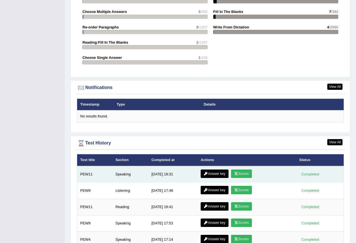
scroll to position [723, 0]
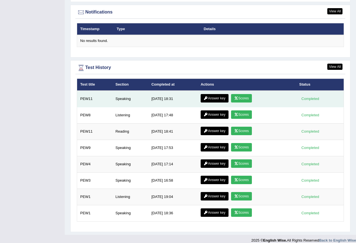
click at [217, 94] on link "Answer key" at bounding box center [215, 98] width 28 height 8
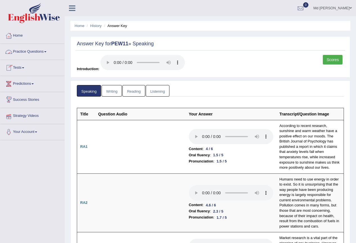
click at [36, 61] on link "Tests" at bounding box center [32, 67] width 64 height 14
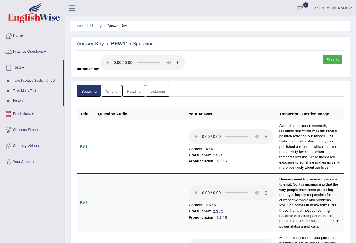
click at [41, 79] on link "Take Practice Sectional Test" at bounding box center [36, 81] width 53 height 10
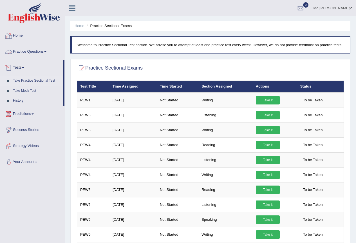
click at [21, 39] on link "Home" at bounding box center [32, 35] width 64 height 14
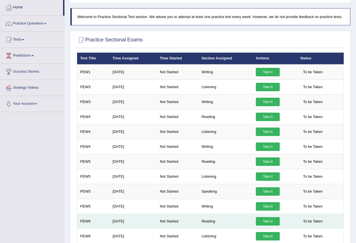
scroll to position [141, 0]
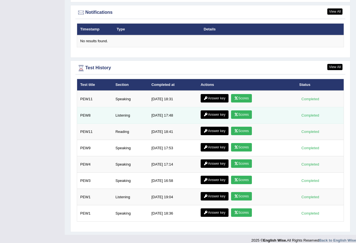
click at [237, 112] on link "Scores" at bounding box center [241, 114] width 21 height 8
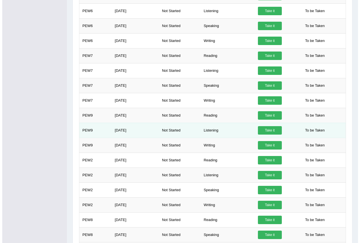
scroll to position [386, 0]
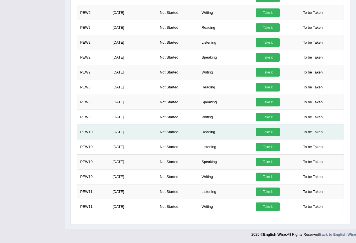
click at [264, 130] on link "Take it" at bounding box center [268, 132] width 24 height 8
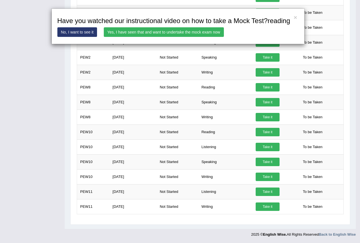
click at [164, 32] on link "Yes, I have seen that and want to undertake the mock exam now" at bounding box center [164, 32] width 120 height 10
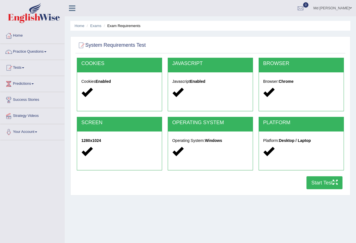
click at [321, 187] on button "Start Test" at bounding box center [325, 182] width 36 height 13
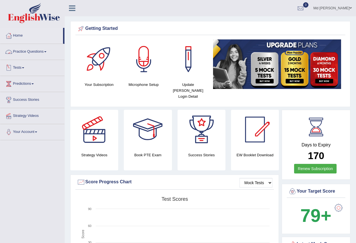
click at [33, 50] on link "Practice Questions" at bounding box center [32, 51] width 64 height 14
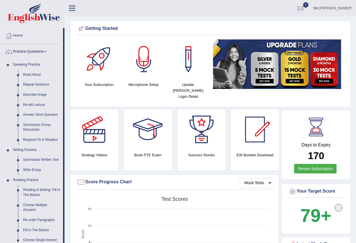
click at [39, 52] on link "Practice Questions" at bounding box center [31, 51] width 63 height 14
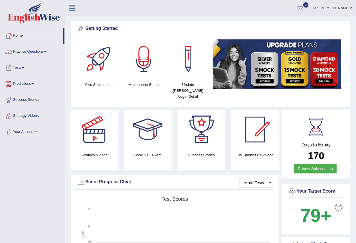
click at [25, 69] on link "Tests" at bounding box center [32, 67] width 64 height 14
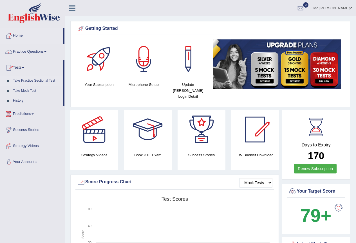
click at [42, 82] on link "Take Practice Sectional Test" at bounding box center [36, 81] width 53 height 10
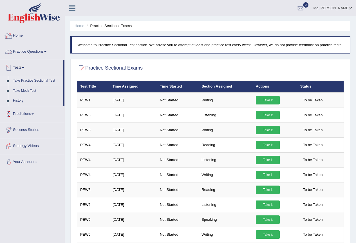
click at [9, 33] on div at bounding box center [9, 36] width 8 height 8
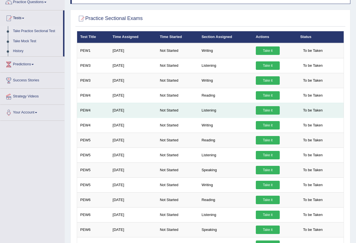
click at [273, 110] on link "Take it" at bounding box center [268, 110] width 24 height 8
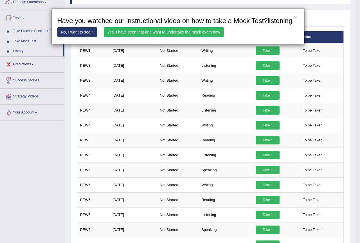
click at [168, 33] on link "Yes, I have seen that and want to undertake the mock exam now" at bounding box center [164, 32] width 120 height 10
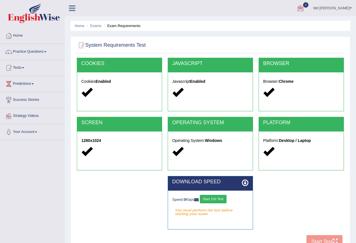
scroll to position [53, 0]
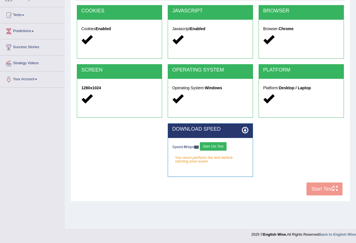
click at [222, 145] on button "Start 10s Test" at bounding box center [213, 146] width 27 height 8
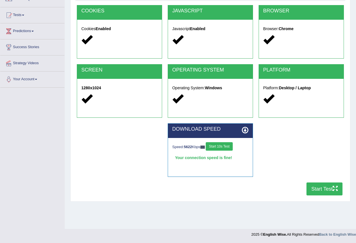
click at [328, 181] on div "DOWNLOAD SPEED Speed: 5622 Kbps Start 10s Test Your connection speed is fine! S…" at bounding box center [210, 152] width 273 height 59
click at [327, 184] on button "Start Test" at bounding box center [325, 188] width 36 height 13
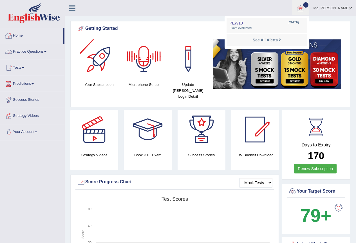
click at [10, 36] on div at bounding box center [9, 36] width 8 height 8
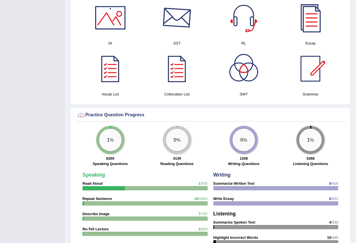
scroll to position [479, 0]
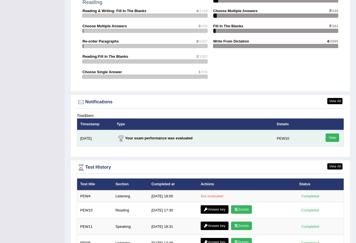
scroll to position [692, 0]
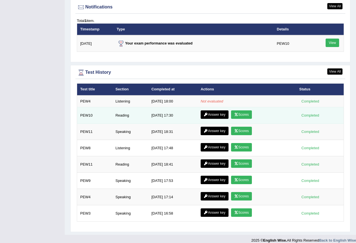
click at [247, 110] on link "Scores" at bounding box center [241, 114] width 21 height 8
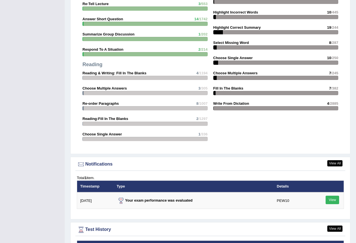
scroll to position [692, 0]
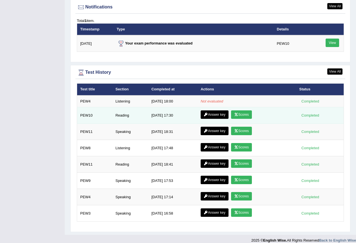
click at [216, 110] on link "Answer key" at bounding box center [215, 114] width 28 height 8
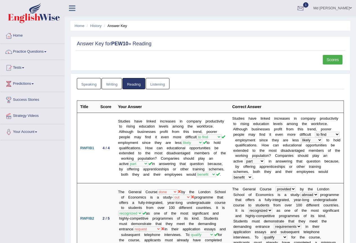
click at [305, 12] on div at bounding box center [300, 8] width 8 height 8
click at [280, 43] on link "See All Alerts" at bounding box center [266, 40] width 31 height 6
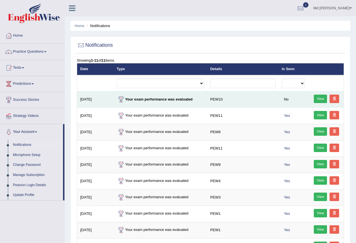
click at [321, 99] on link "View" at bounding box center [321, 99] width 14 height 8
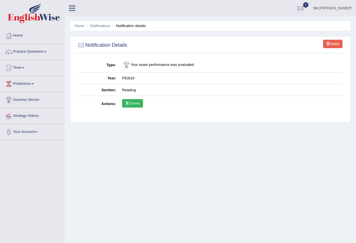
click at [138, 107] on link "Scores" at bounding box center [132, 103] width 21 height 8
click at [18, 30] on link "Home" at bounding box center [32, 35] width 64 height 14
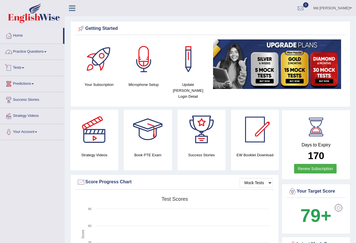
click at [40, 51] on link "Practice Questions" at bounding box center [32, 51] width 64 height 14
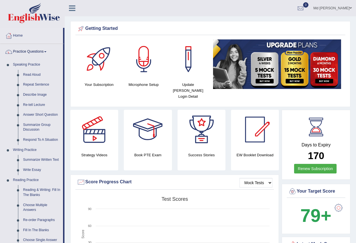
click at [41, 54] on link "Practice Questions" at bounding box center [31, 51] width 63 height 14
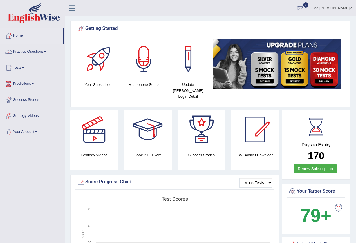
click at [31, 65] on link "Tests" at bounding box center [32, 67] width 64 height 14
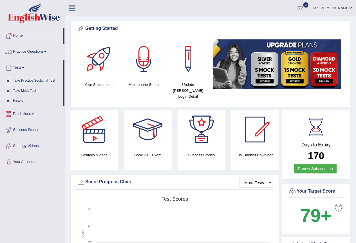
click at [45, 81] on link "Take Practice Sectional Test" at bounding box center [36, 81] width 53 height 10
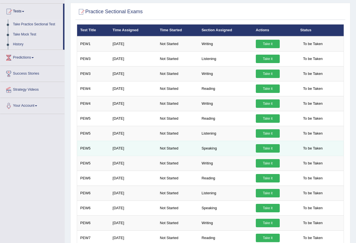
click at [271, 147] on link "Take it" at bounding box center [268, 148] width 24 height 8
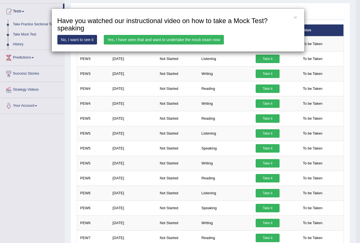
click at [184, 40] on link "Yes, I have seen that and want to undertake the mock exam now" at bounding box center [164, 40] width 120 height 10
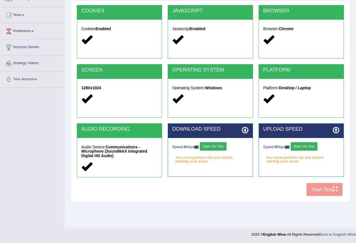
scroll to position [53, 0]
click at [211, 143] on button "Start 10s Test" at bounding box center [213, 146] width 27 height 8
click at [307, 147] on div "Speed: 0 Kbps Start 10s Test" at bounding box center [301, 147] width 76 height 10
click at [305, 147] on button "Start 10s Test" at bounding box center [304, 146] width 27 height 8
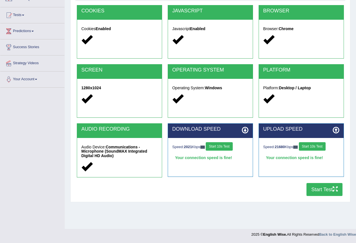
click at [322, 150] on button "Start 10s Test" at bounding box center [312, 146] width 27 height 8
click at [323, 189] on button "Start Test" at bounding box center [325, 189] width 36 height 13
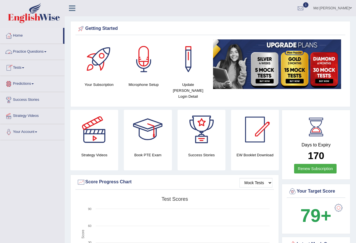
click at [305, 11] on div at bounding box center [300, 8] width 8 height 8
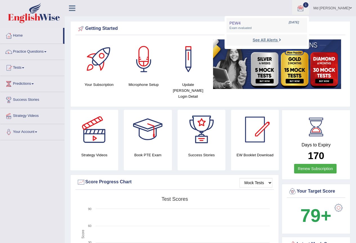
click at [278, 39] on strong "See All Alerts" at bounding box center [265, 40] width 25 height 5
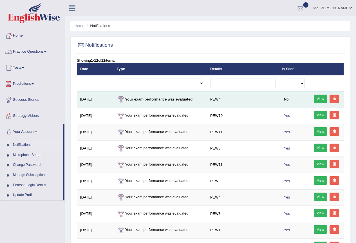
click at [316, 101] on link "View" at bounding box center [321, 99] width 14 height 8
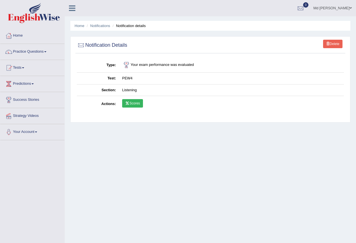
click at [129, 105] on link "Scores" at bounding box center [132, 103] width 21 height 8
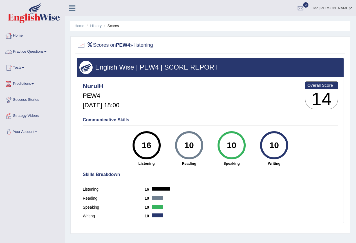
click at [15, 35] on link "Home" at bounding box center [32, 35] width 64 height 14
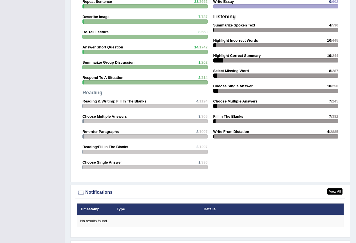
scroll to position [676, 0]
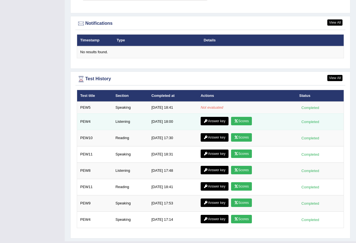
click at [219, 117] on link "Answer key" at bounding box center [215, 121] width 28 height 8
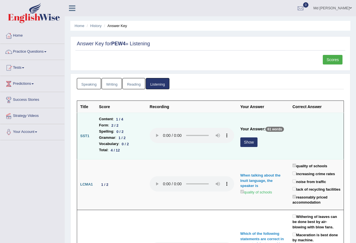
click at [249, 142] on button "Show" at bounding box center [248, 142] width 17 height 10
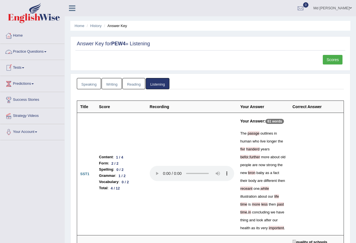
click at [19, 37] on link "Home" at bounding box center [32, 35] width 64 height 14
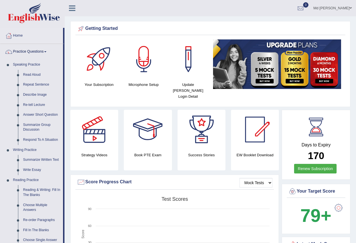
scroll to position [141, 0]
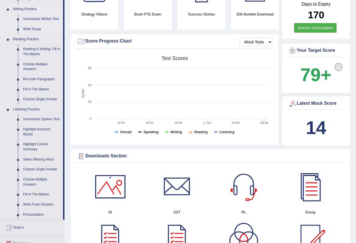
click at [35, 19] on link "Summarize Written Text" at bounding box center [42, 19] width 43 height 10
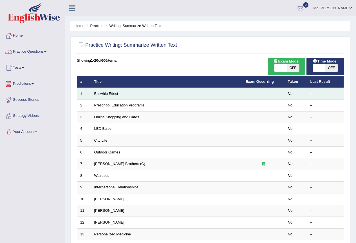
click at [93, 93] on td "Bullwhip Effect" at bounding box center [166, 94] width 151 height 12
click at [103, 93] on link "Bullwhip Effect" at bounding box center [106, 93] width 24 height 4
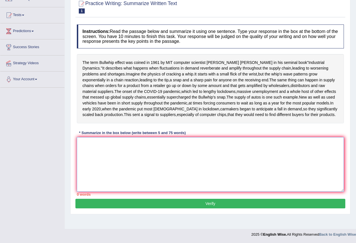
click at [146, 165] on textarea at bounding box center [210, 164] width 267 height 55
type textarea "t"
click at [143, 155] on textarea "The passage outlines" at bounding box center [210, 164] width 267 height 55
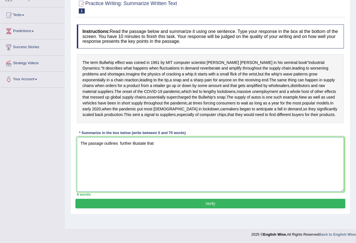
click at [120, 152] on textarea "The passage outlines further illustate that" at bounding box center [210, 164] width 267 height 55
click at [189, 156] on textarea "The passage outlines while explaning that further illustate that" at bounding box center [210, 164] width 267 height 55
click at [156, 153] on textarea "The passage outlines while explaning that further illustrate about" at bounding box center [210, 164] width 267 height 55
click at [202, 153] on textarea "The passage outlines while explaning that further illustrate about" at bounding box center [210, 164] width 267 height 55
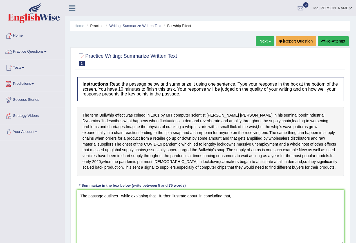
click at [118, 226] on textarea "The passage outlines while explaning that further illustrate about in concludin…" at bounding box center [210, 217] width 267 height 55
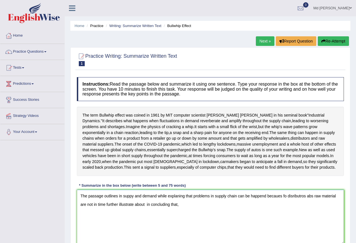
scroll to position [56, 0]
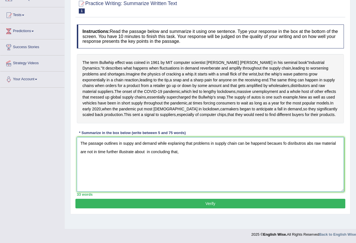
click at [143, 178] on textarea "The passage outlines in suppy and demand while explaning that problems in suppl…" at bounding box center [210, 164] width 267 height 55
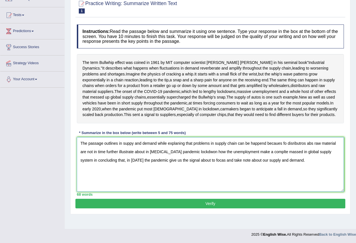
type textarea "The passage outlines in suppy and demand while explaning that problems in suppl…"
click at [213, 208] on button "Verify" at bounding box center [210, 204] width 270 height 10
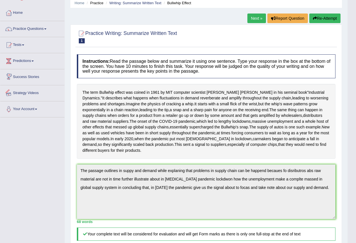
scroll to position [0, 0]
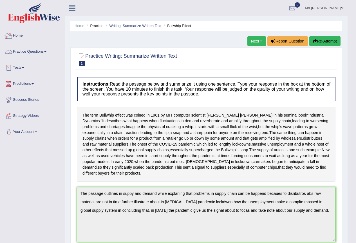
click at [19, 32] on link "Home" at bounding box center [32, 35] width 64 height 14
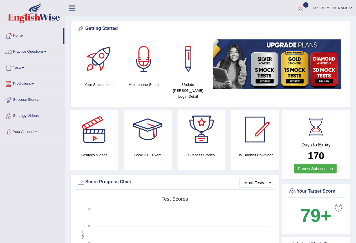
click at [305, 9] on div at bounding box center [300, 8] width 8 height 8
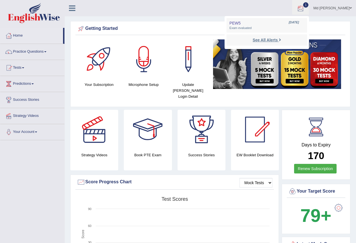
click at [272, 42] on link "See All Alerts" at bounding box center [266, 40] width 31 height 6
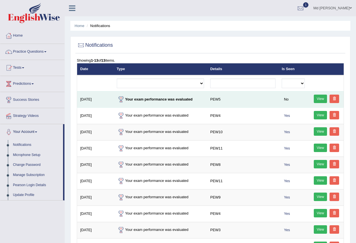
click at [320, 101] on link "View" at bounding box center [321, 99] width 14 height 8
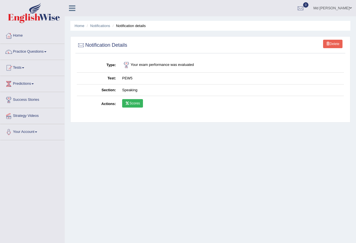
click at [131, 106] on link "Scores" at bounding box center [132, 103] width 21 height 8
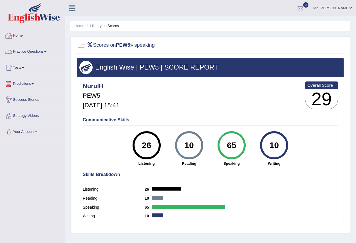
click at [16, 35] on link "Home" at bounding box center [32, 35] width 64 height 14
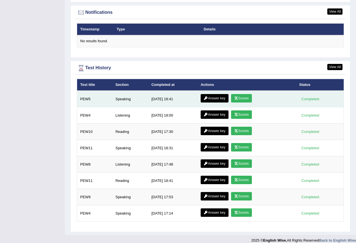
click at [219, 94] on link "Answer key" at bounding box center [215, 98] width 28 height 8
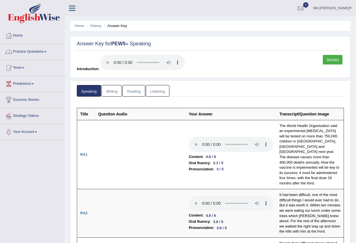
click at [24, 36] on link "Home" at bounding box center [32, 35] width 64 height 14
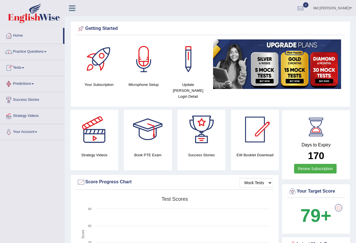
click at [40, 50] on link "Practice Questions" at bounding box center [32, 51] width 64 height 14
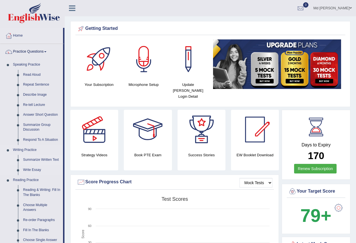
click at [36, 158] on link "Summarize Written Text" at bounding box center [42, 160] width 43 height 10
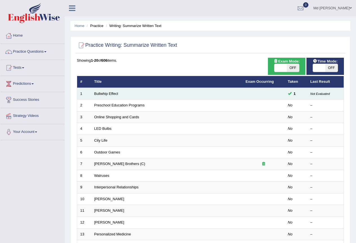
click at [260, 94] on td at bounding box center [264, 94] width 42 height 12
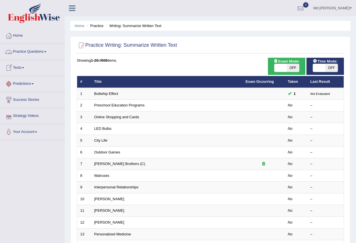
click at [19, 65] on link "Tests" at bounding box center [32, 67] width 64 height 14
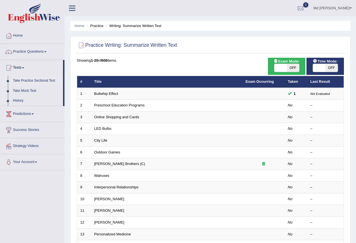
click at [38, 81] on link "Take Practice Sectional Test" at bounding box center [36, 81] width 53 height 10
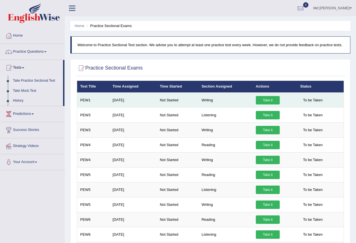
click at [268, 98] on link "Take it" at bounding box center [268, 100] width 24 height 8
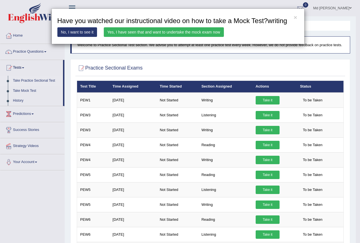
click at [188, 34] on link "Yes, I have seen that and want to undertake the mock exam now" at bounding box center [164, 32] width 120 height 10
